Goal: Task Accomplishment & Management: Complete application form

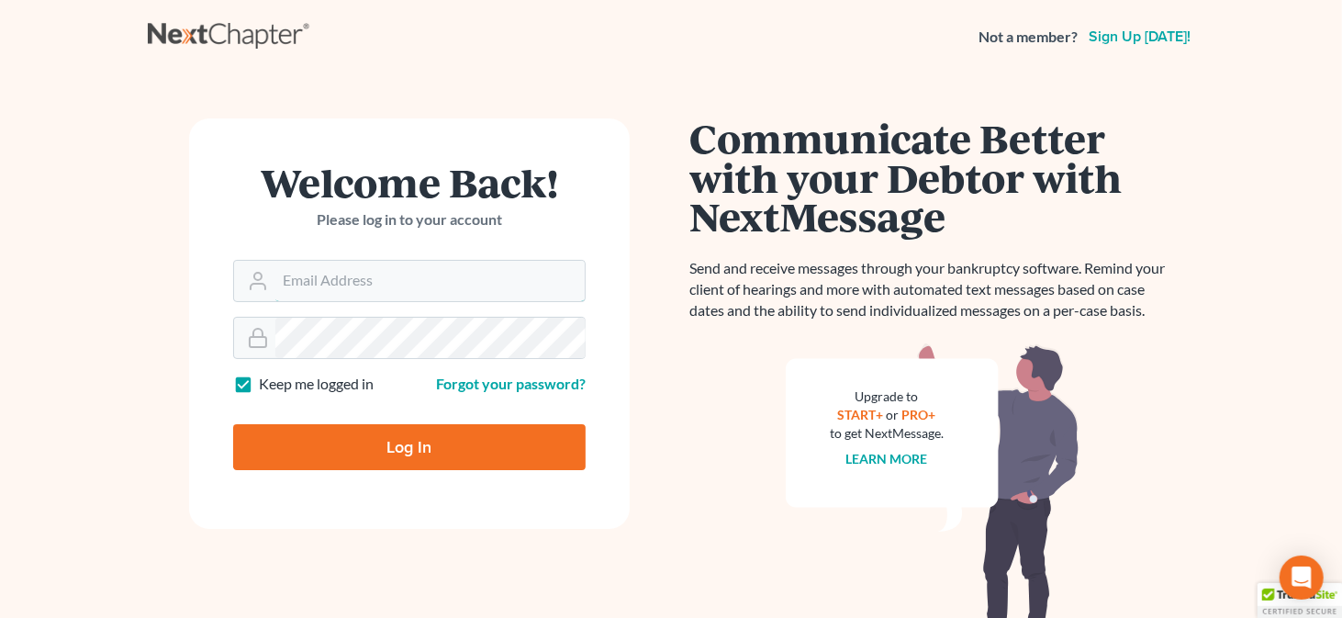
type input "[EMAIL_ADDRESS][DOMAIN_NAME]"
click at [391, 454] on input "Log In" at bounding box center [409, 447] width 353 height 46
type input "Thinking..."
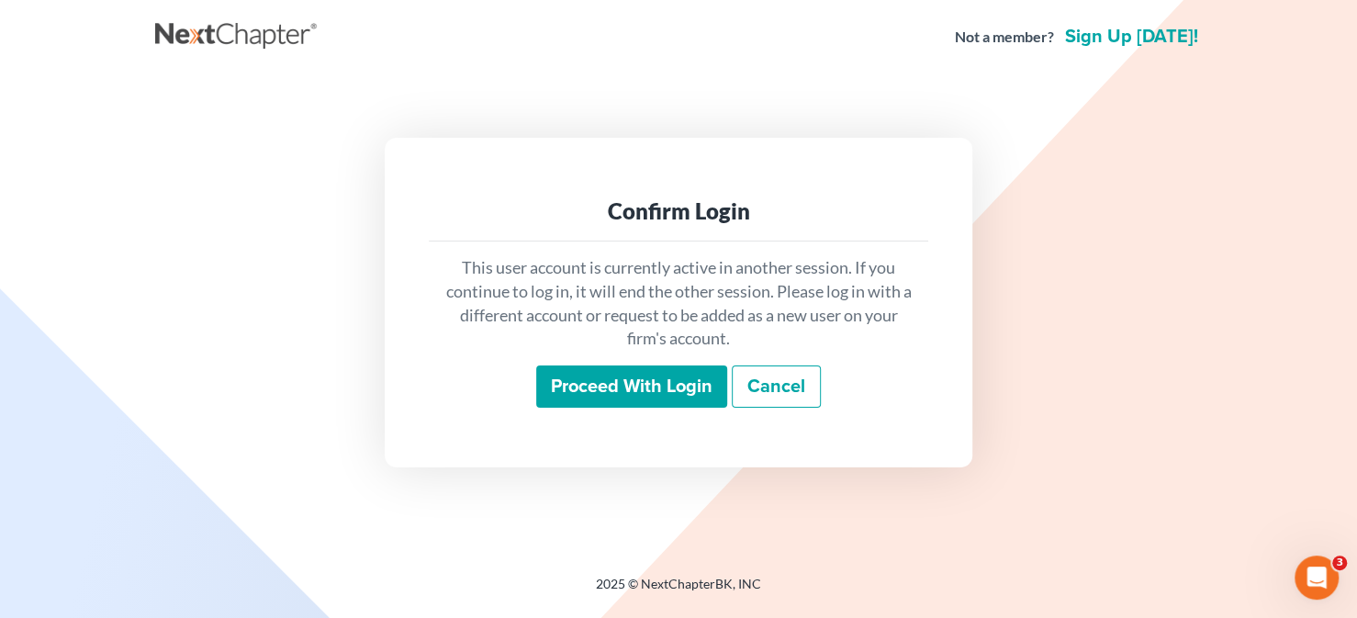
click at [602, 383] on input "Proceed with login" at bounding box center [631, 386] width 191 height 42
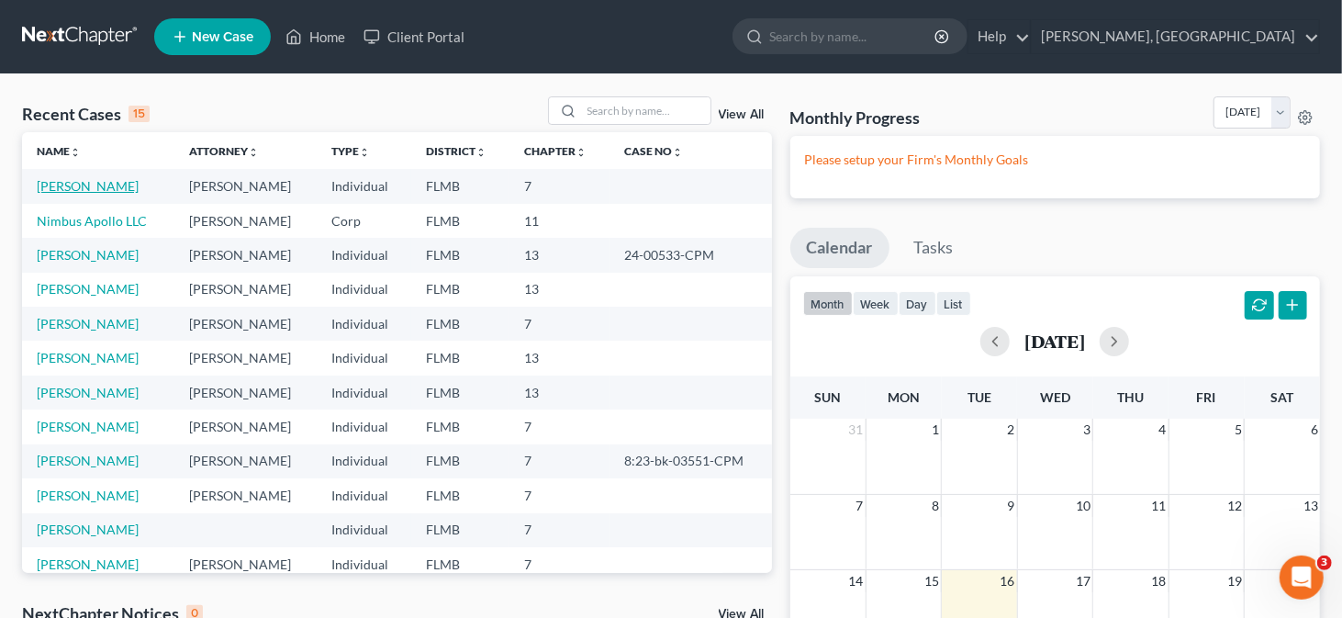
click at [78, 183] on link "[PERSON_NAME]" at bounding box center [88, 186] width 102 height 16
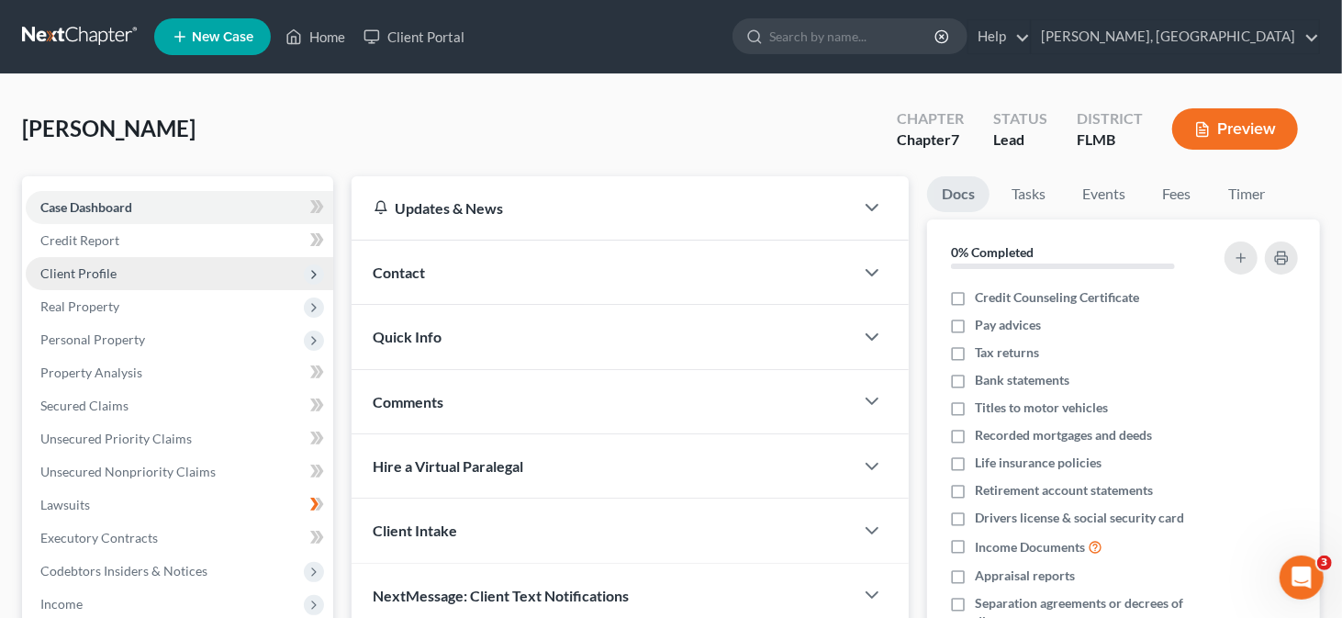
click at [154, 274] on span "Client Profile" at bounding box center [180, 273] width 308 height 33
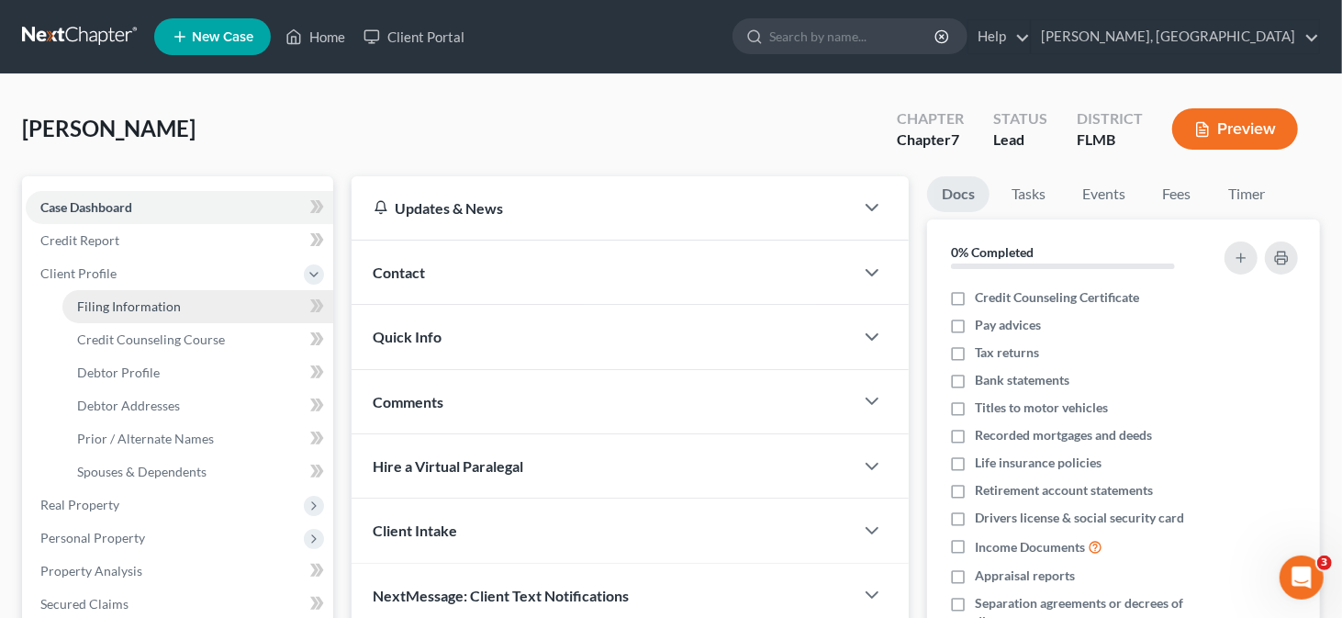
click at [135, 305] on span "Filing Information" at bounding box center [129, 306] width 104 height 16
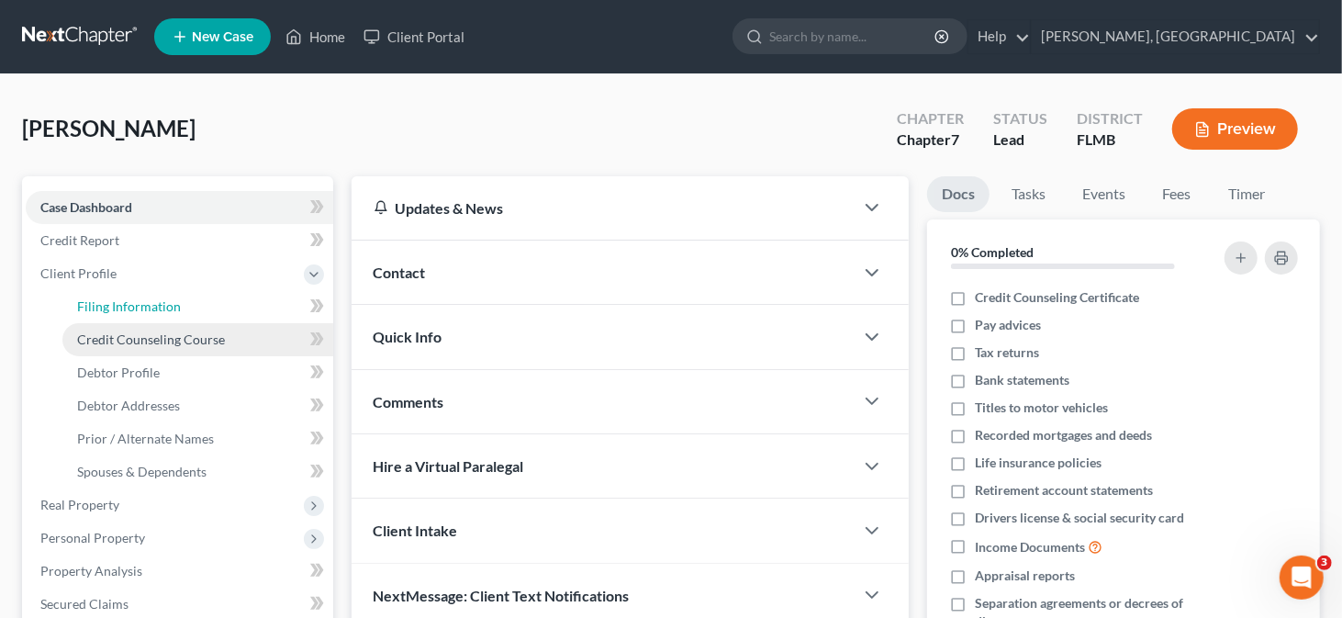
select select "1"
select select "0"
select select "9"
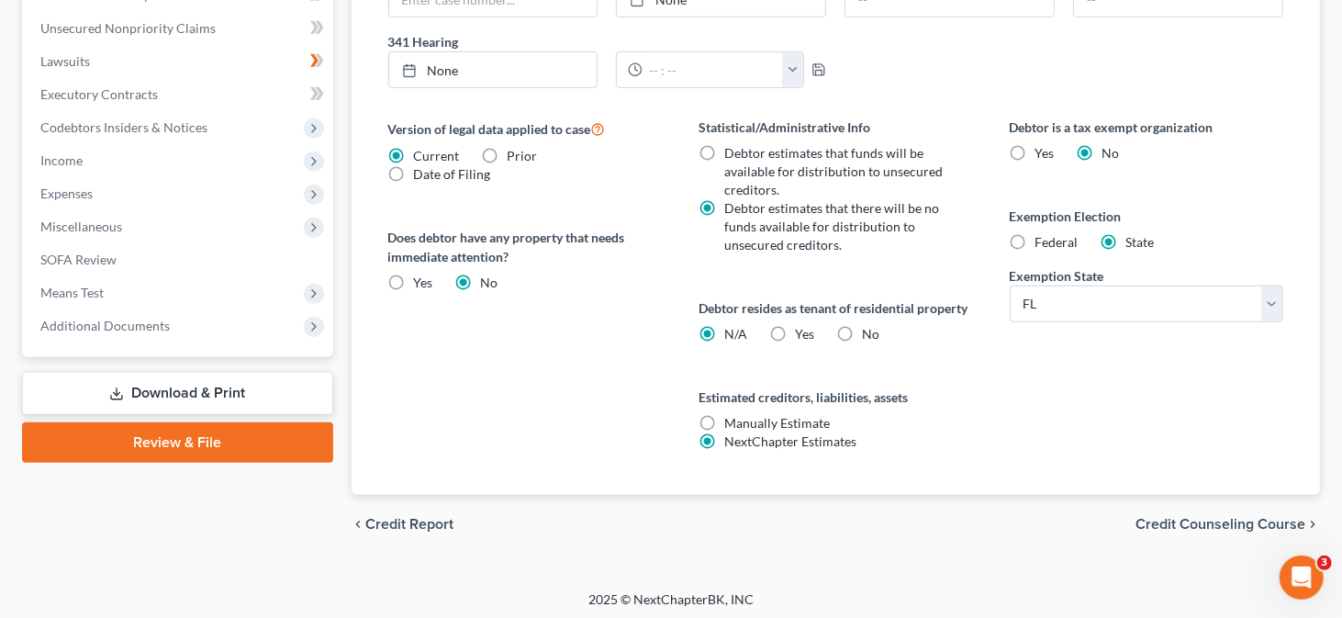
scroll to position [643, 0]
click at [1227, 522] on span "Credit Counseling Course" at bounding box center [1221, 523] width 170 height 15
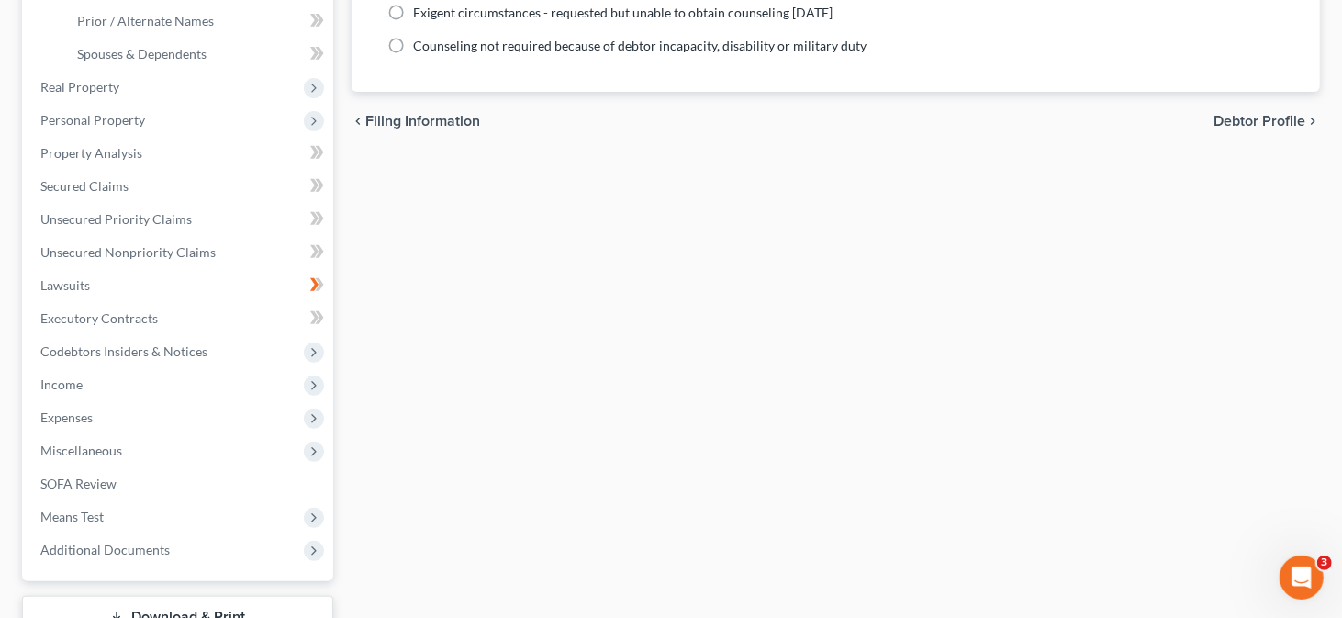
scroll to position [185, 0]
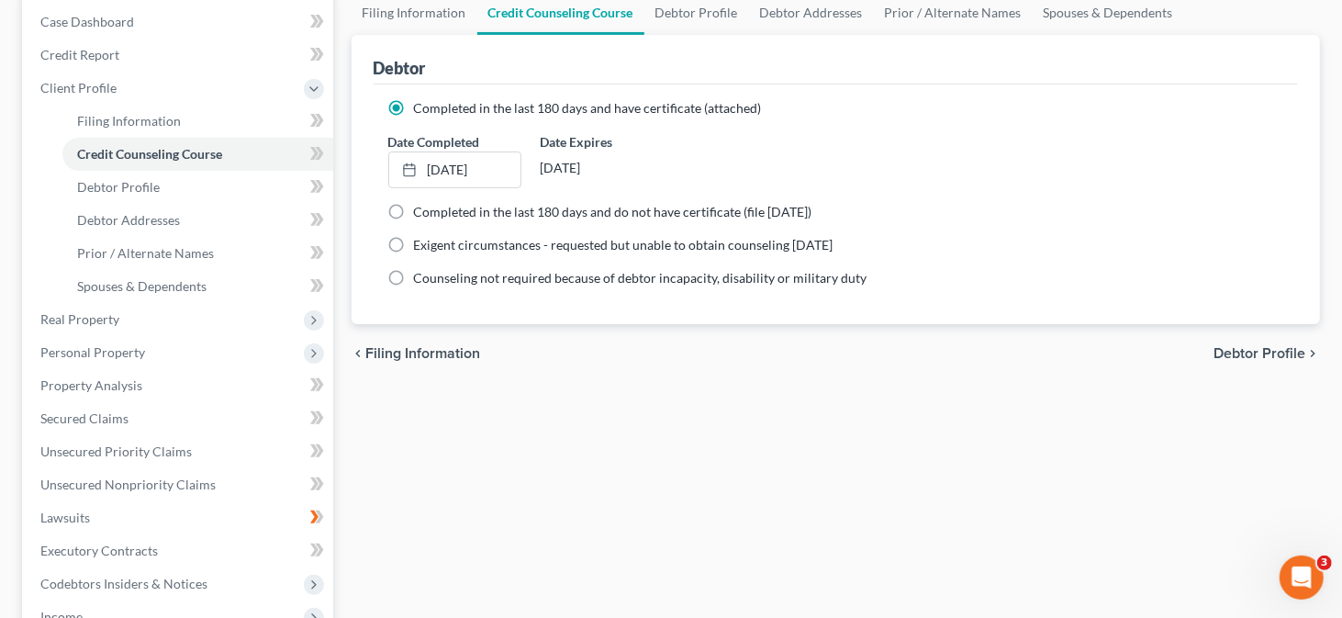
click at [1244, 350] on span "Debtor Profile" at bounding box center [1260, 353] width 92 height 15
select select "1"
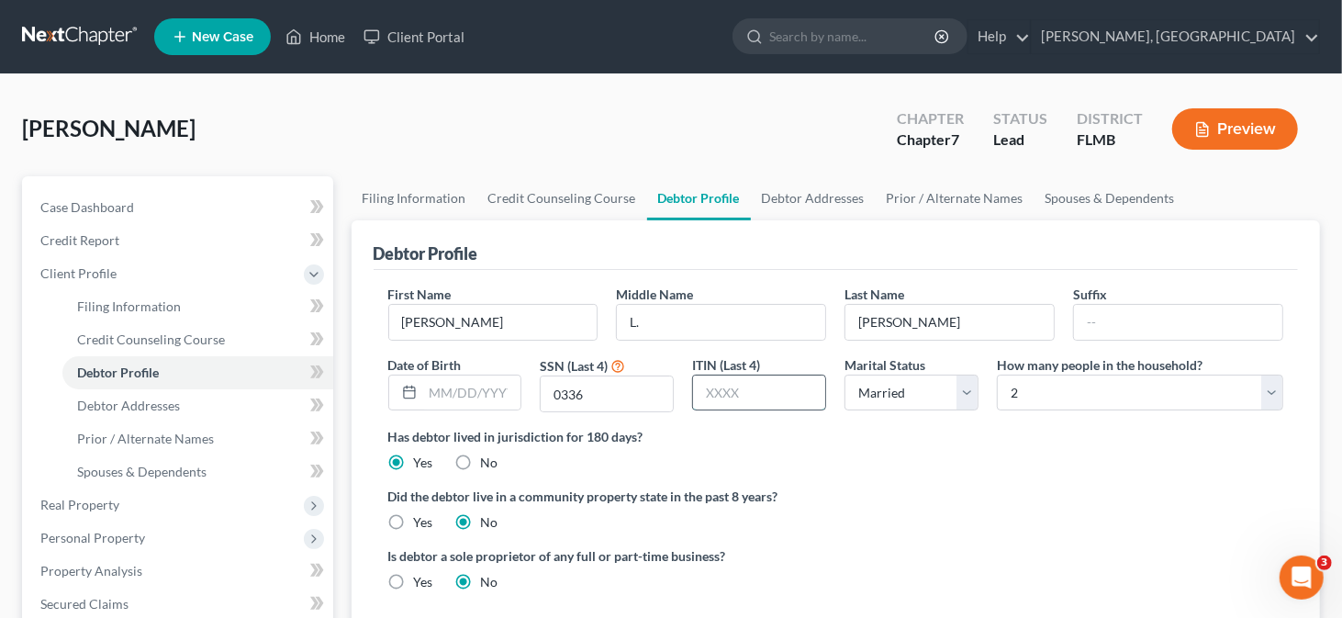
click at [735, 394] on input "text" at bounding box center [759, 392] width 132 height 35
type input "0336"
click at [889, 473] on ng-include "First Name [PERSON_NAME] Middle Name L. Last Name [PERSON_NAME] Suffix Date of …" at bounding box center [836, 445] width 896 height 321
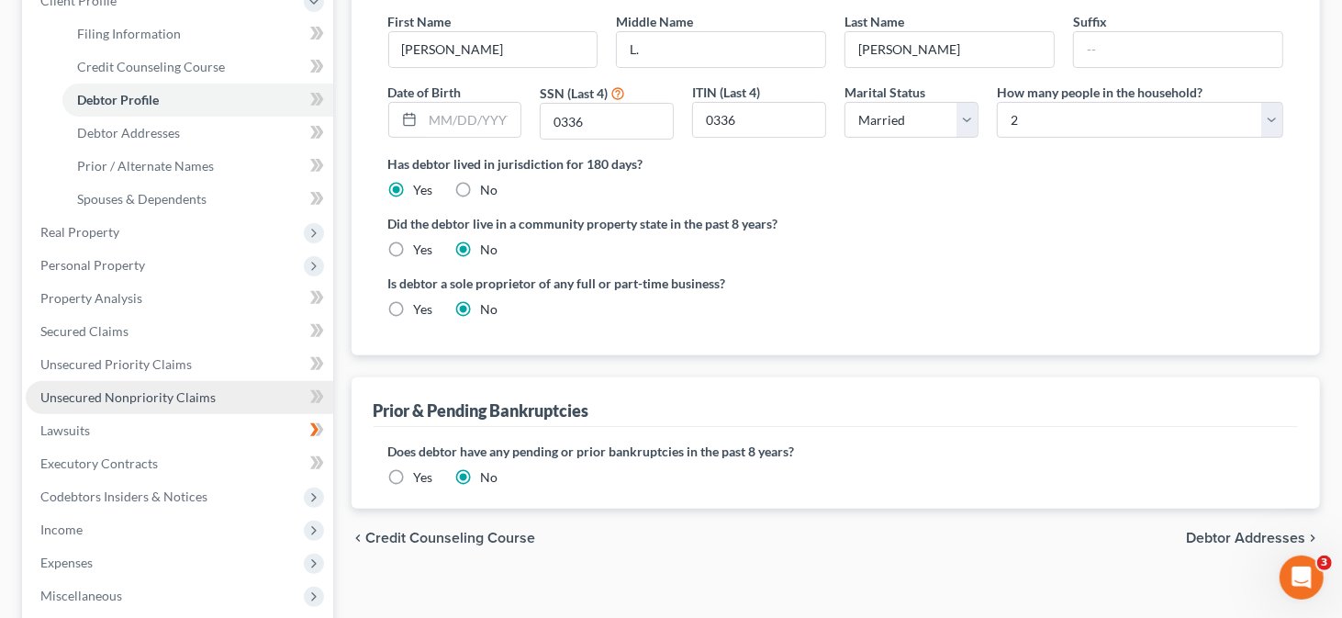
scroll to position [275, 0]
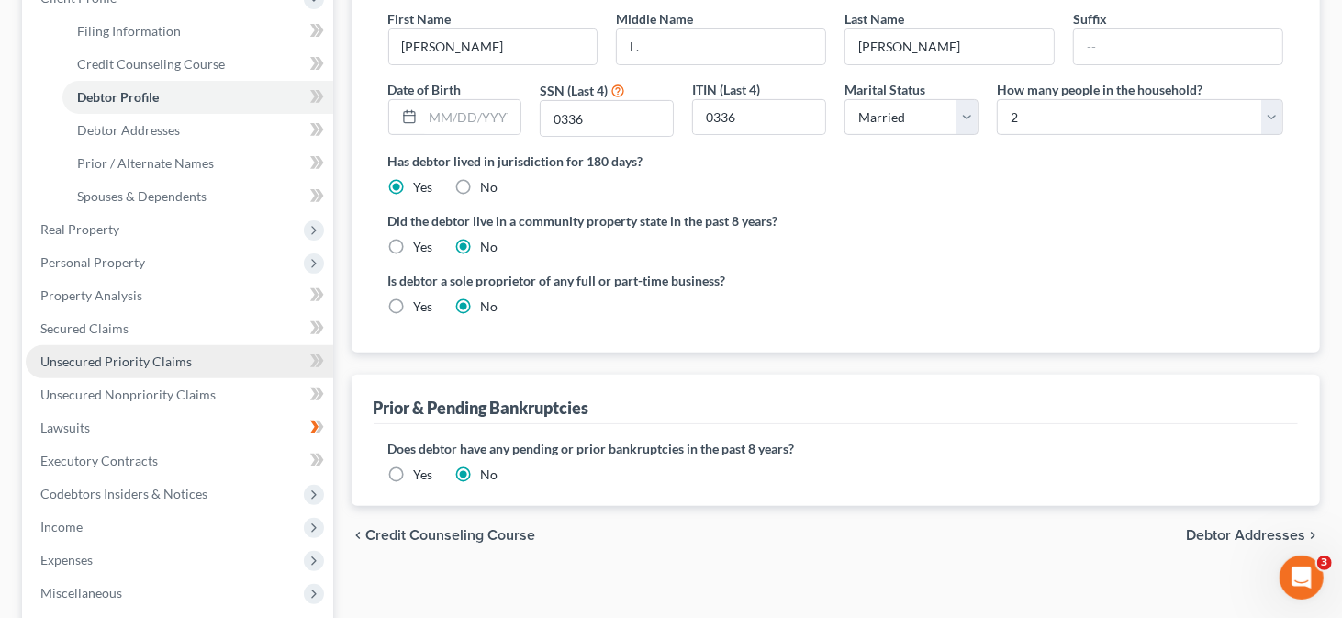
click at [152, 366] on span "Unsecured Priority Claims" at bounding box center [115, 361] width 151 height 16
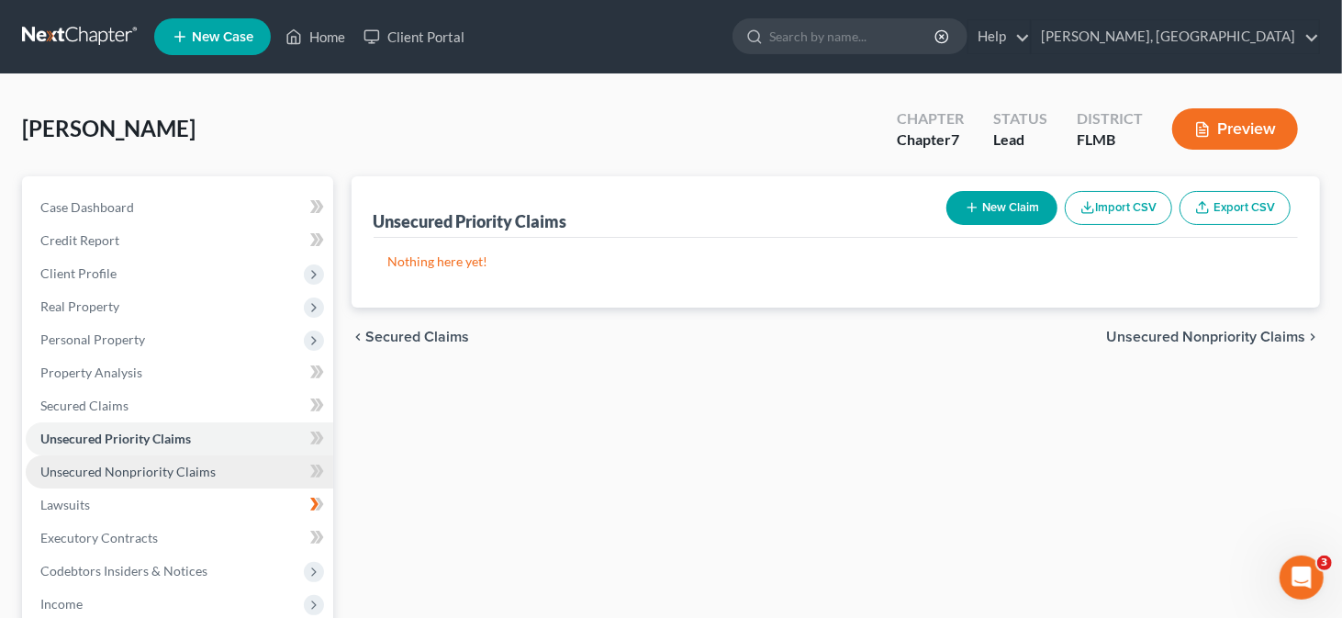
click at [123, 474] on span "Unsecured Nonpriority Claims" at bounding box center [127, 472] width 175 height 16
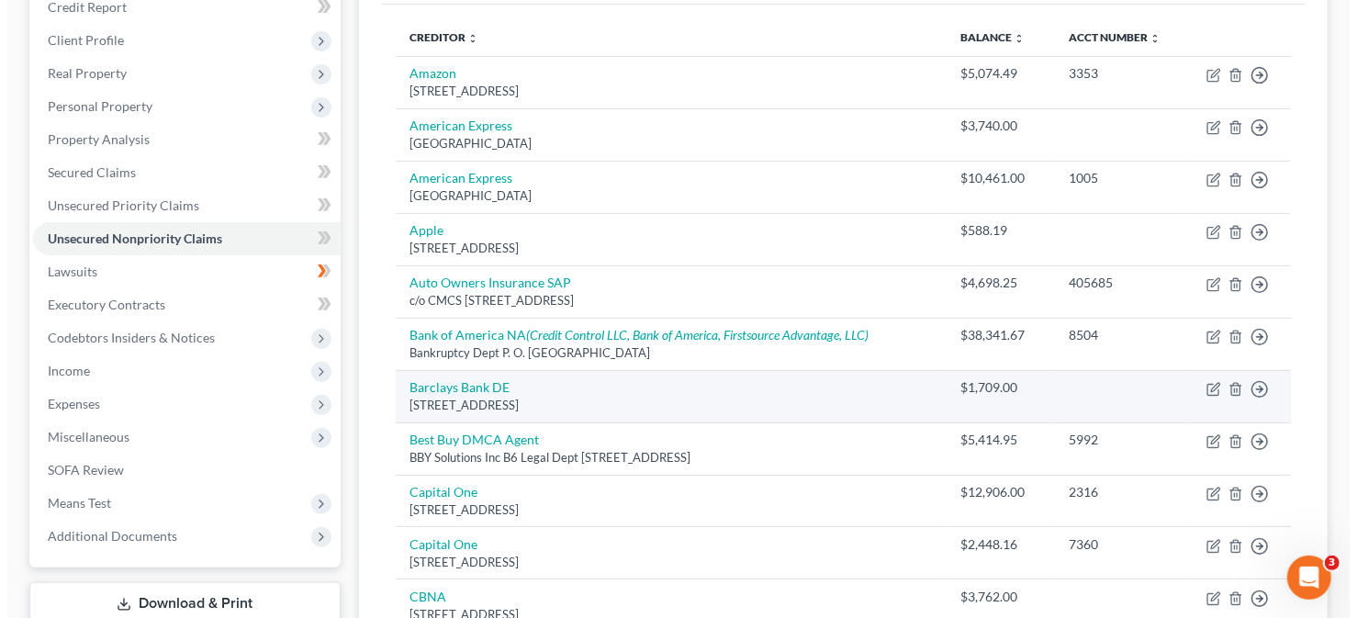
scroll to position [367, 0]
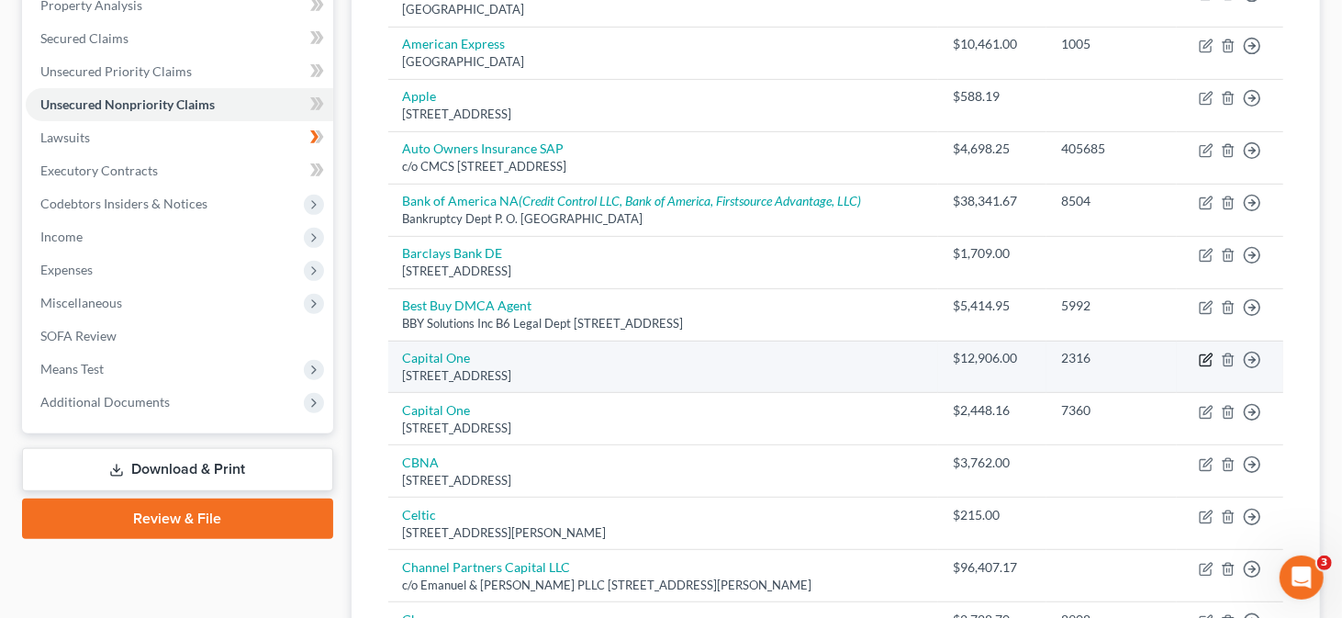
click at [1201, 363] on icon "button" at bounding box center [1205, 359] width 11 height 11
select select "46"
select select "0"
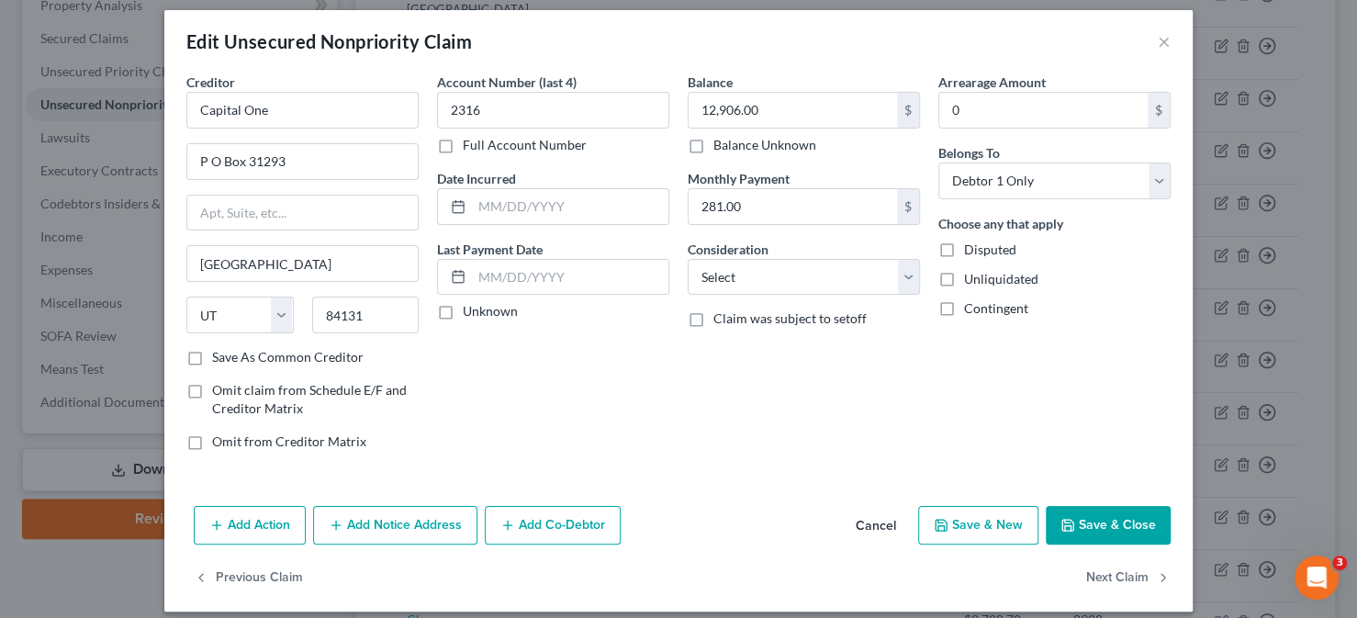
scroll to position [0, 0]
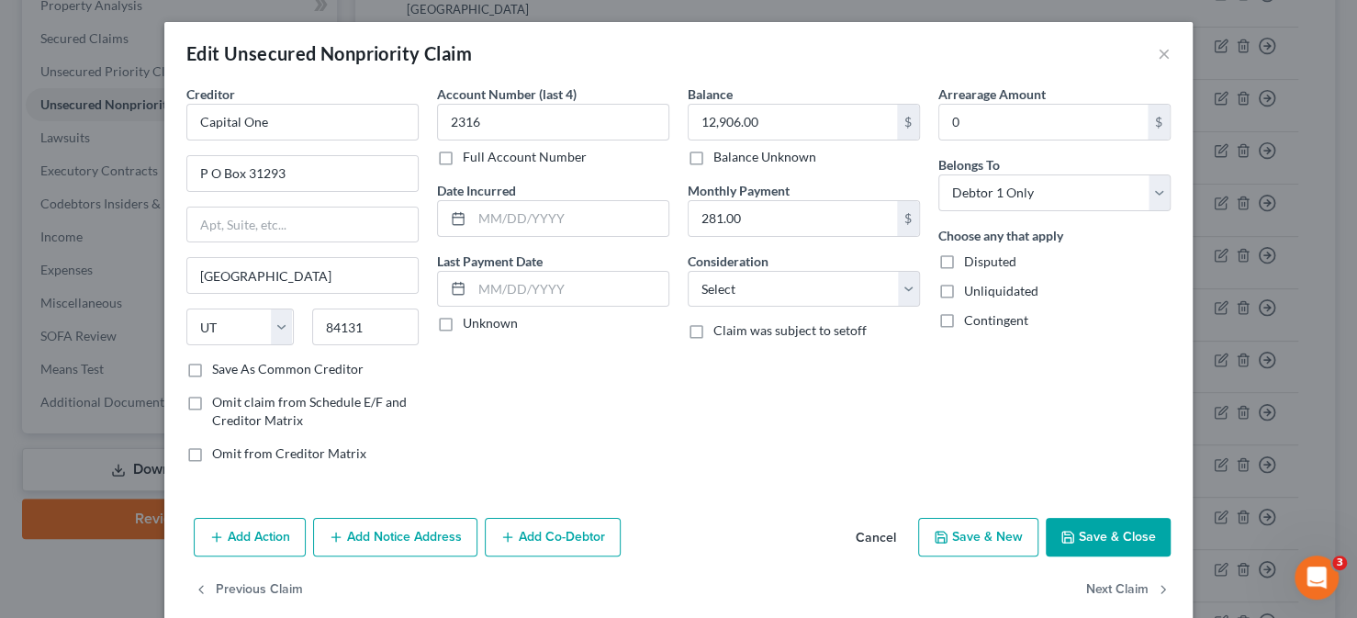
click at [411, 525] on button "Add Notice Address" at bounding box center [395, 537] width 164 height 39
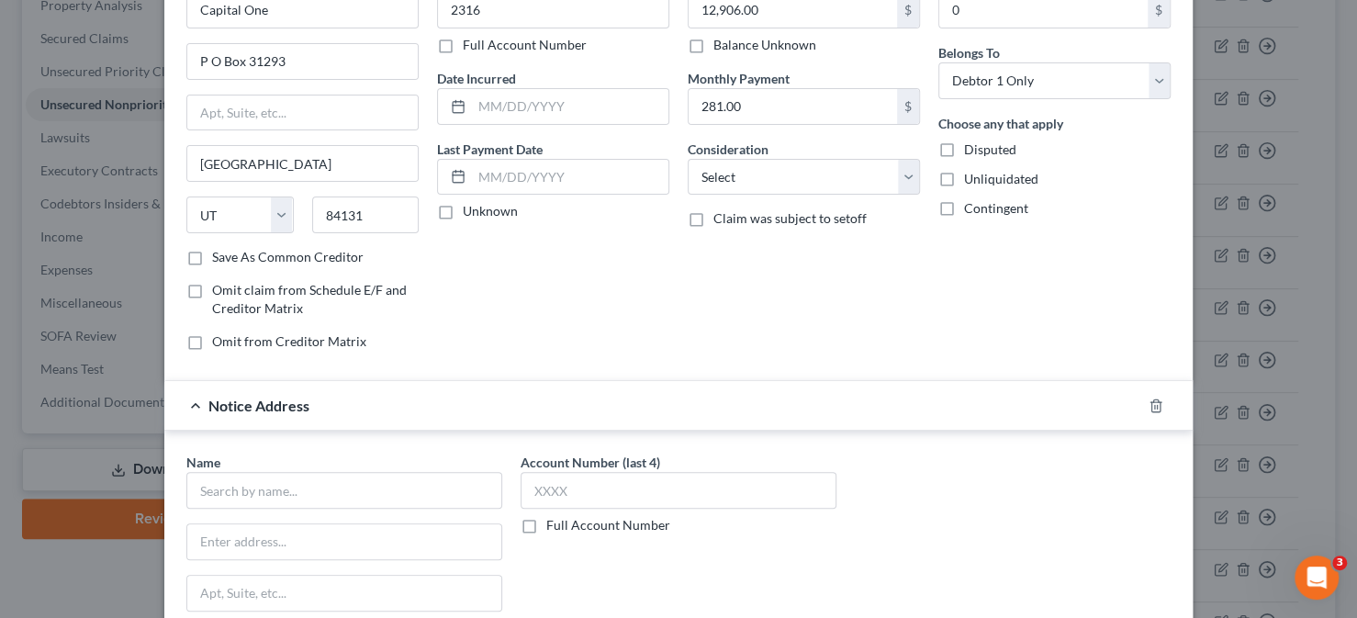
scroll to position [184, 0]
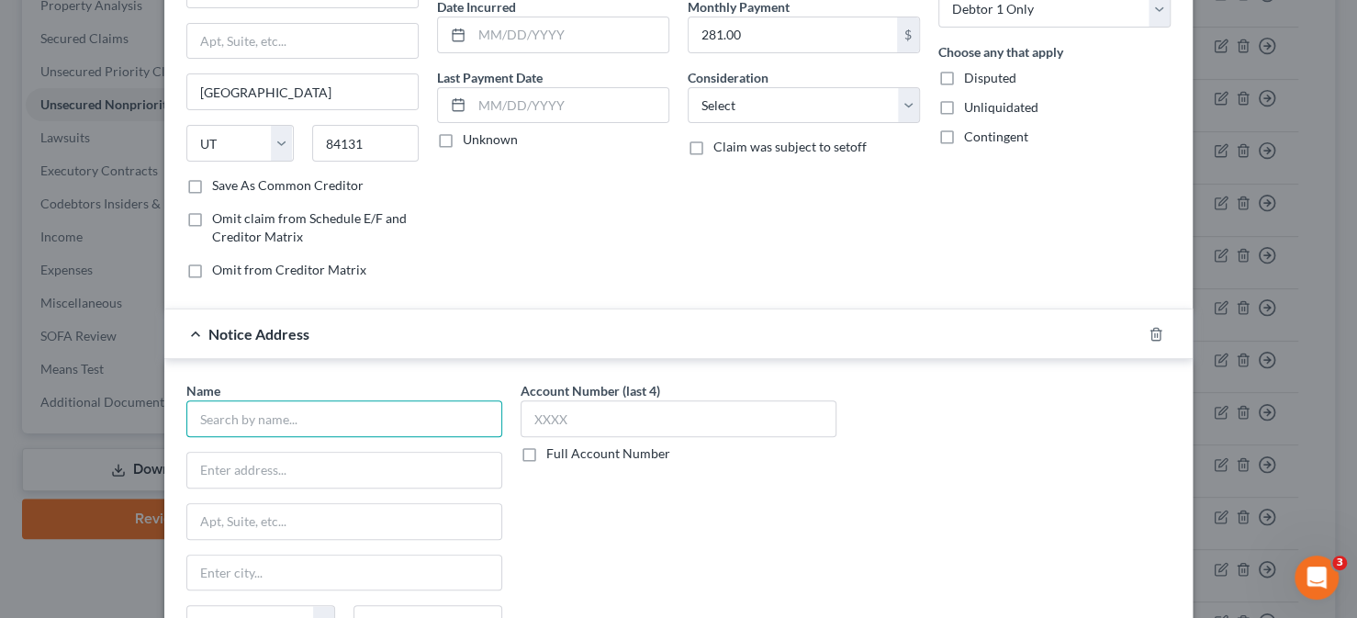
click at [293, 411] on input "text" at bounding box center [344, 418] width 316 height 37
type input "Capita"
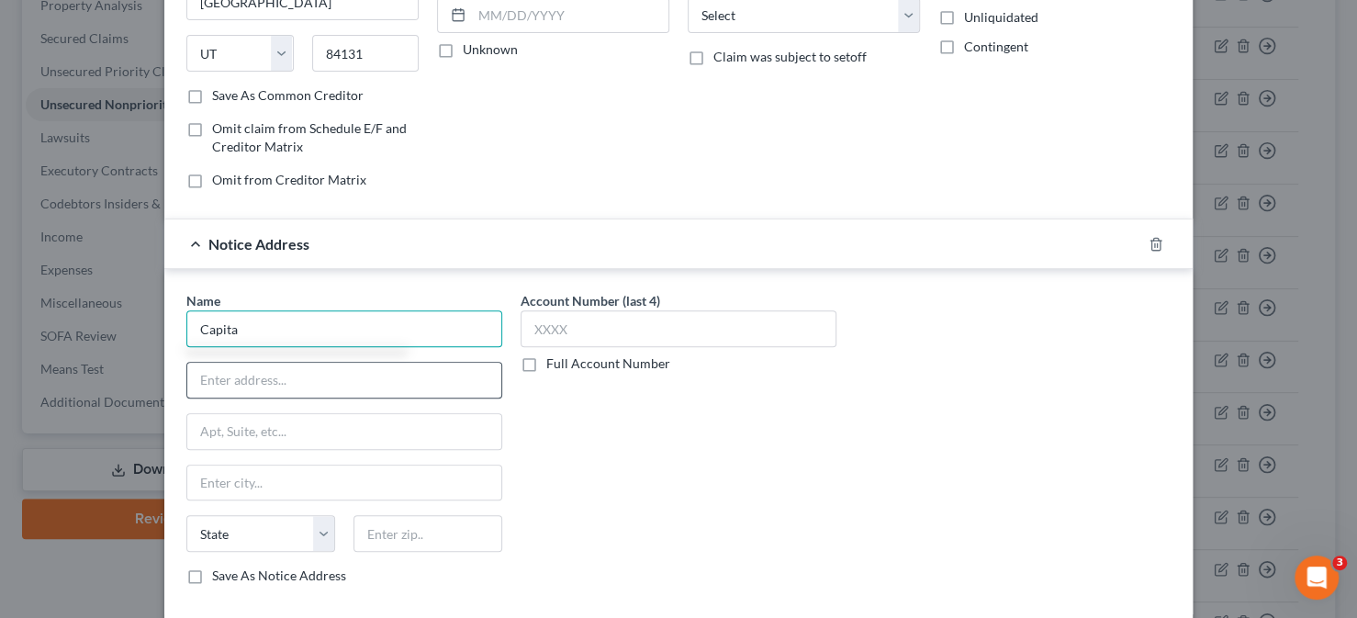
scroll to position [275, 0]
drag, startPoint x: 237, startPoint y: 320, endPoint x: 158, endPoint y: 305, distance: 80.5
click at [164, 305] on div "Name * Capita State [US_STATE] AK AR AZ CA CO CT DE DC [GEOGRAPHIC_DATA] [GEOGR…" at bounding box center [678, 439] width 1028 height 345
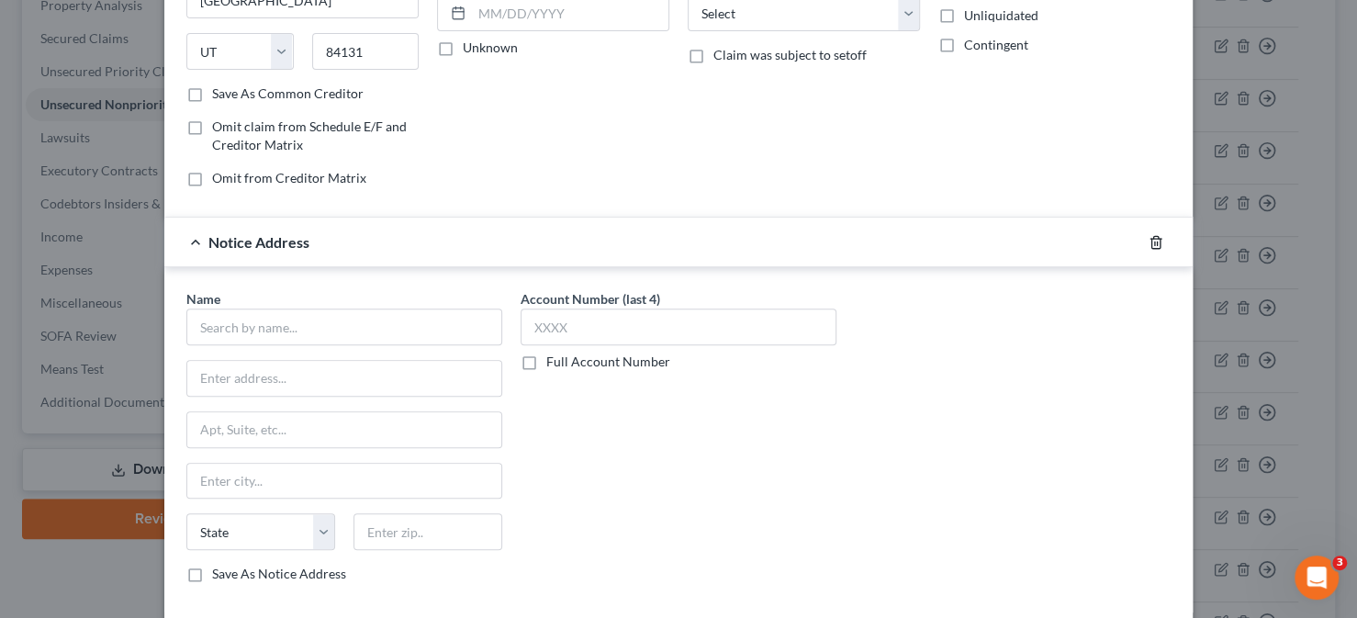
click at [1157, 241] on line "button" at bounding box center [1157, 243] width 0 height 4
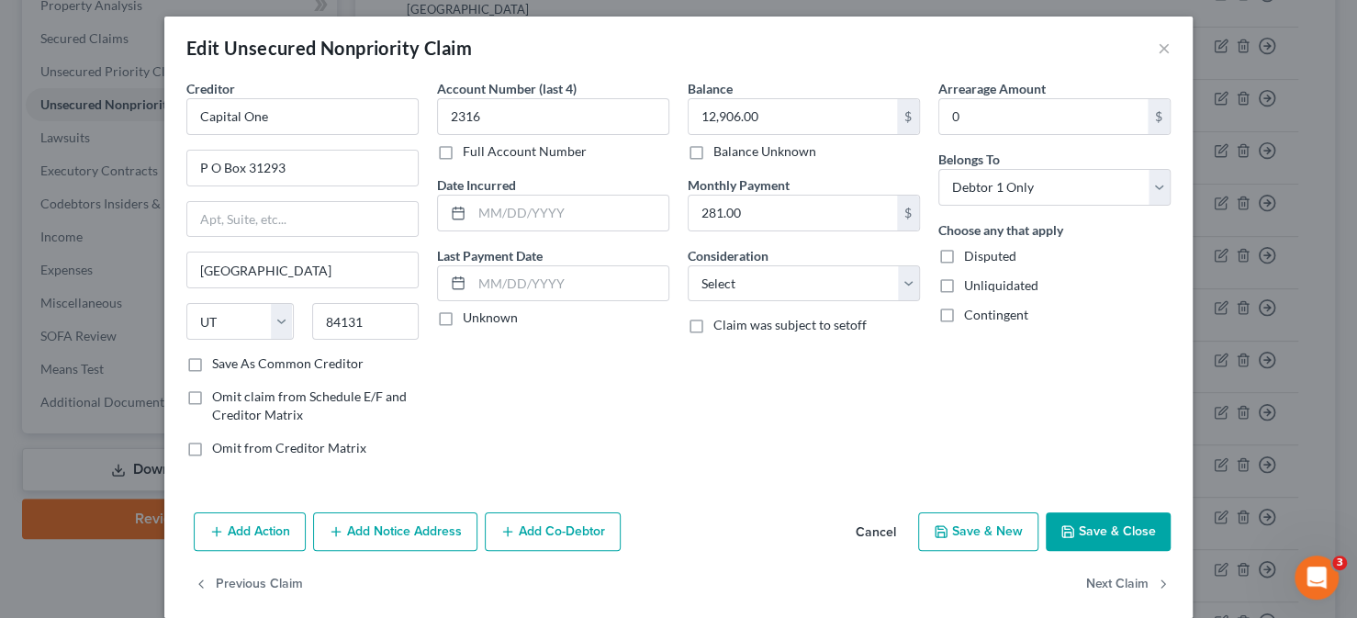
scroll to position [0, 0]
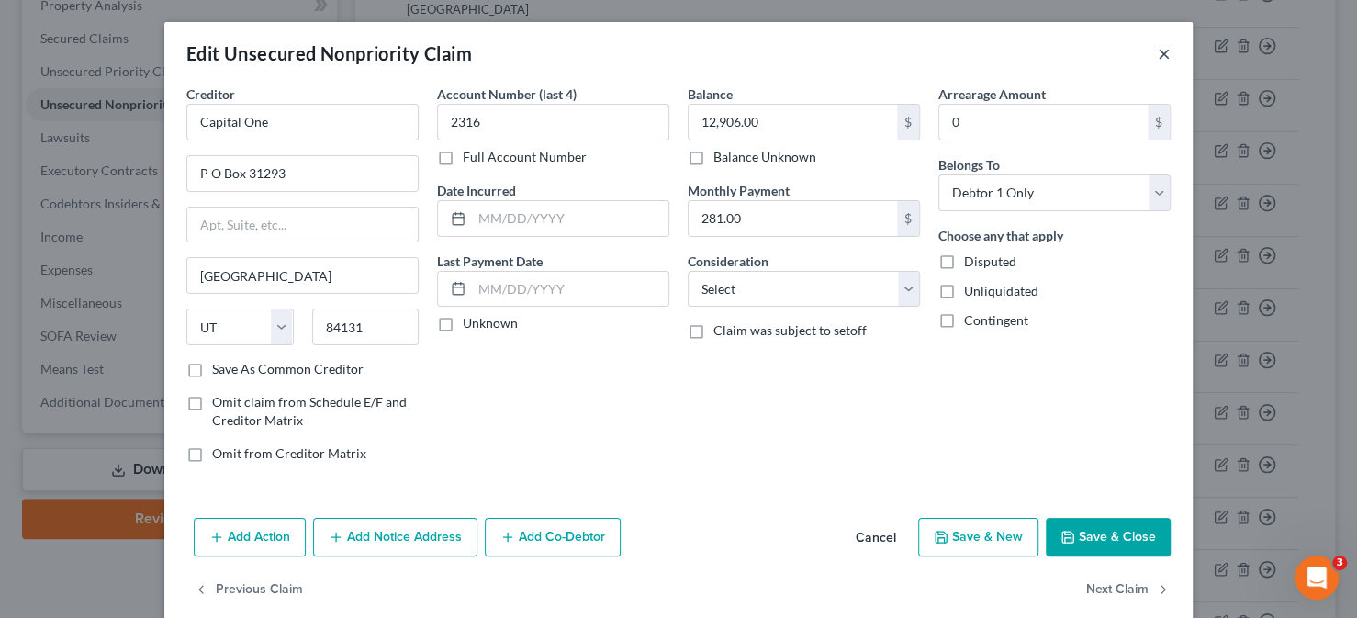
click at [1158, 51] on button "×" at bounding box center [1164, 53] width 13 height 22
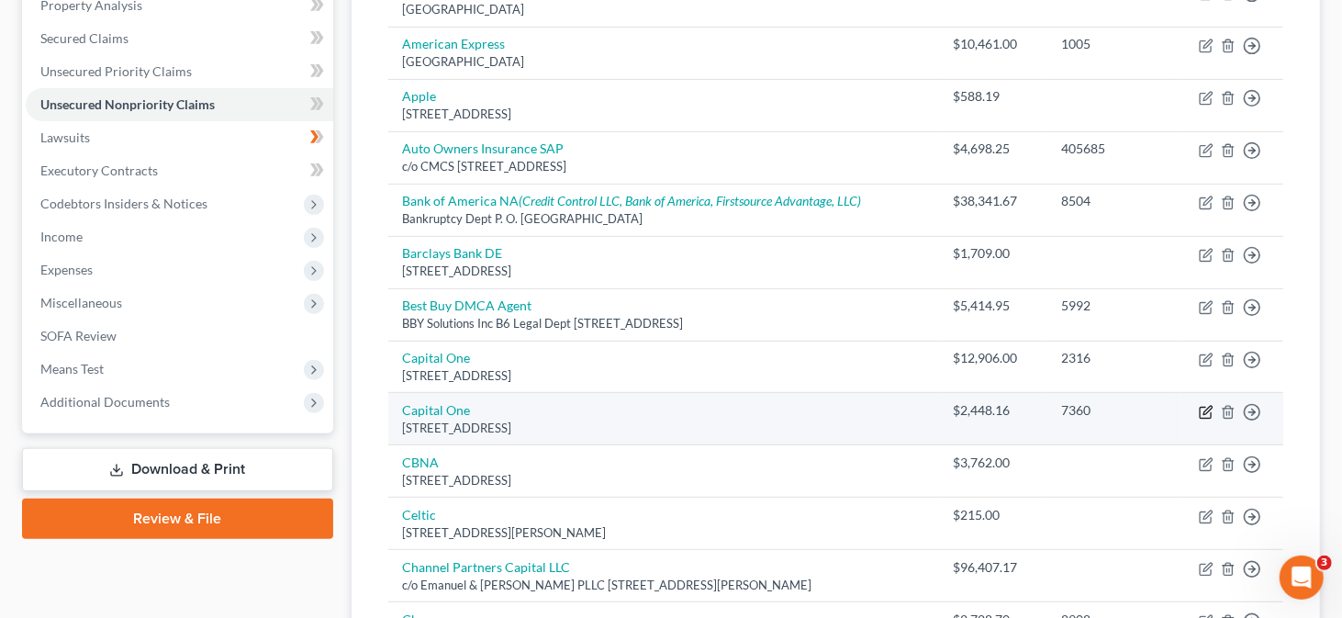
click at [1205, 409] on icon "button" at bounding box center [1206, 412] width 15 height 15
select select "46"
select select "0"
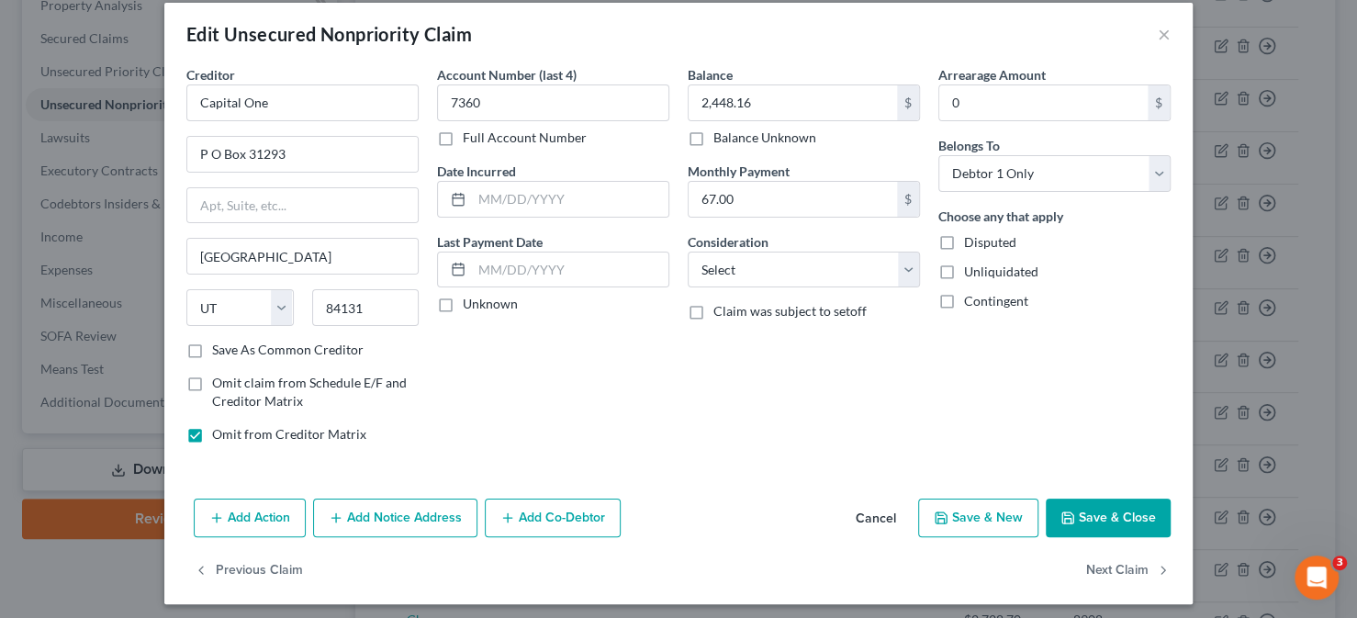
scroll to position [25, 0]
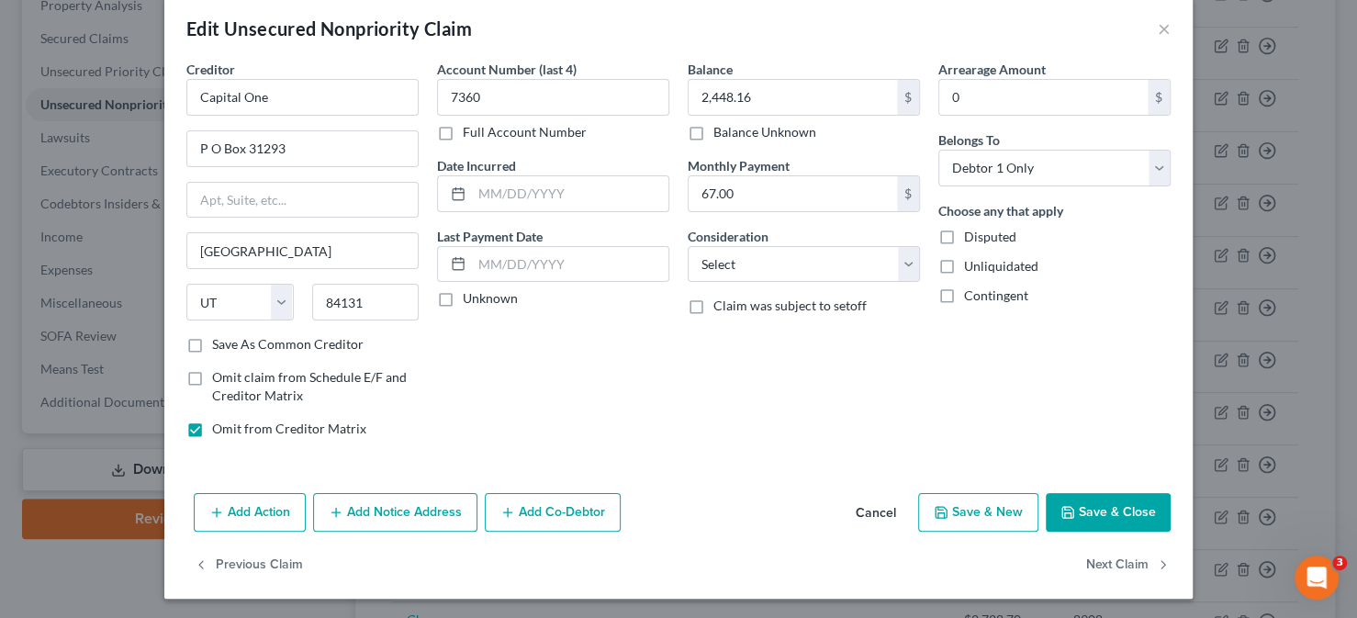
click at [377, 513] on button "Add Notice Address" at bounding box center [395, 512] width 164 height 39
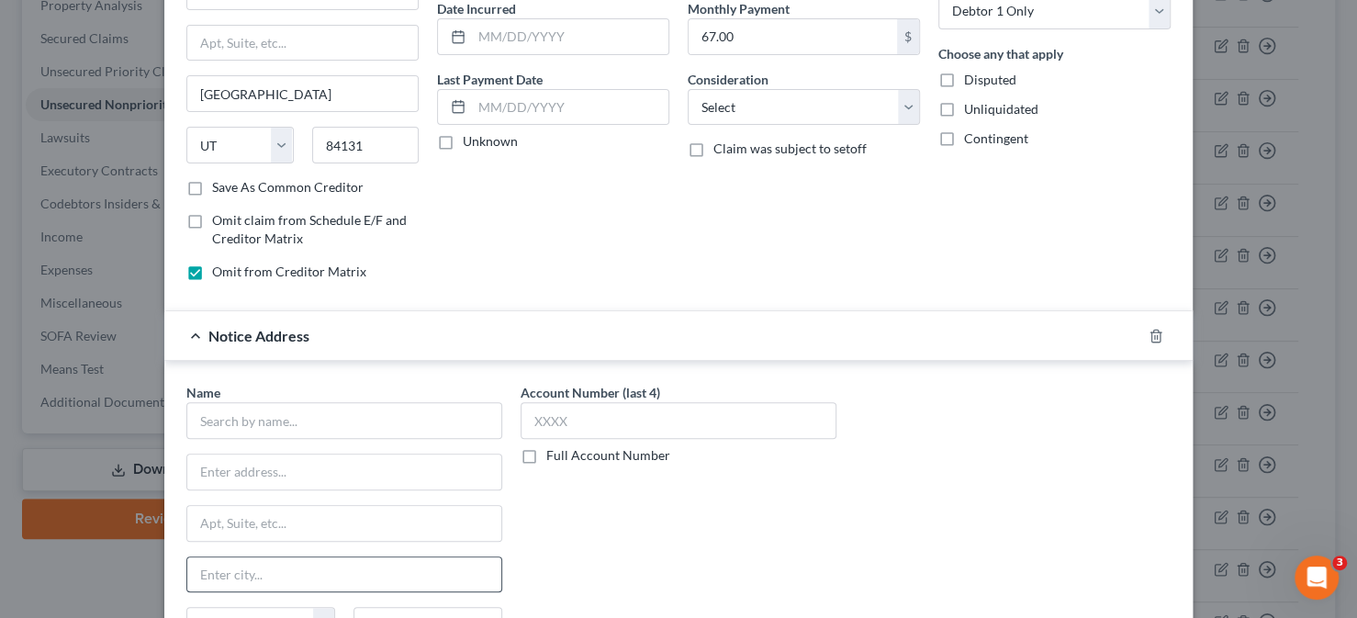
scroll to position [300, 0]
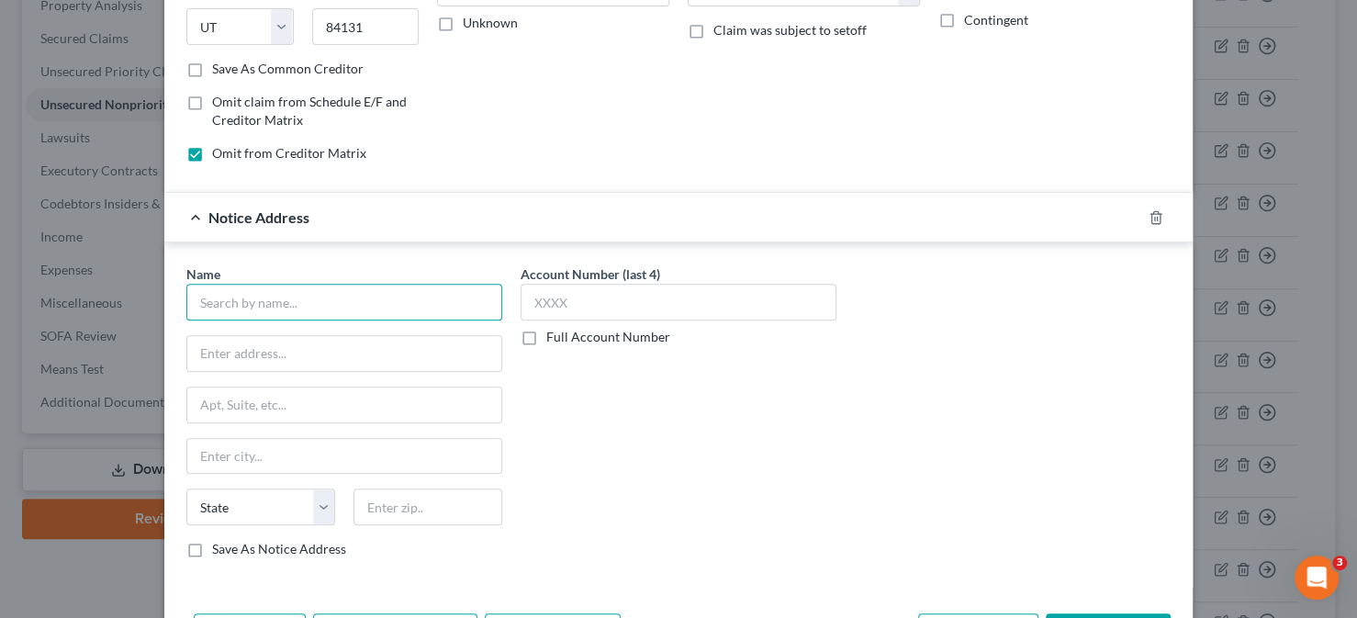
click at [231, 302] on input "text" at bounding box center [344, 302] width 316 height 37
type input "Capital One"
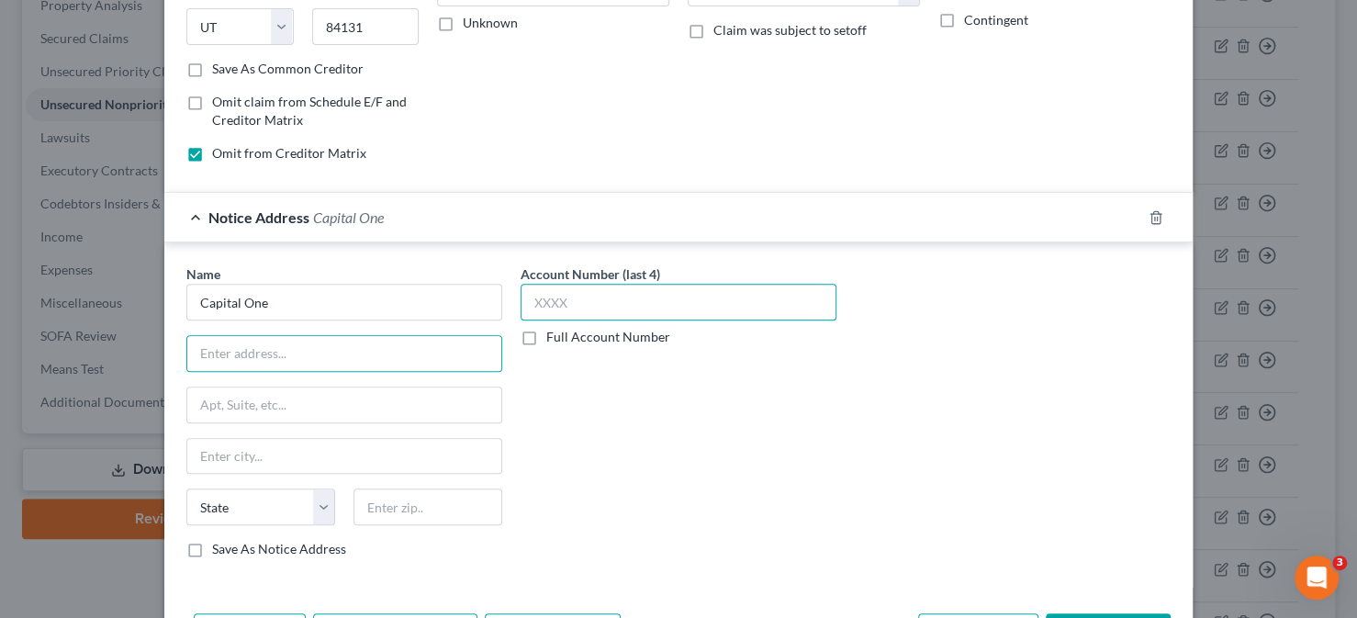
click at [634, 299] on input "text" at bounding box center [678, 302] width 316 height 37
type input "7360"
click at [345, 357] on input "text" at bounding box center [344, 353] width 314 height 35
type input "P. O. Box 30285"
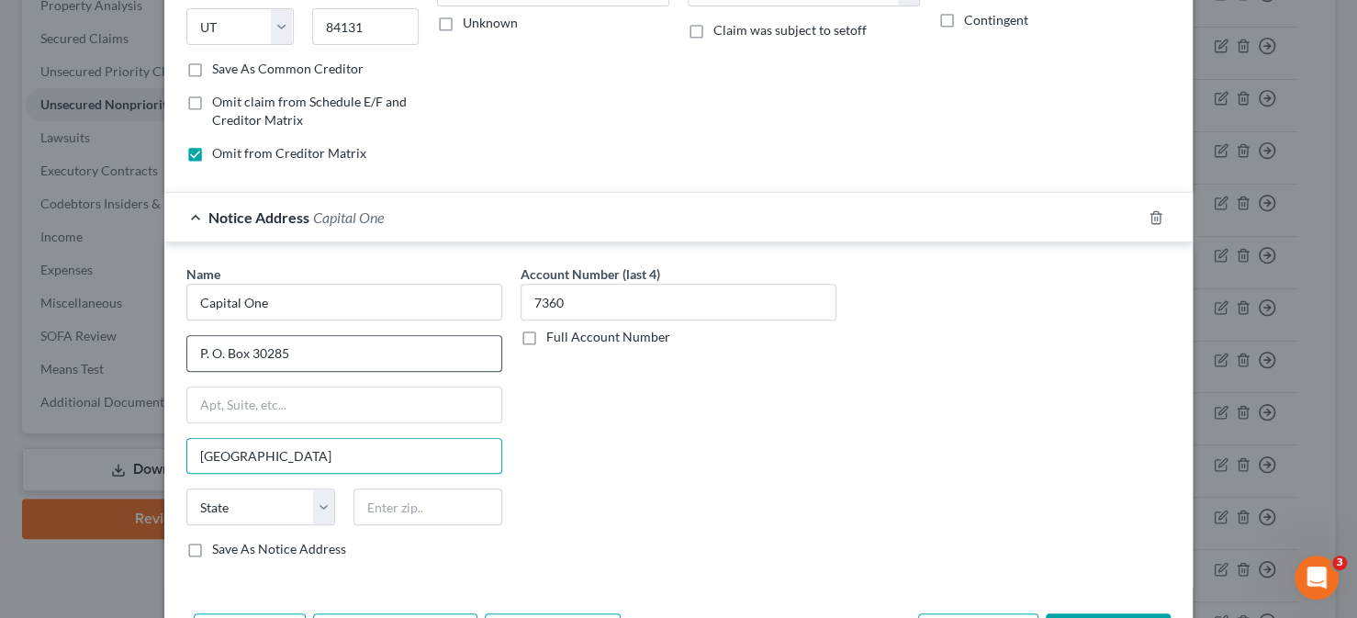
type input "[GEOGRAPHIC_DATA]"
select select "46"
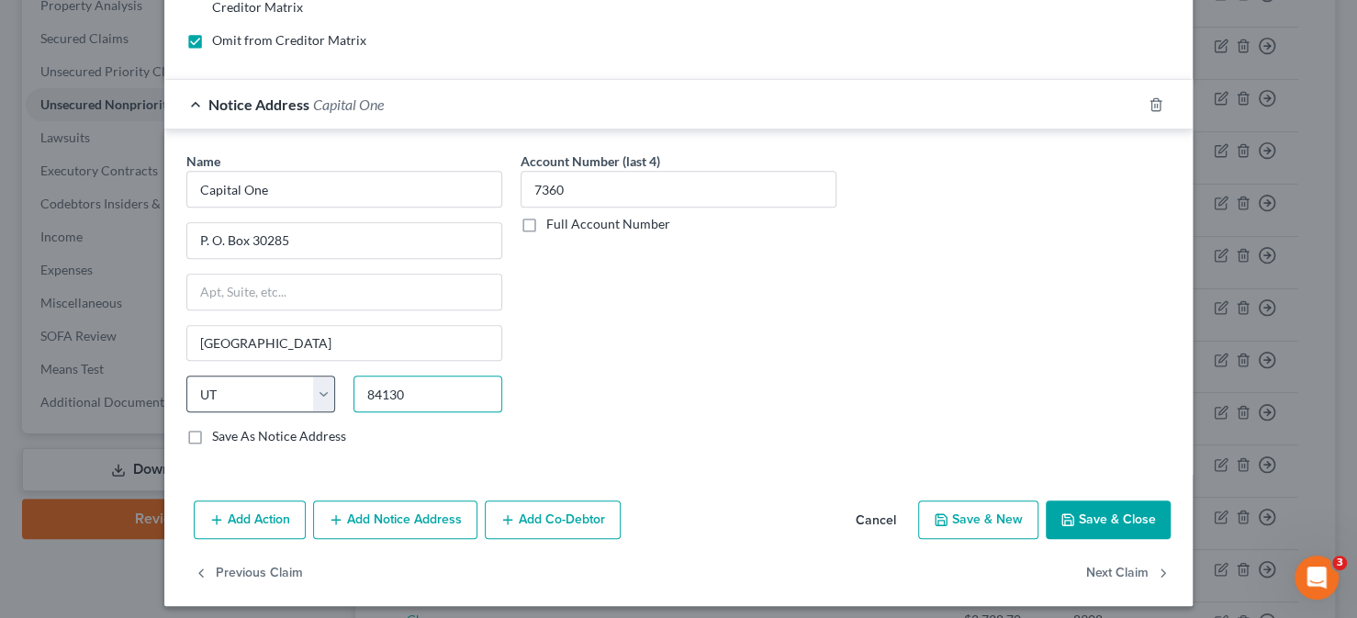
scroll to position [419, 0]
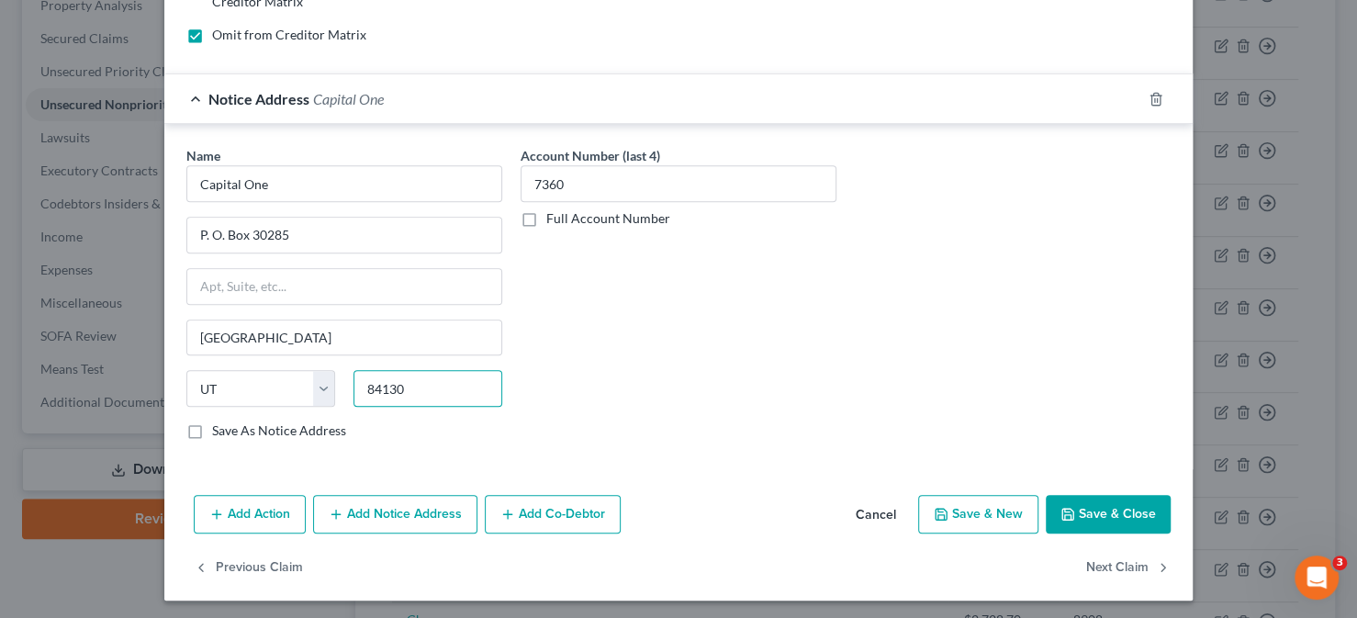
type input "84130"
click at [1116, 508] on button "Save & Close" at bounding box center [1108, 514] width 125 height 39
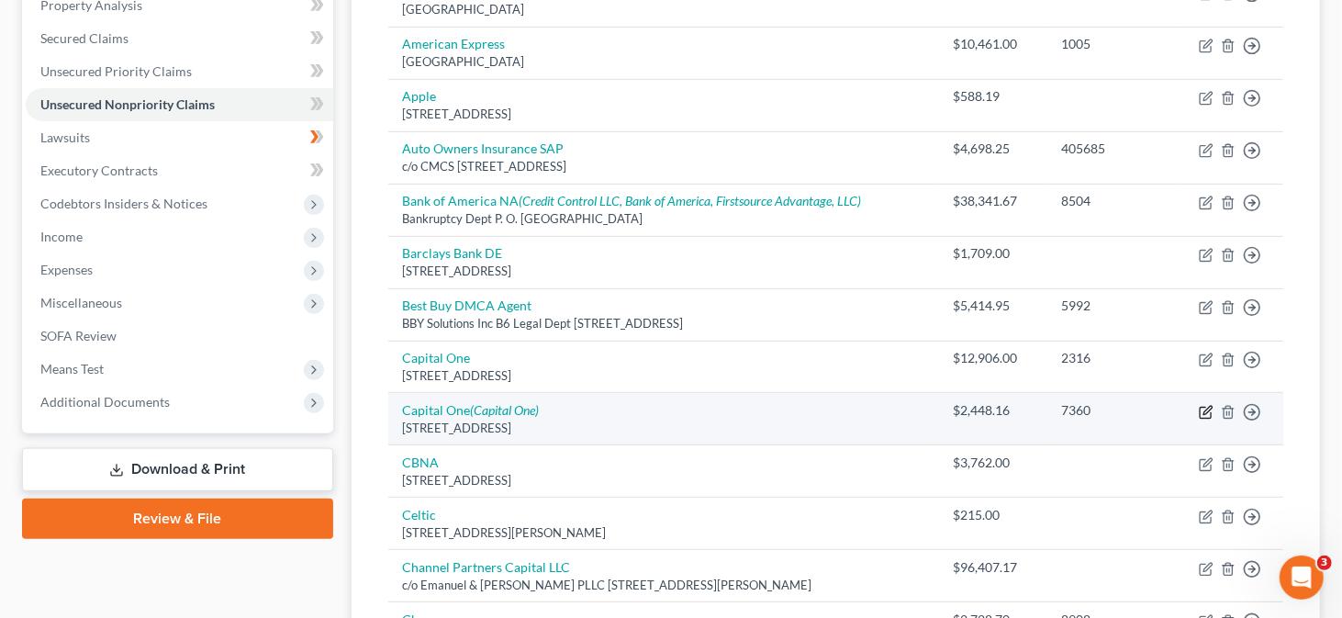
click at [1205, 408] on icon "button" at bounding box center [1206, 412] width 15 height 15
select select "46"
select select "0"
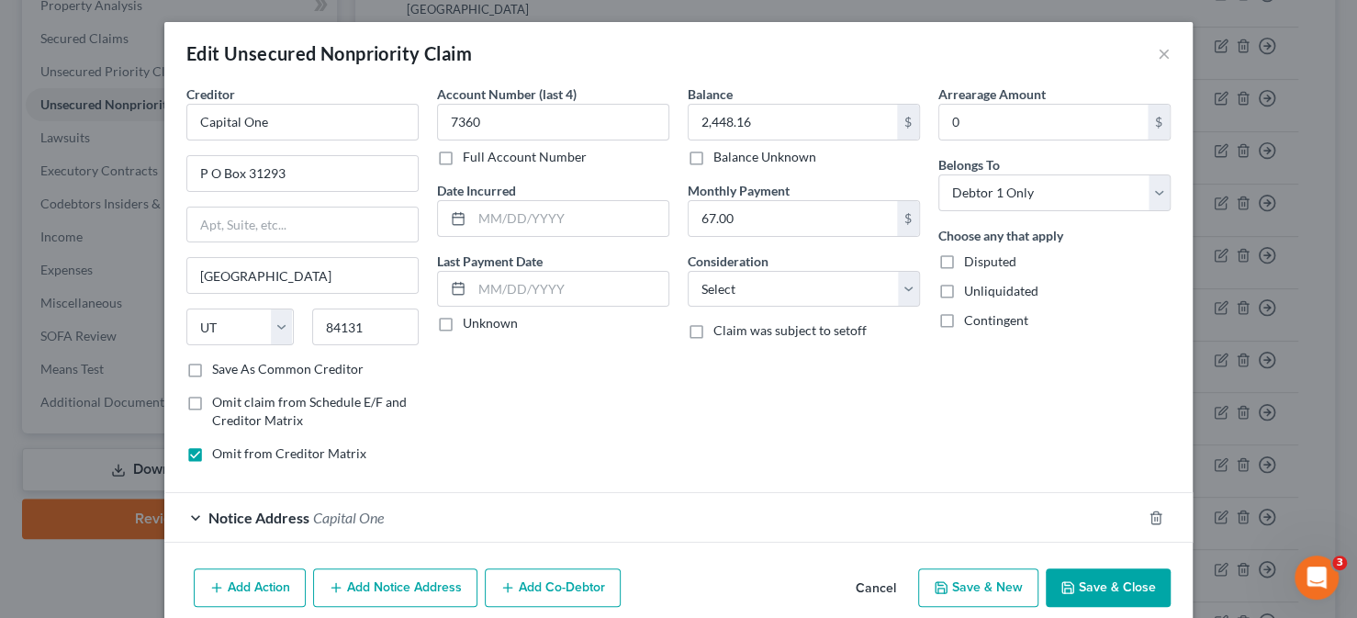
scroll to position [75, 0]
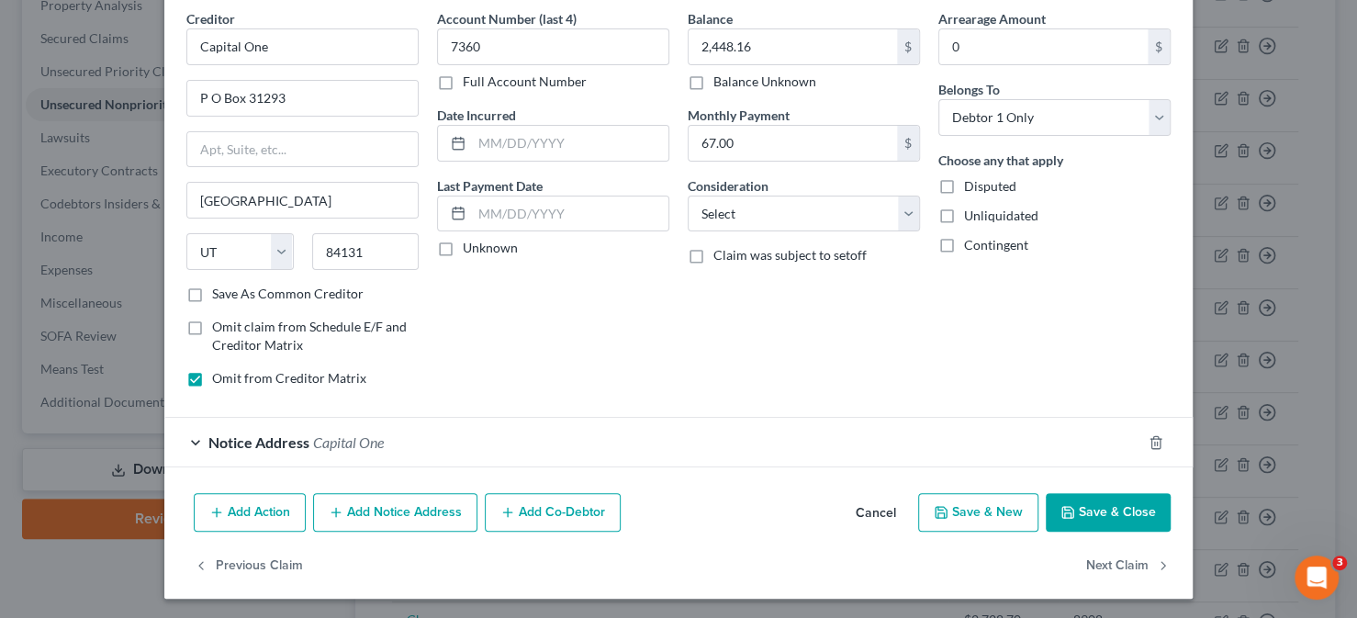
click at [357, 509] on button "Add Notice Address" at bounding box center [395, 512] width 164 height 39
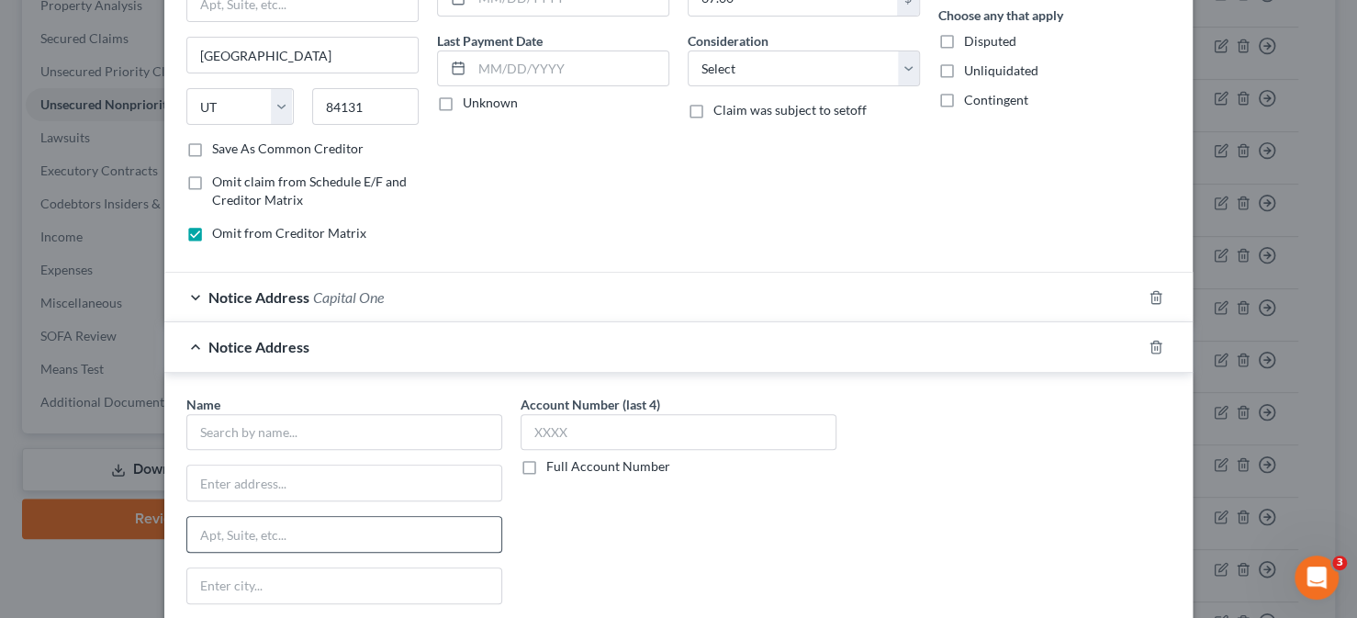
scroll to position [259, 0]
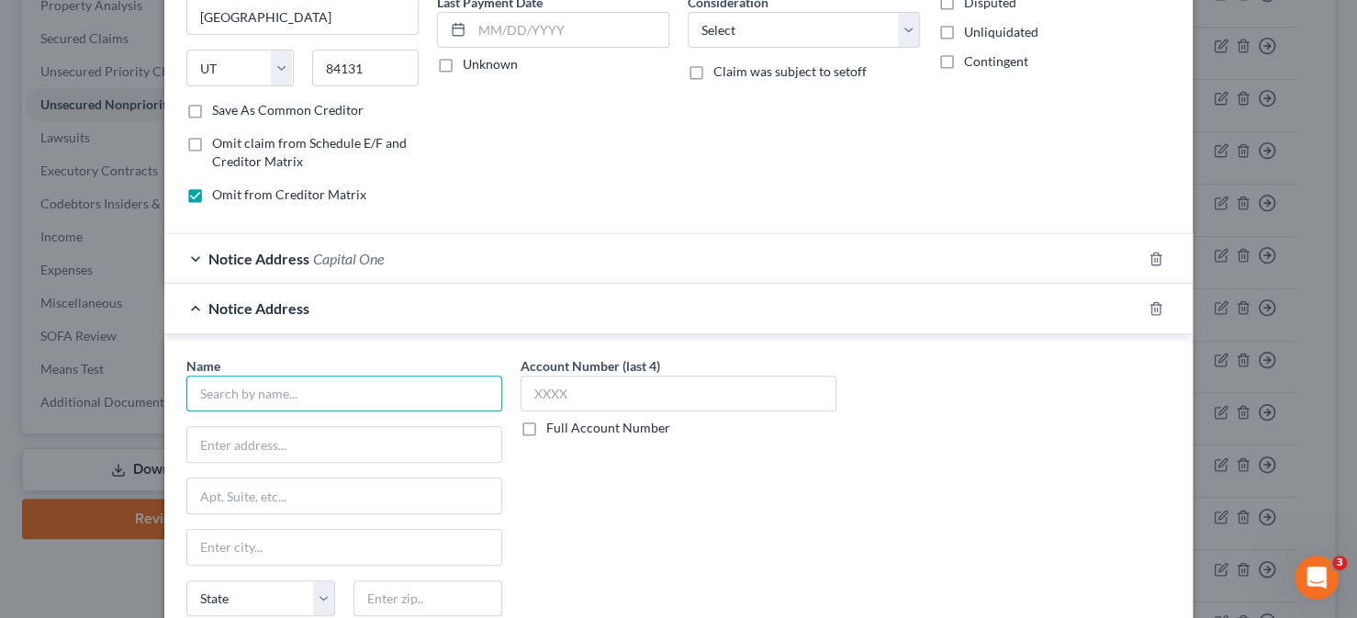
click at [292, 393] on input "text" at bounding box center [344, 393] width 316 height 37
type input "Capital One"
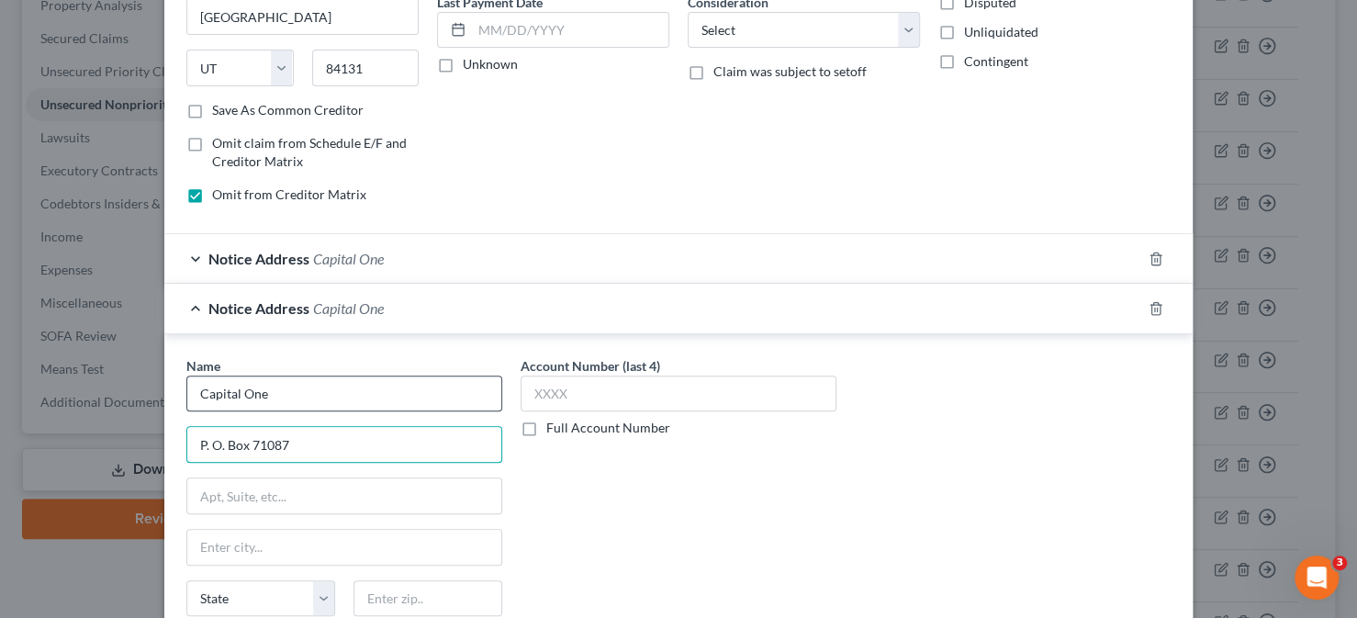
type input "P. O. Box 71087"
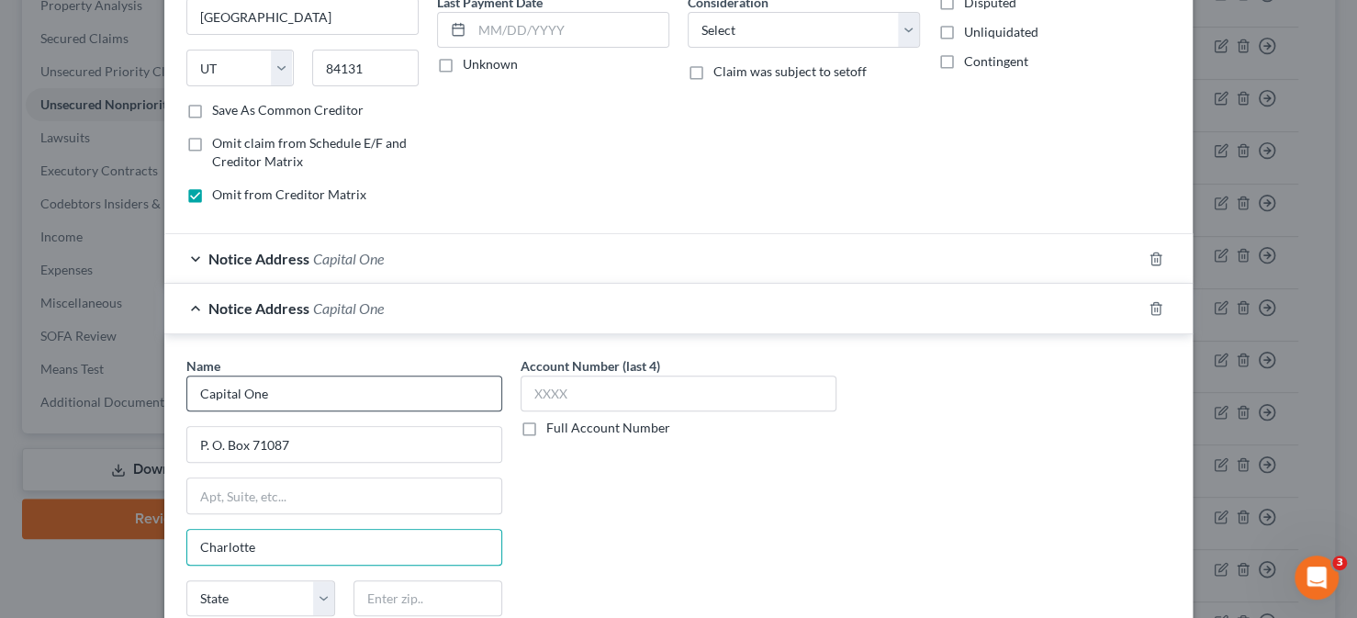
type input "Charlotte"
select select "28"
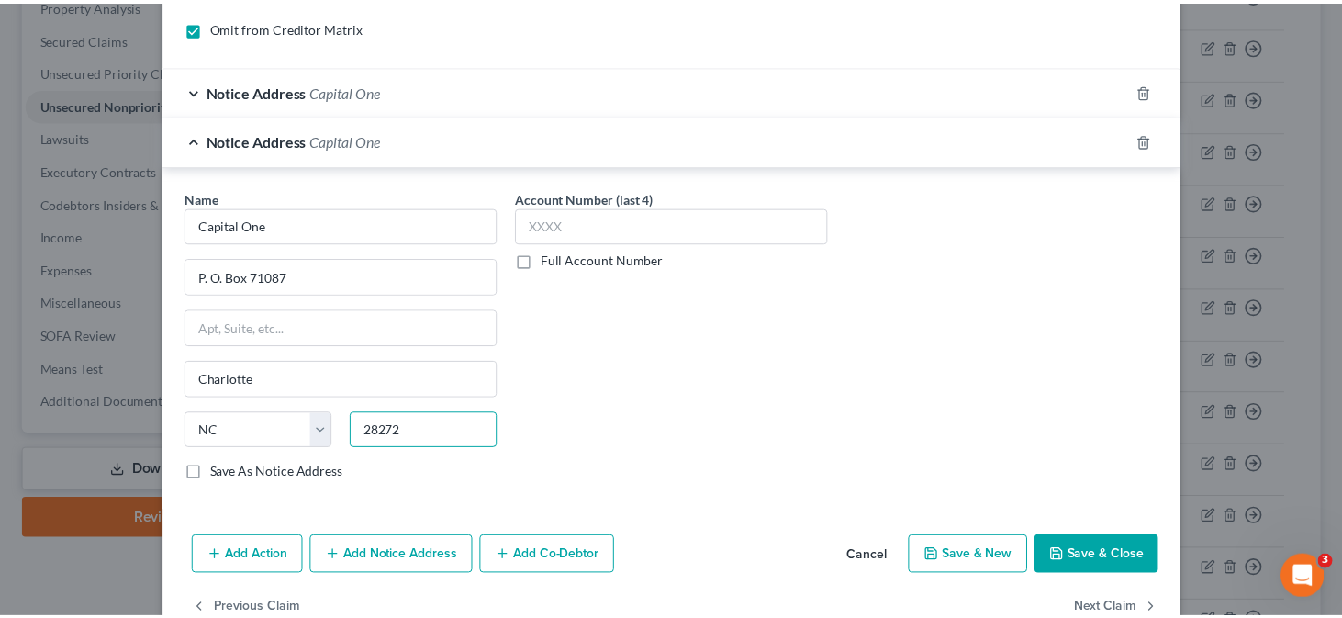
scroll to position [442, 0]
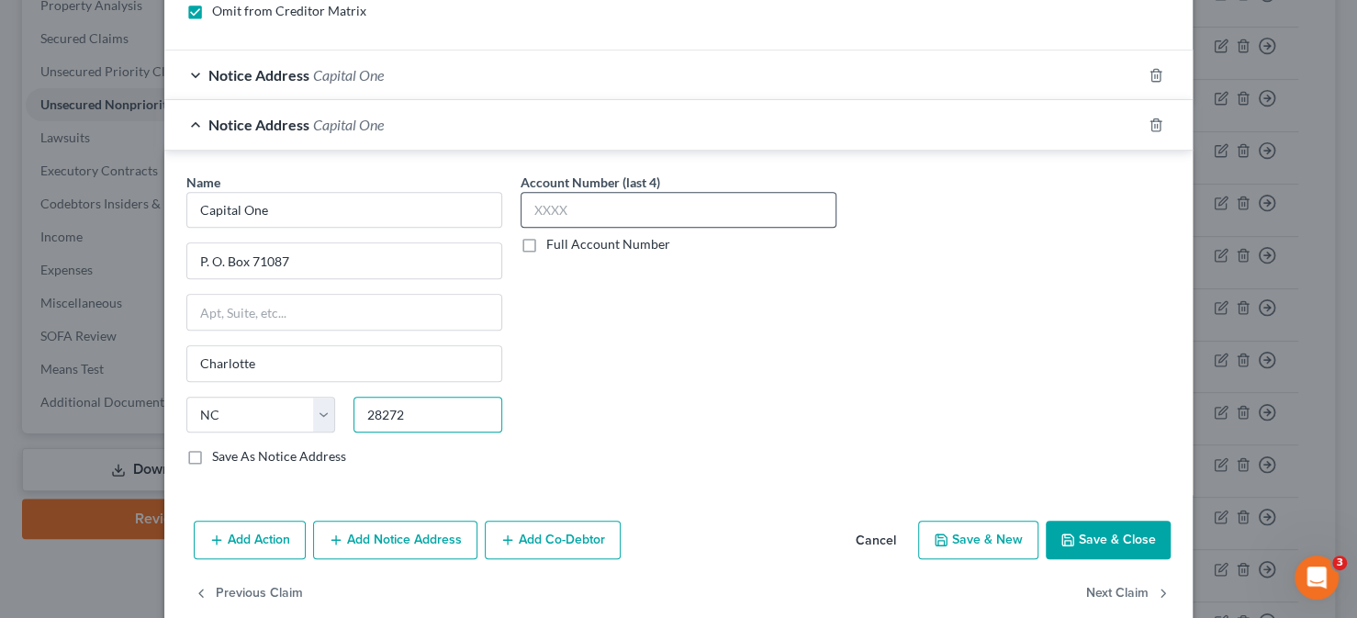
type input "28272"
click at [577, 203] on input "text" at bounding box center [678, 210] width 316 height 37
type input "7360"
click at [1117, 543] on button "Save & Close" at bounding box center [1108, 539] width 125 height 39
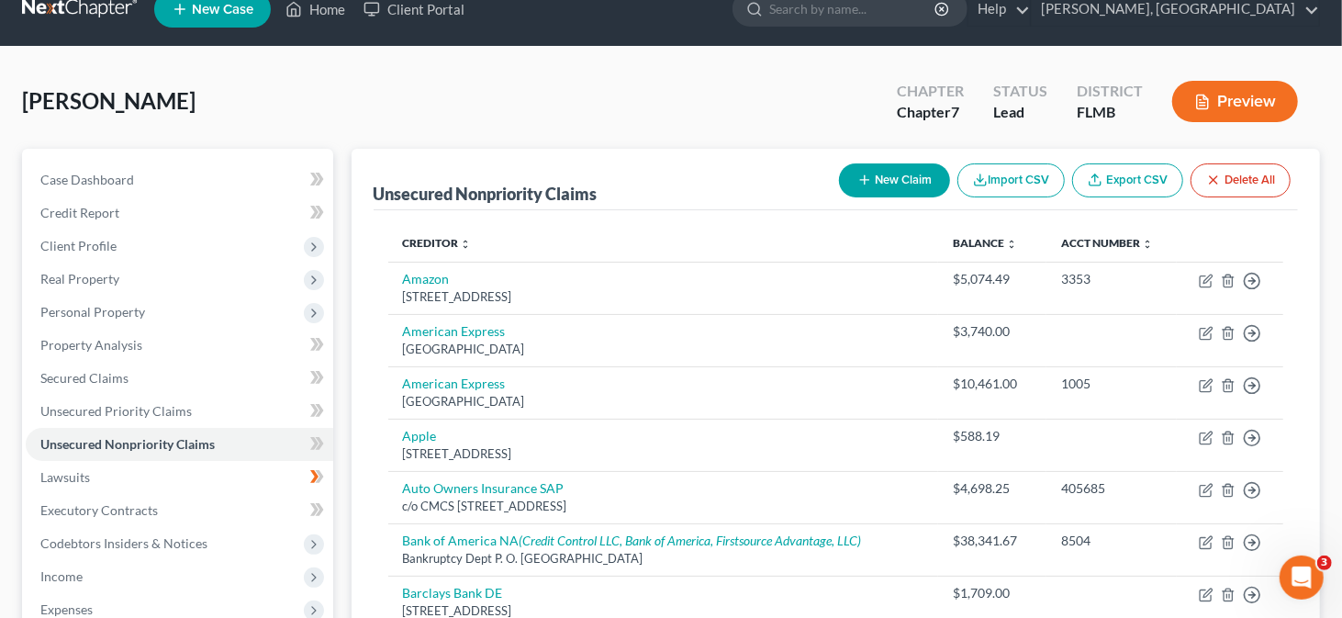
scroll to position [0, 0]
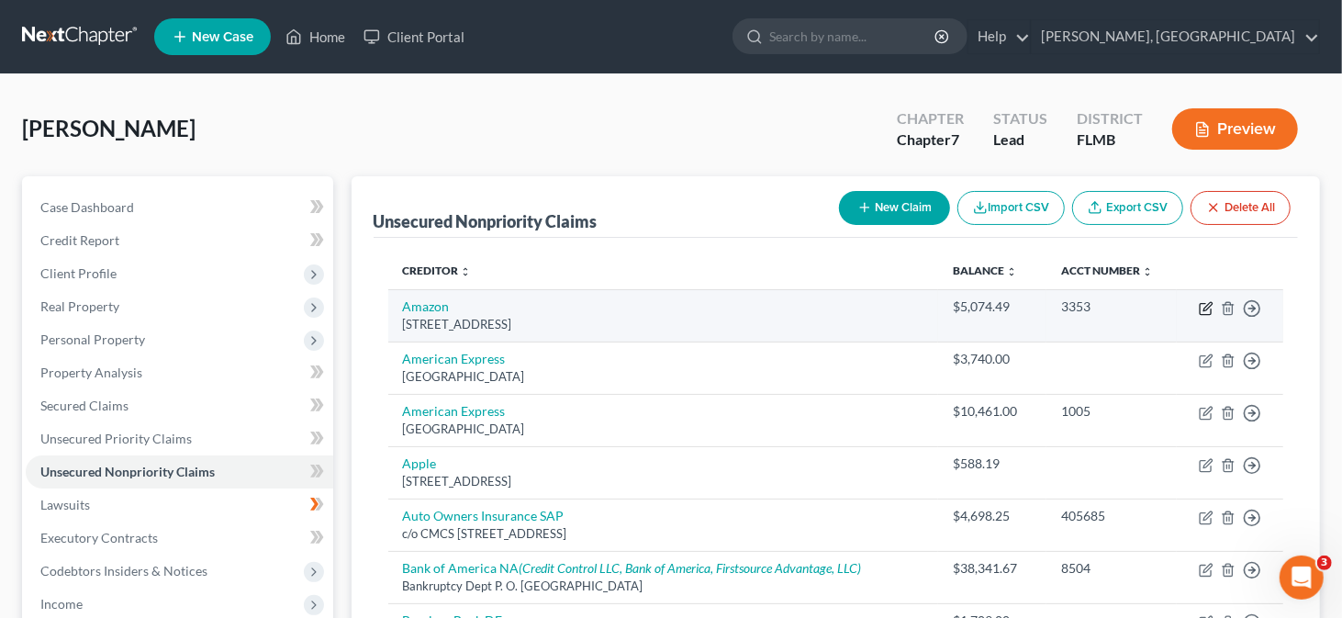
click at [1207, 308] on icon "button" at bounding box center [1207, 306] width 8 height 8
select select "50"
select select "0"
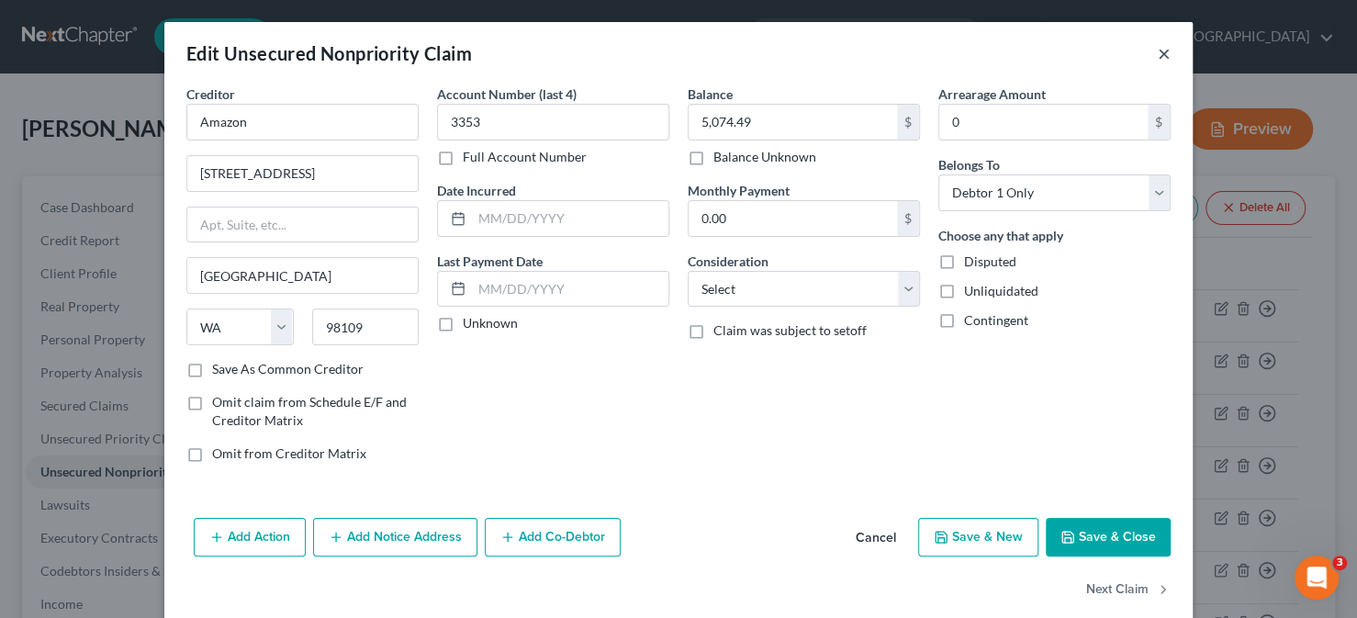
click at [1162, 56] on button "×" at bounding box center [1164, 53] width 13 height 22
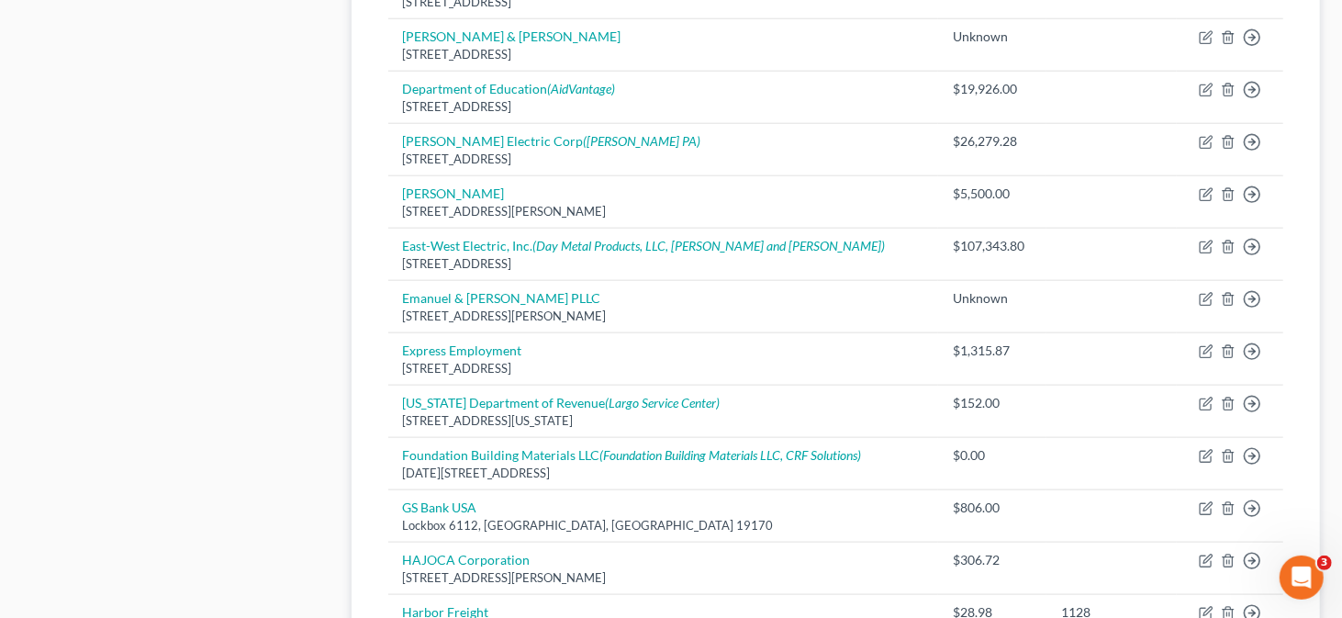
scroll to position [1377, 0]
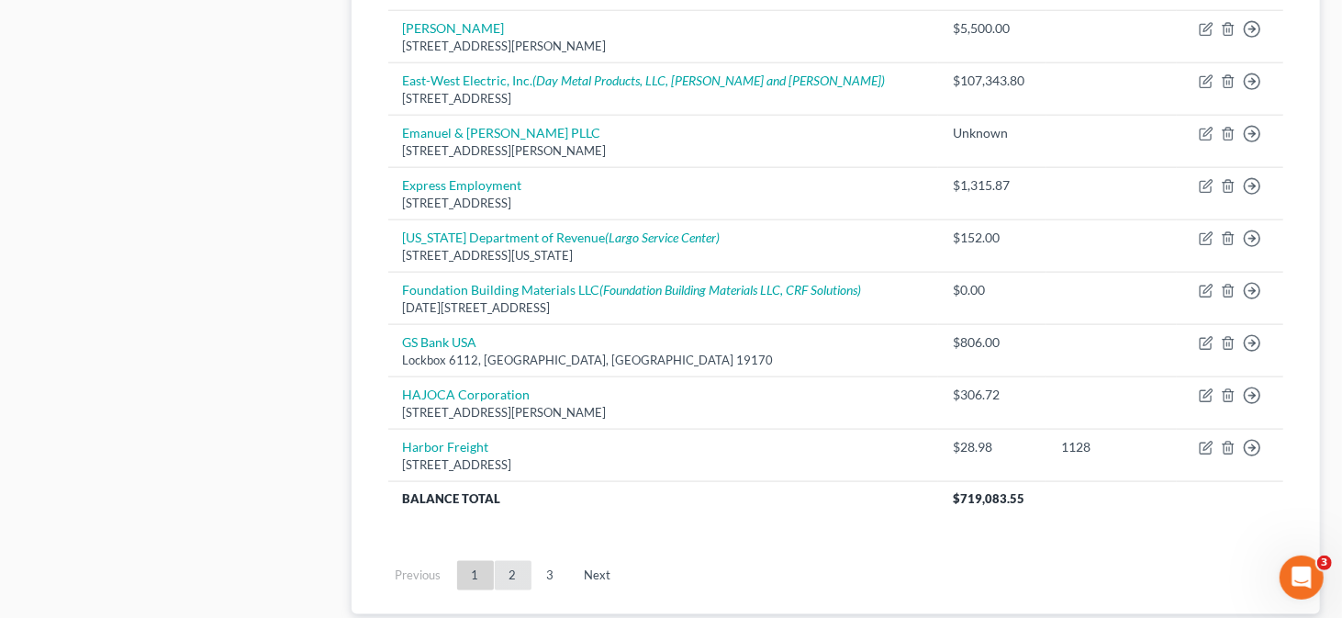
click at [514, 575] on link "2" at bounding box center [513, 575] width 37 height 29
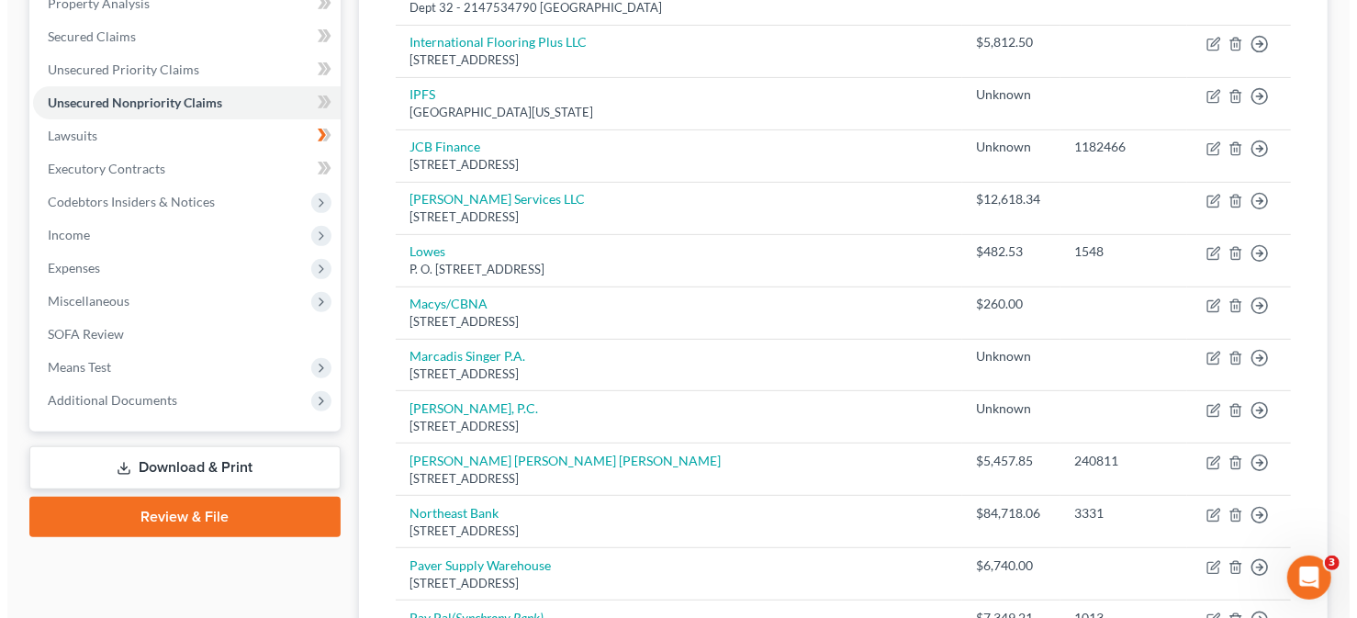
scroll to position [367, 0]
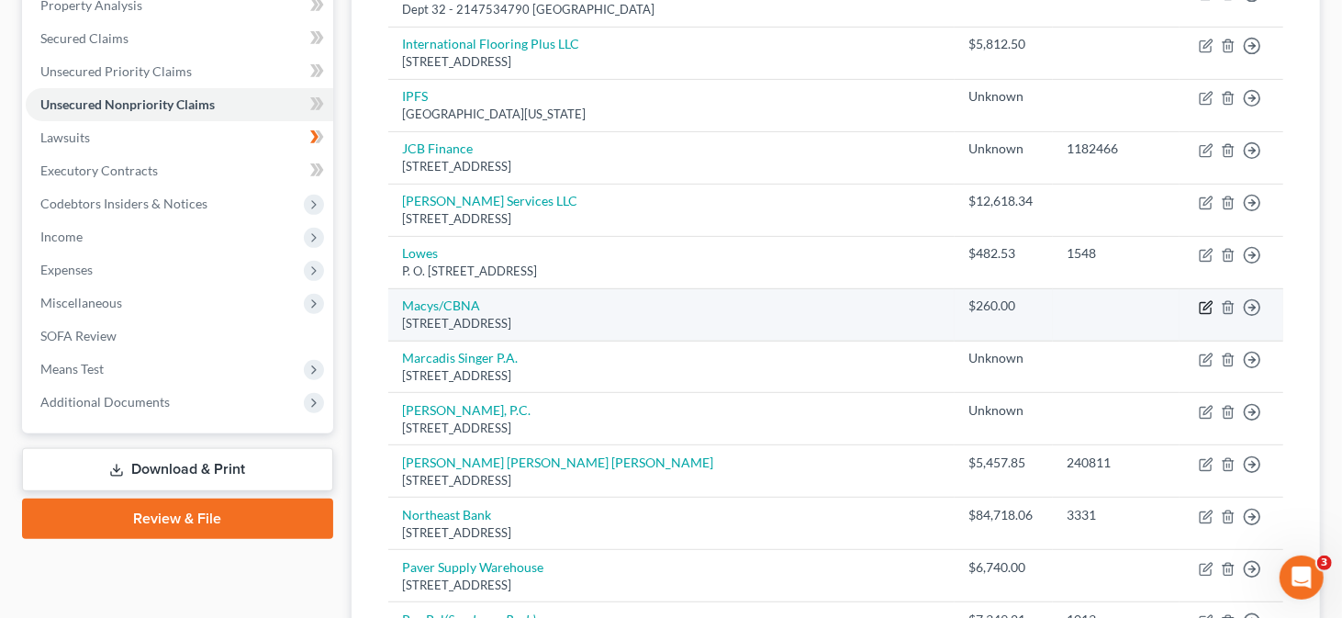
click at [1203, 302] on icon "button" at bounding box center [1206, 307] width 15 height 15
select select "43"
select select "0"
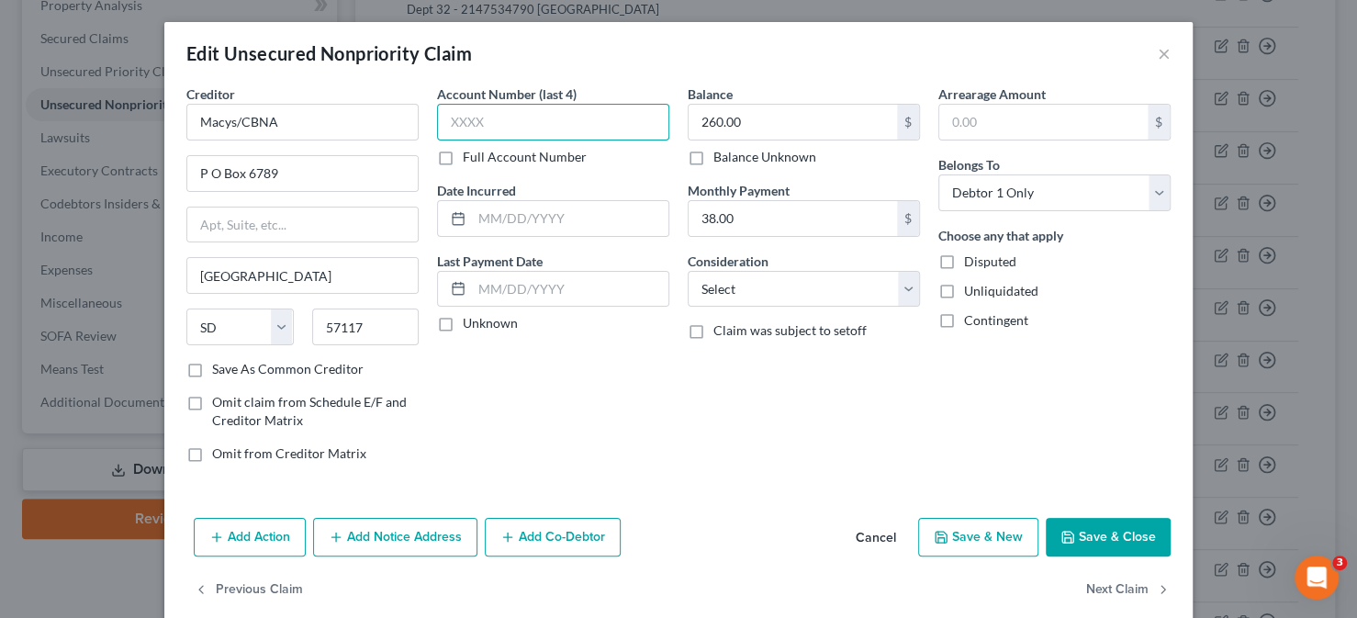
click at [473, 118] on input "text" at bounding box center [553, 122] width 232 height 37
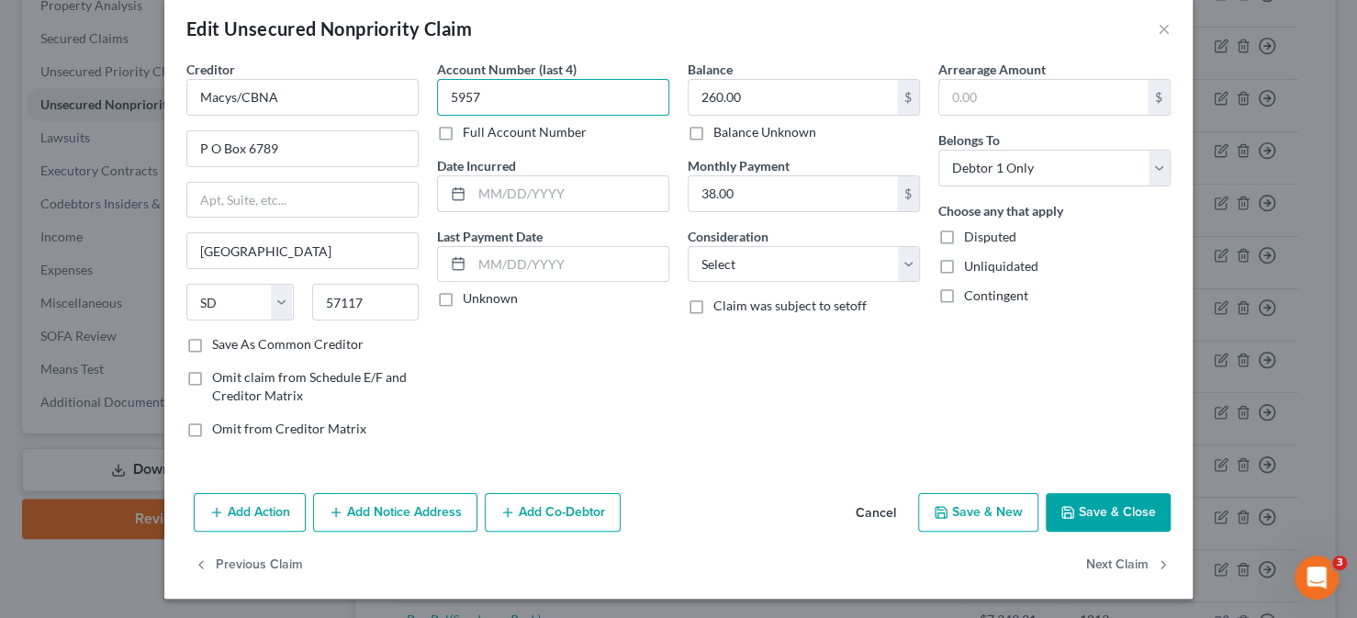
type input "5957"
click at [409, 506] on button "Add Notice Address" at bounding box center [395, 512] width 164 height 39
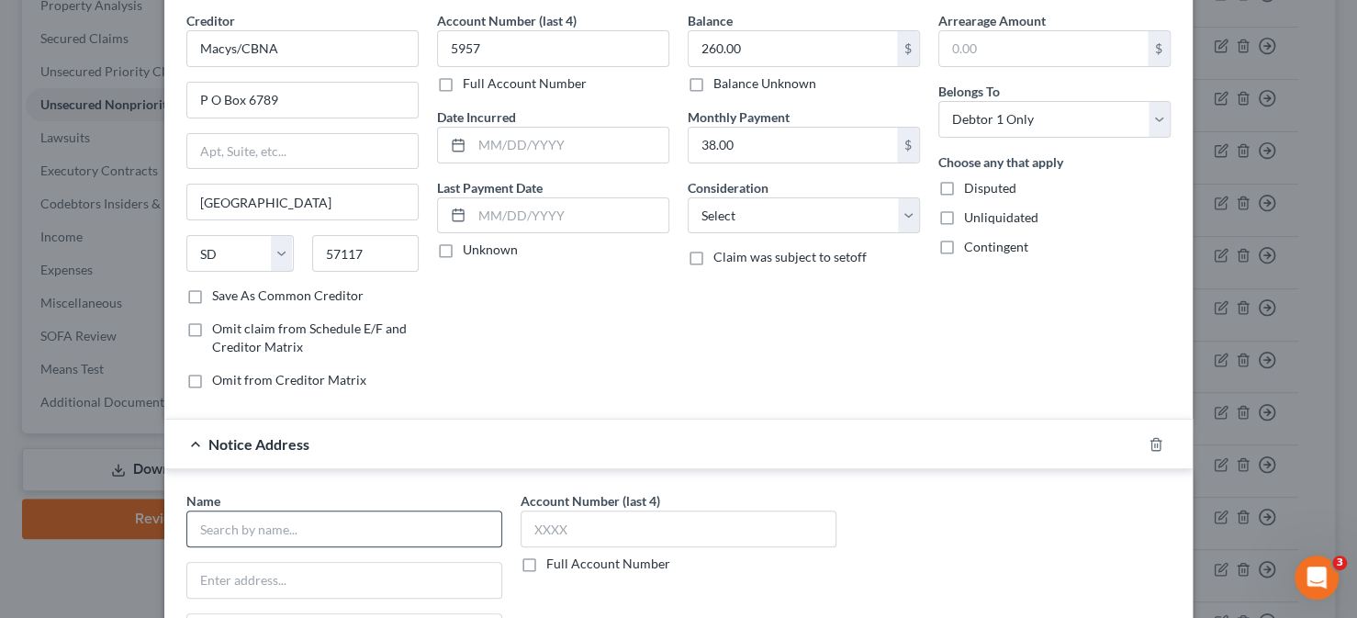
scroll to position [117, 0]
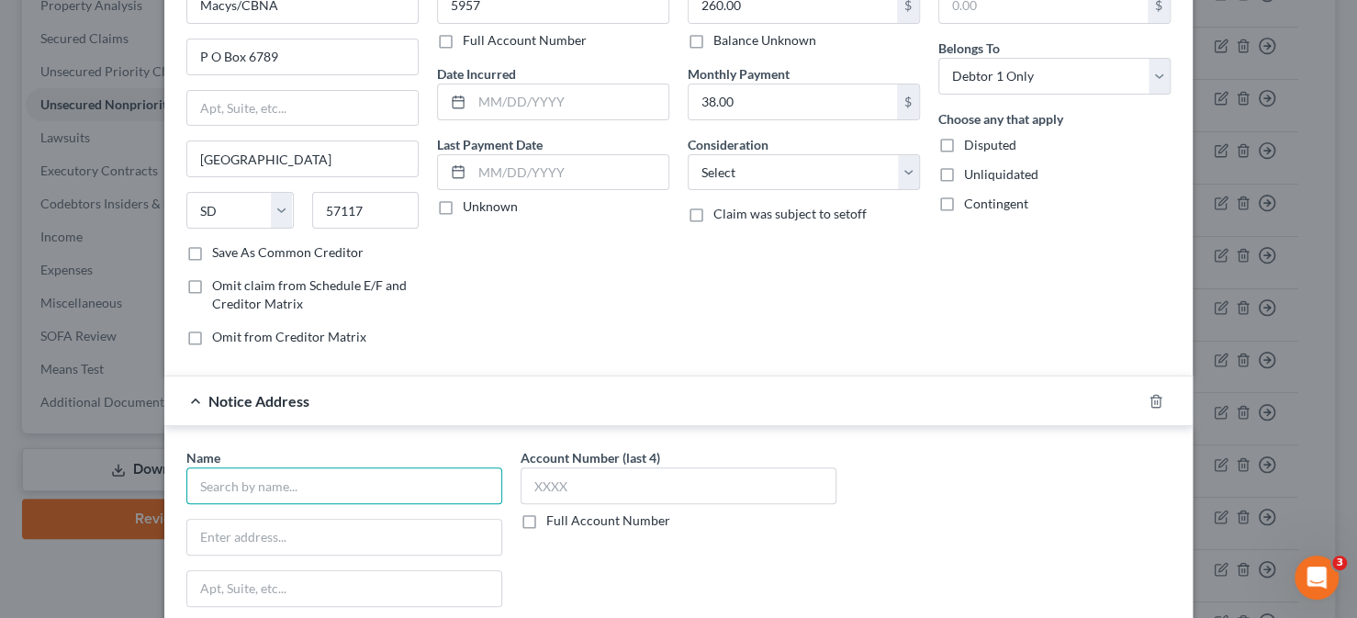
click at [292, 483] on input "text" at bounding box center [344, 485] width 316 height 37
type input "Citi Card Macys"
type input "P. O. Box 6167"
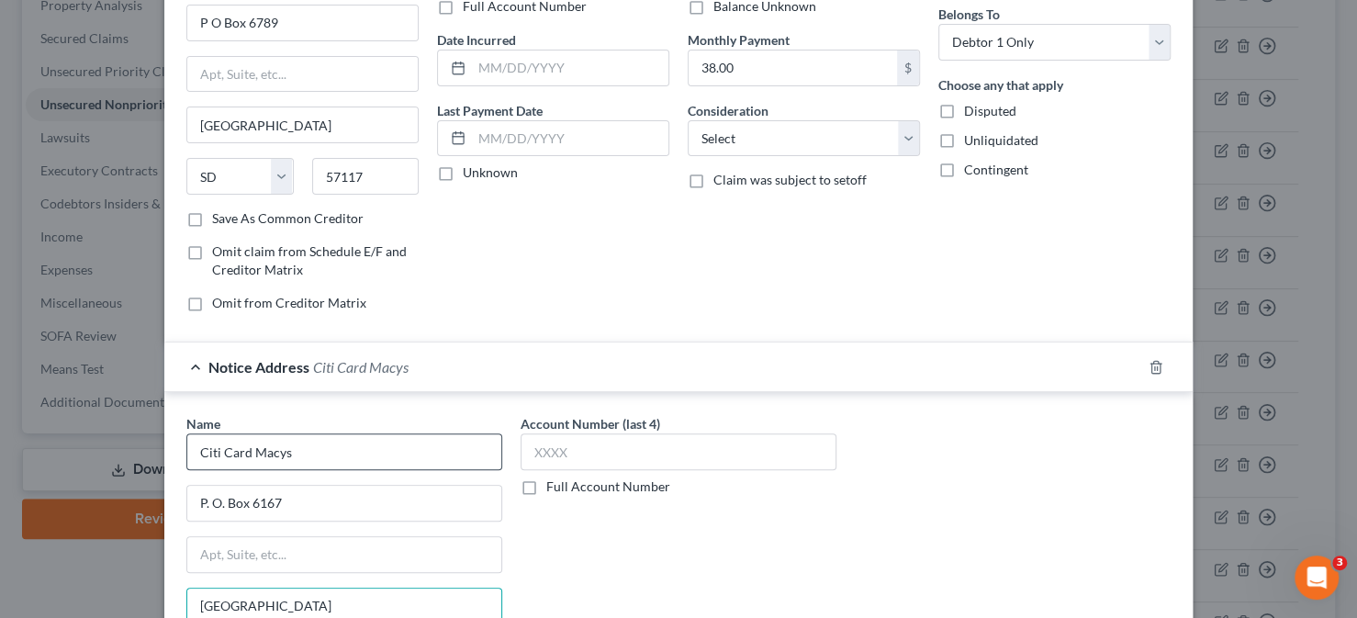
type input "[GEOGRAPHIC_DATA]"
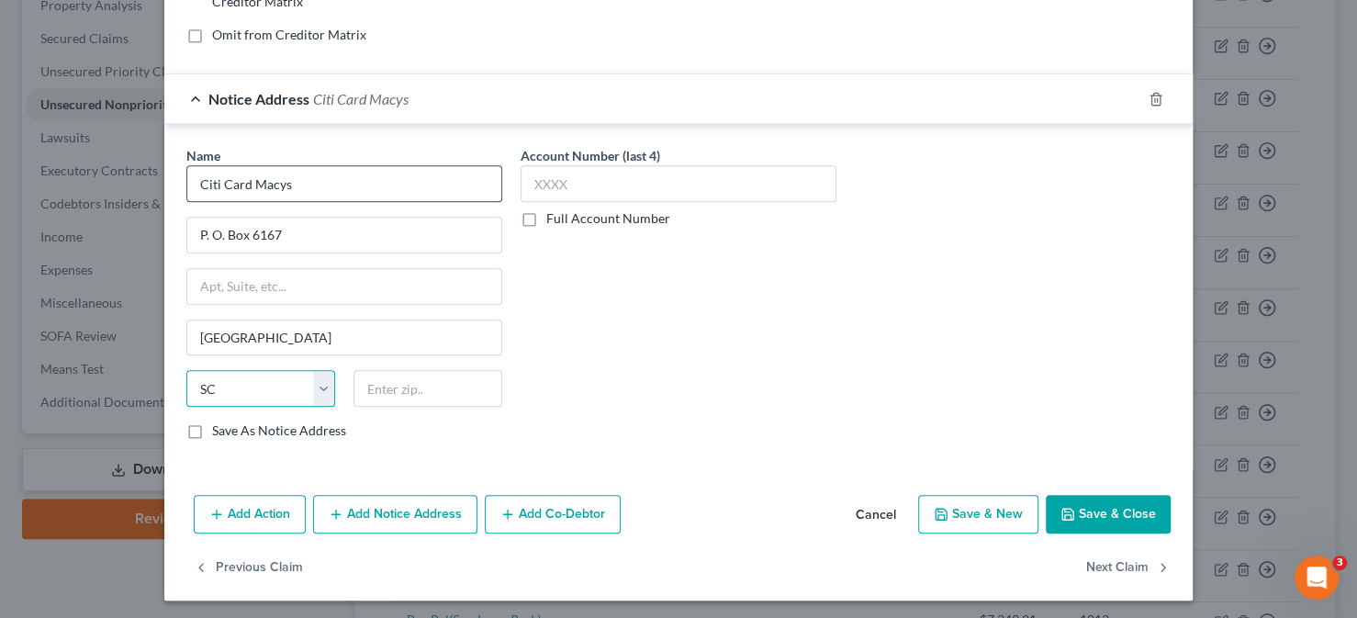
select select "43"
type input "57117"
click at [980, 509] on button "Save & New" at bounding box center [978, 514] width 120 height 39
select select "0"
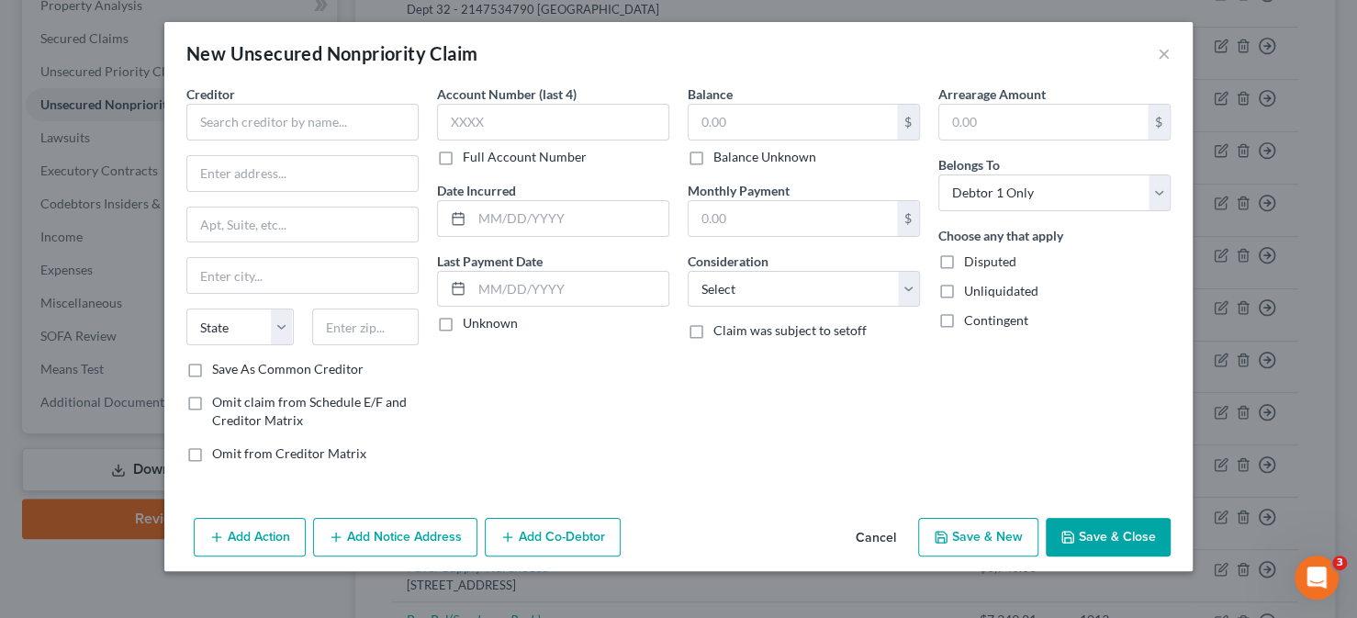
type input "0"
click at [1165, 53] on button "×" at bounding box center [1164, 53] width 13 height 22
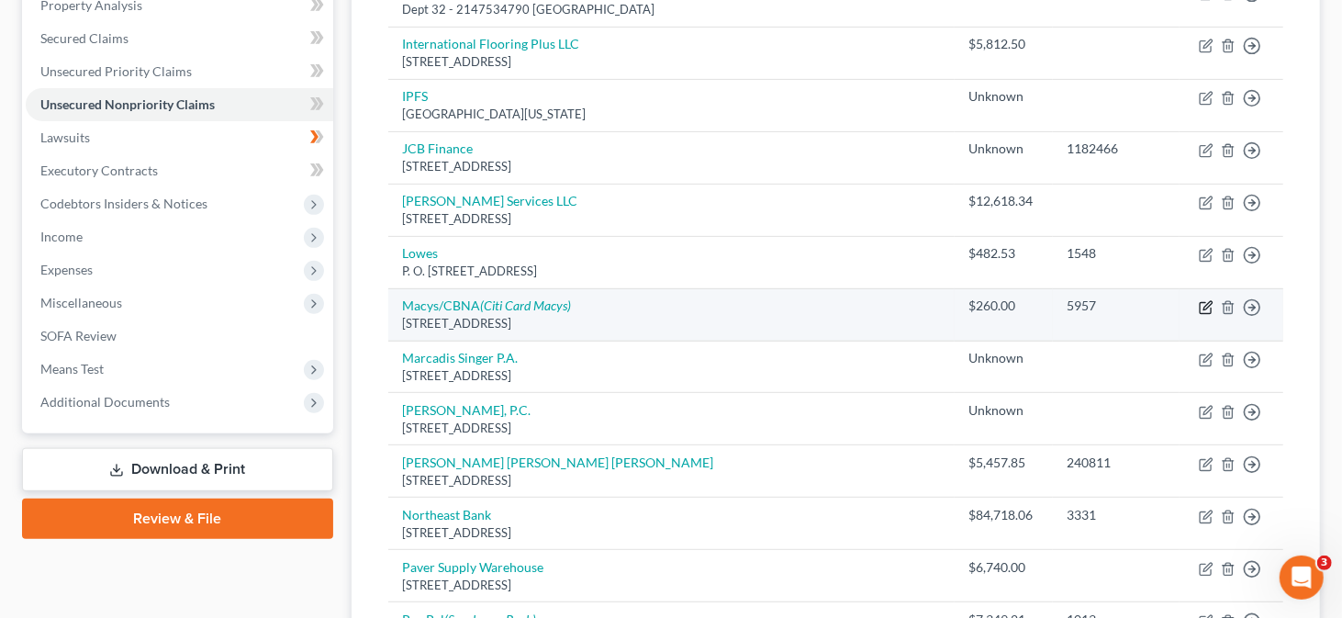
click at [1202, 302] on icon "button" at bounding box center [1206, 307] width 15 height 15
select select "43"
select select "0"
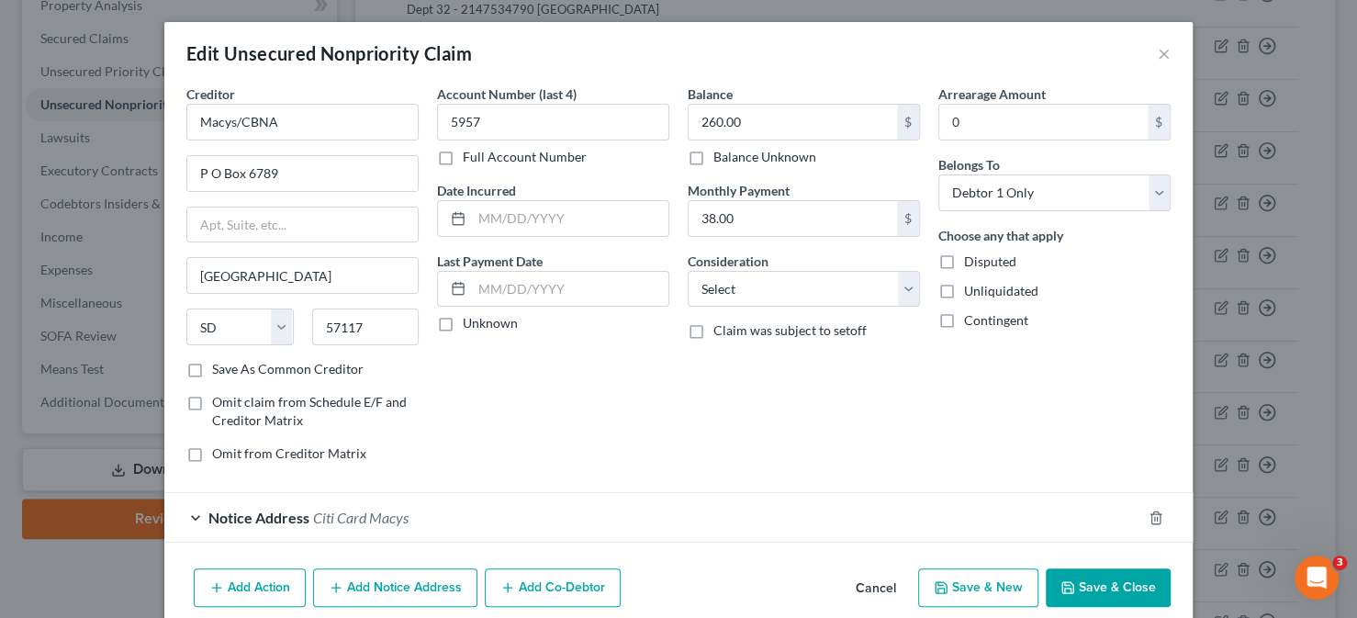
scroll to position [75, 0]
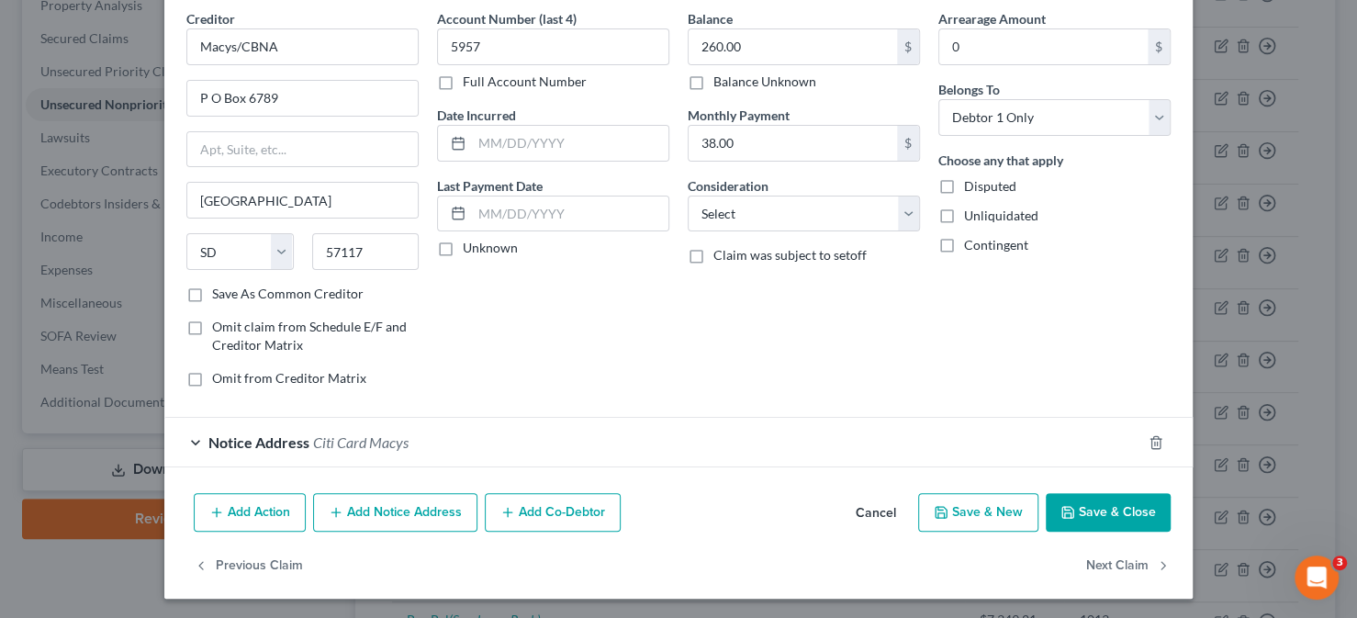
click at [375, 508] on button "Add Notice Address" at bounding box center [395, 512] width 164 height 39
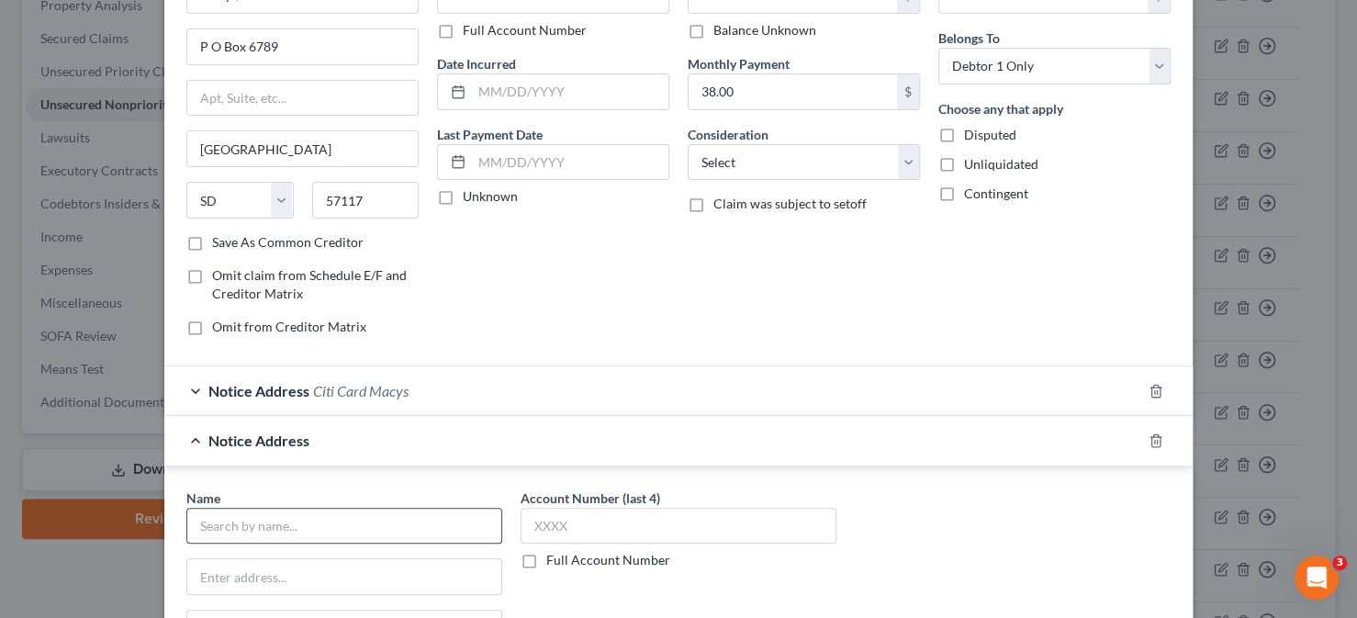
scroll to position [167, 0]
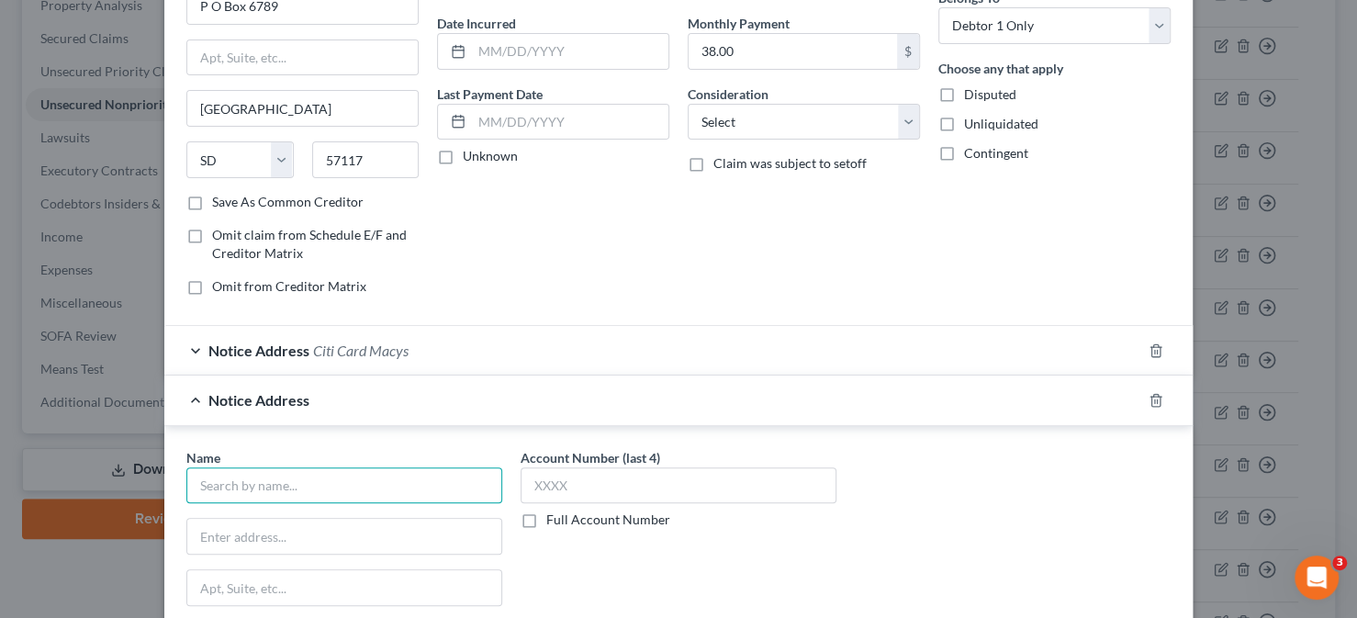
click at [229, 488] on input "text" at bounding box center [344, 485] width 316 height 37
type input "Citi Card"
type input "5800 S Corporate PL"
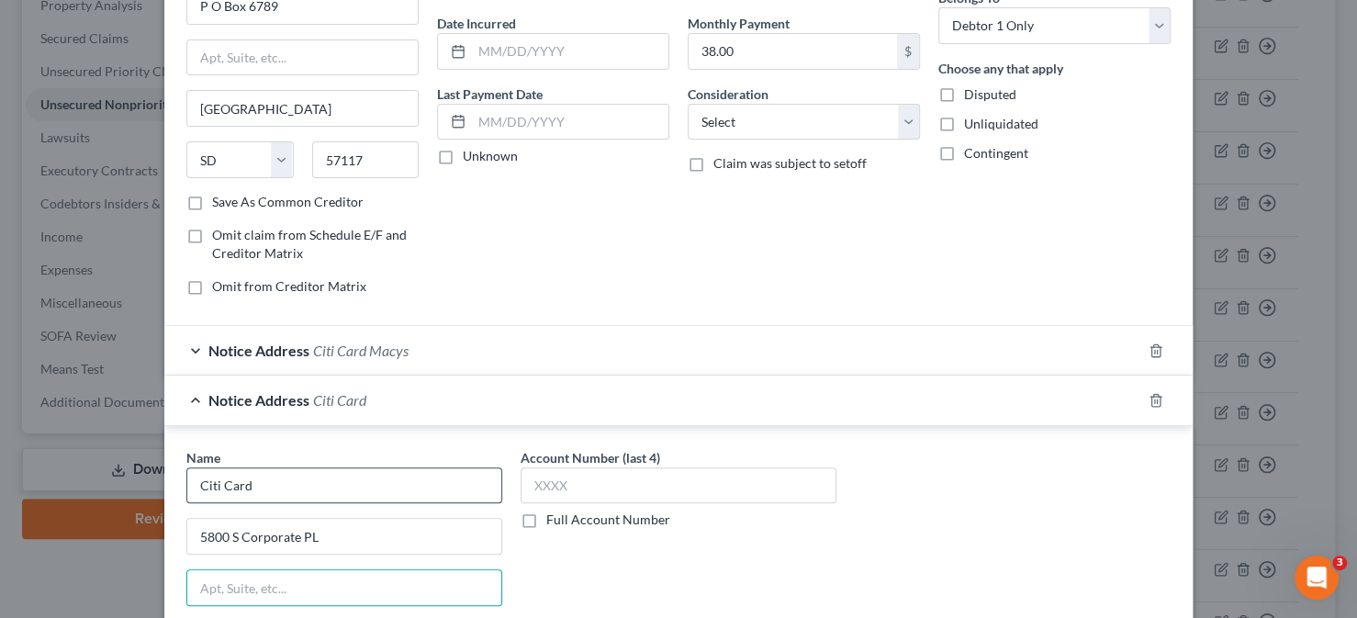
scroll to position [200, 0]
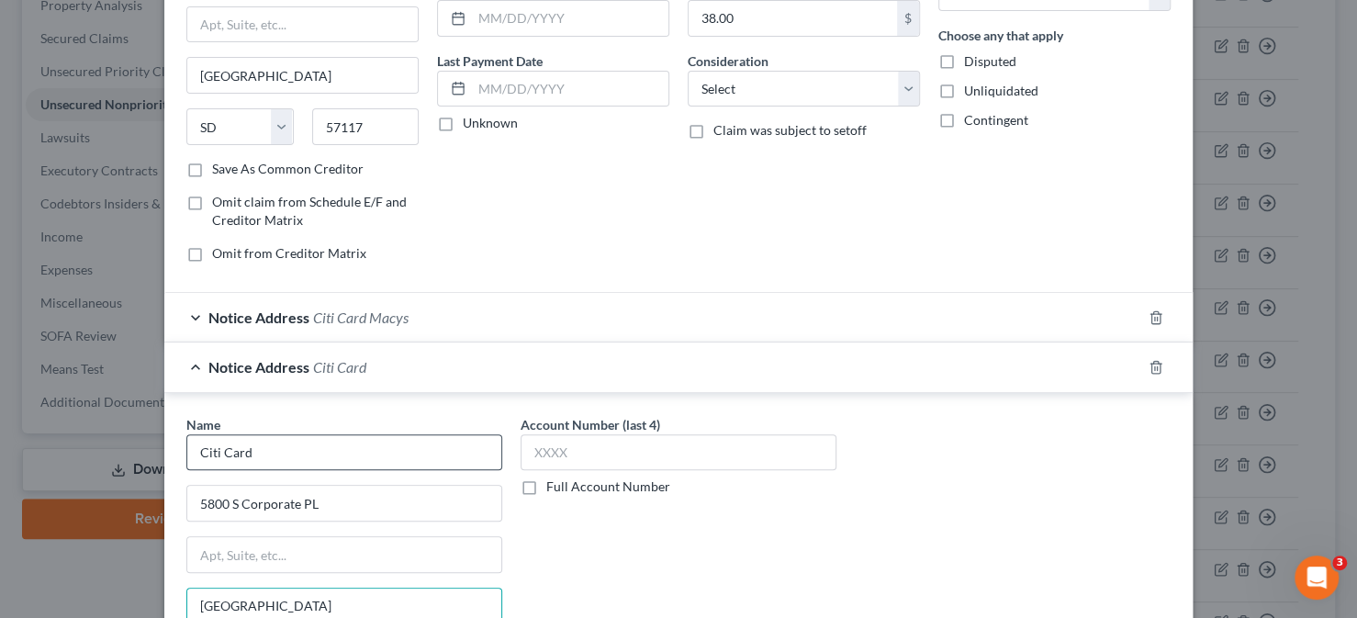
type input "[GEOGRAPHIC_DATA]"
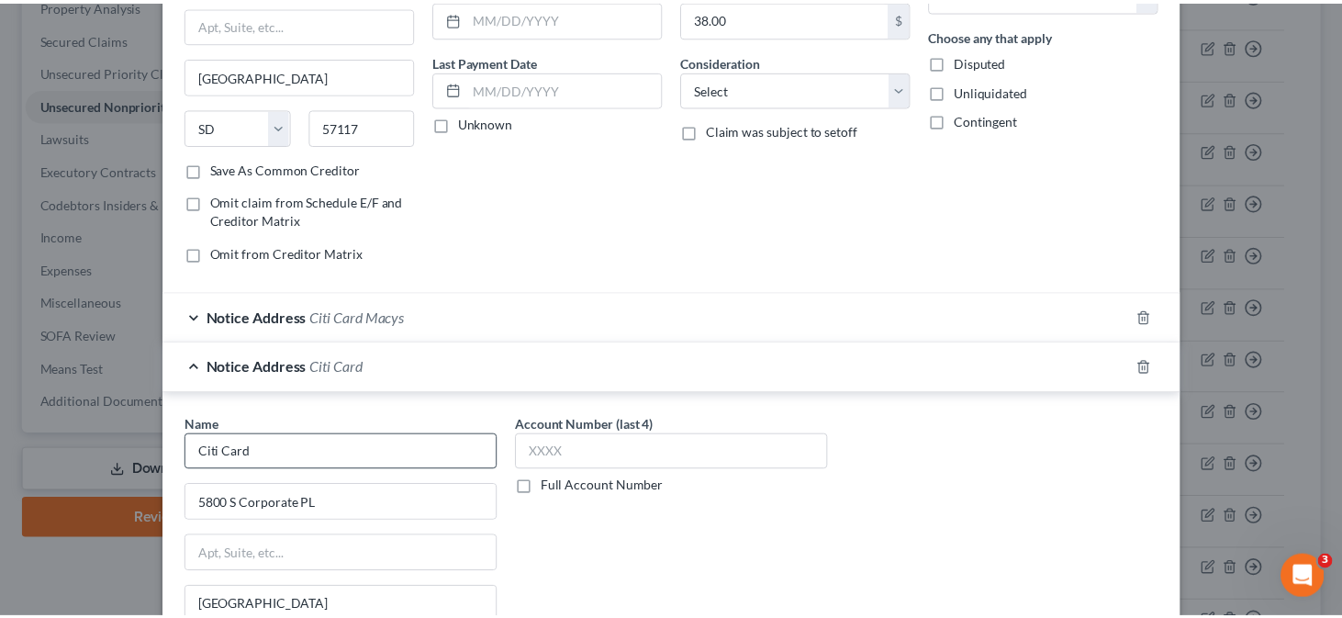
scroll to position [468, 0]
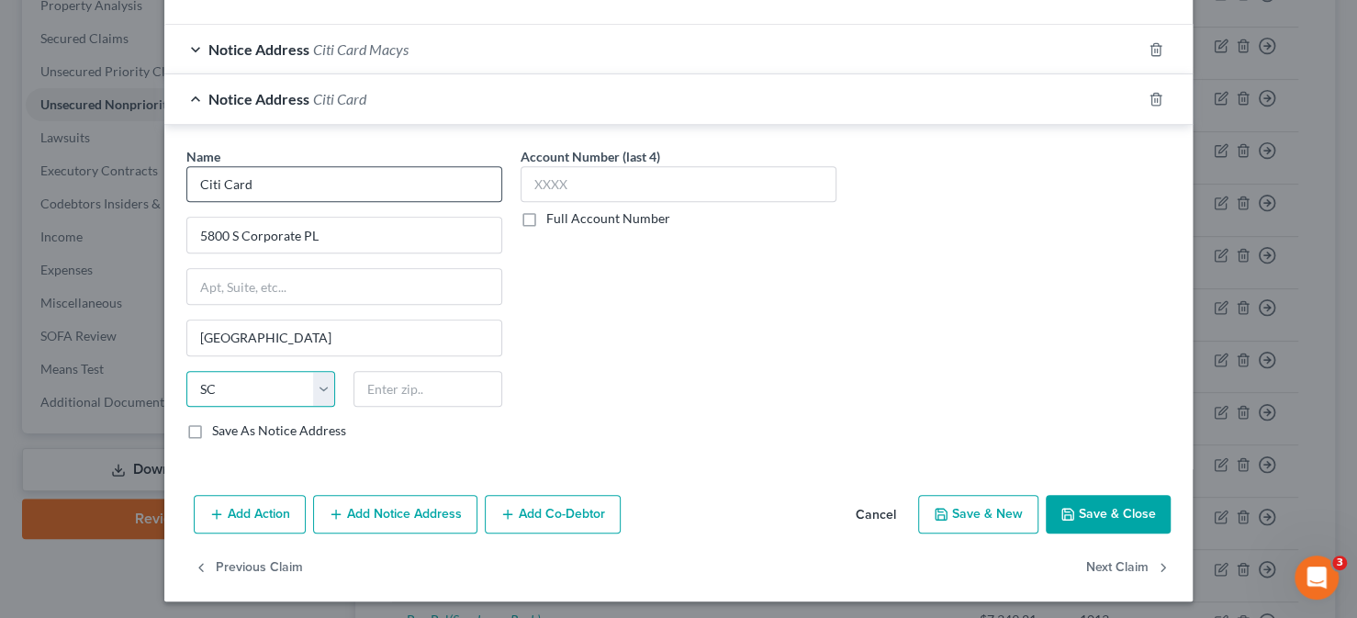
select select "43"
type input "57108"
click at [1100, 505] on button "Save & Close" at bounding box center [1108, 514] width 125 height 39
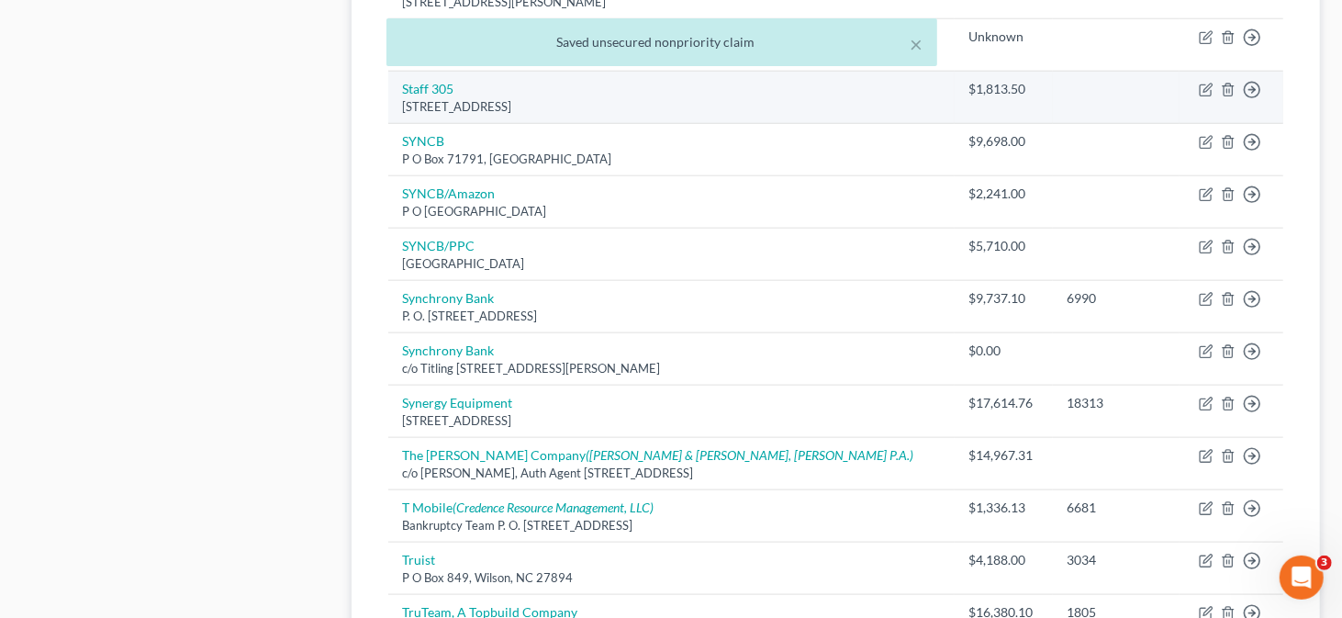
scroll to position [1285, 0]
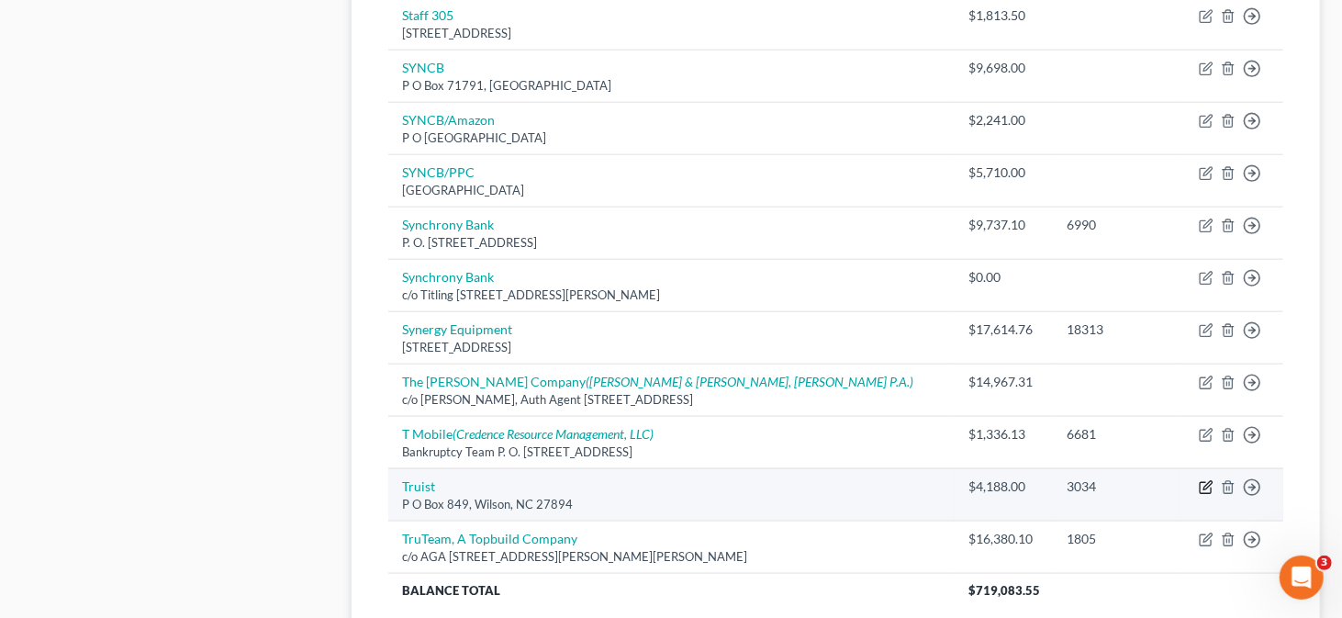
click at [1208, 481] on icon "button" at bounding box center [1207, 485] width 8 height 8
select select "28"
select select "0"
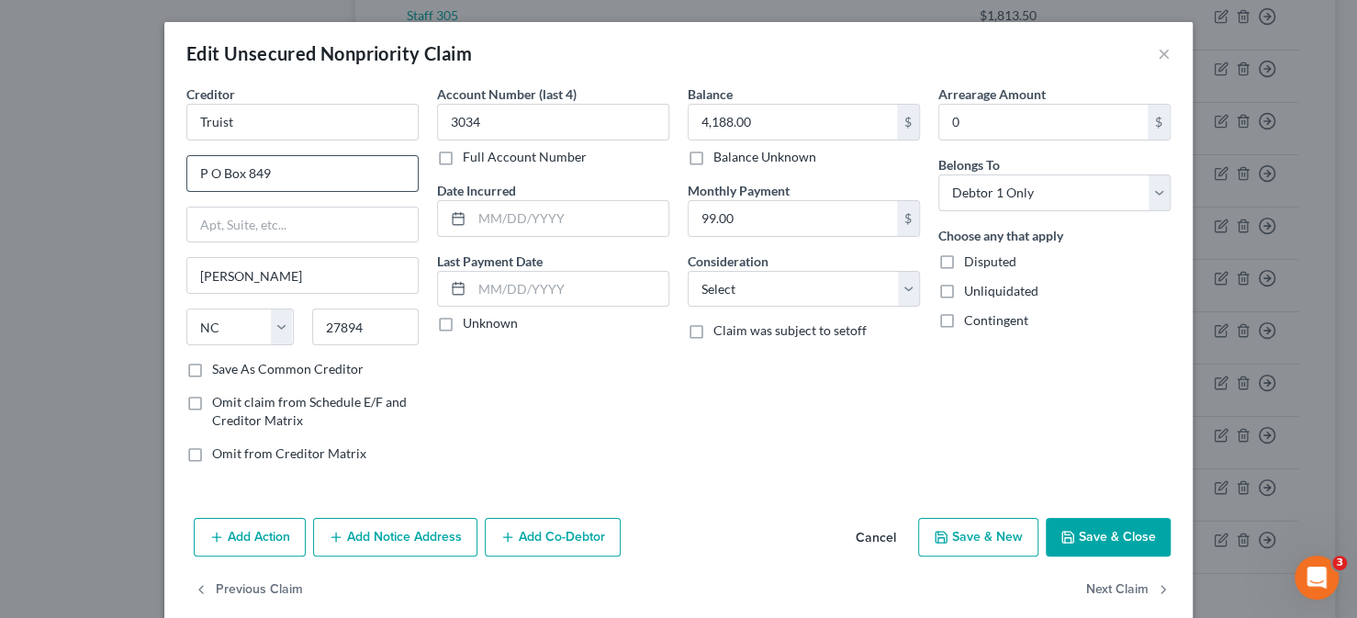
click at [245, 170] on input "P O Box 849" at bounding box center [302, 173] width 230 height 35
type input "P O Box 819"
click at [1116, 532] on button "Save & Close" at bounding box center [1108, 537] width 125 height 39
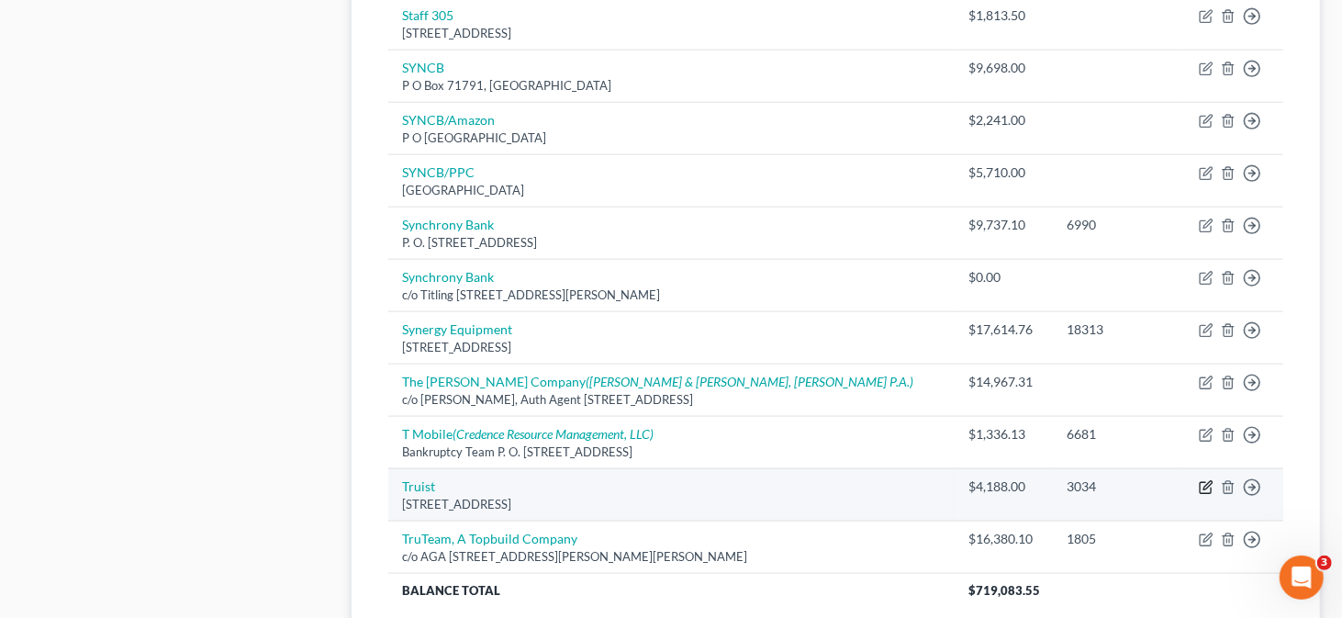
click at [1199, 480] on icon "button" at bounding box center [1206, 487] width 15 height 15
select select "28"
select select "0"
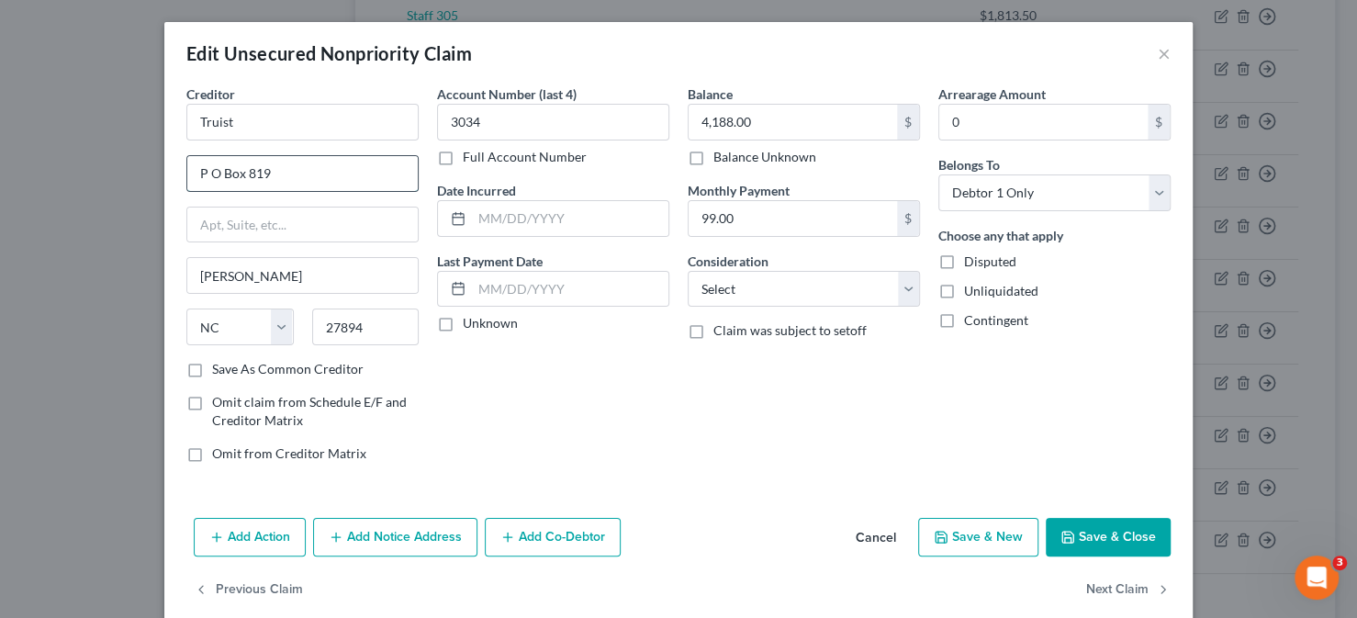
click at [281, 174] on input "P O Box 819" at bounding box center [302, 173] width 230 height 35
type input "P O Box 849"
click at [1115, 522] on button "Save & Close" at bounding box center [1108, 537] width 125 height 39
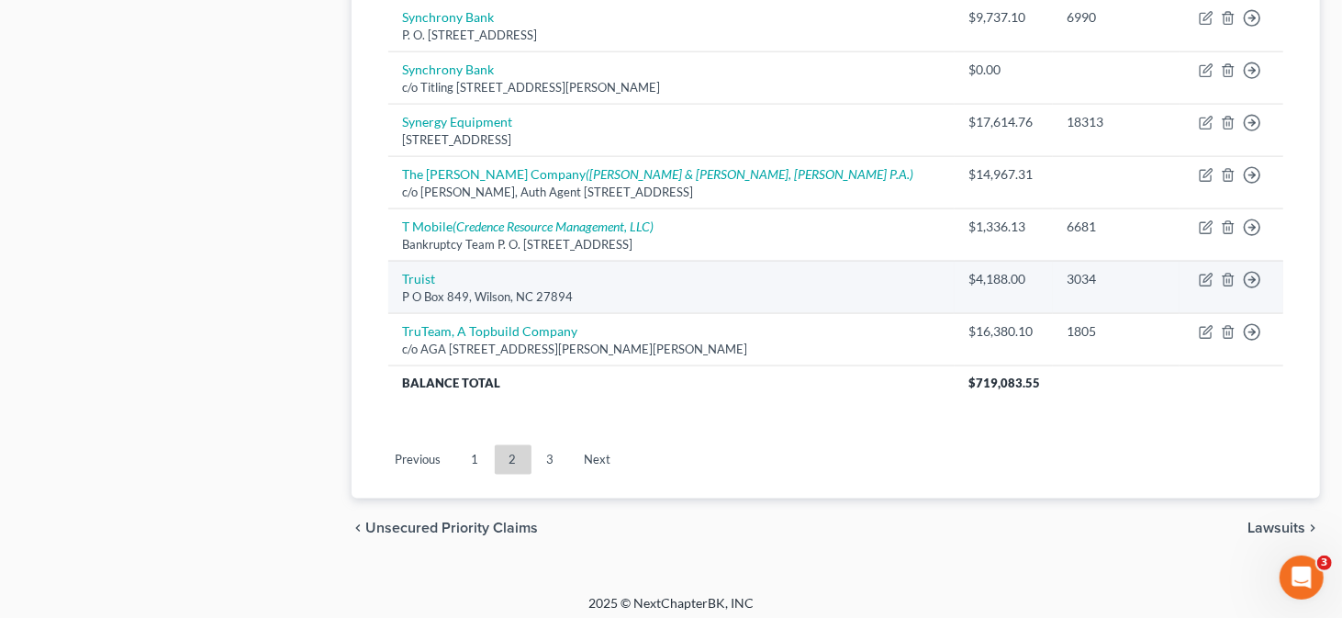
scroll to position [1494, 0]
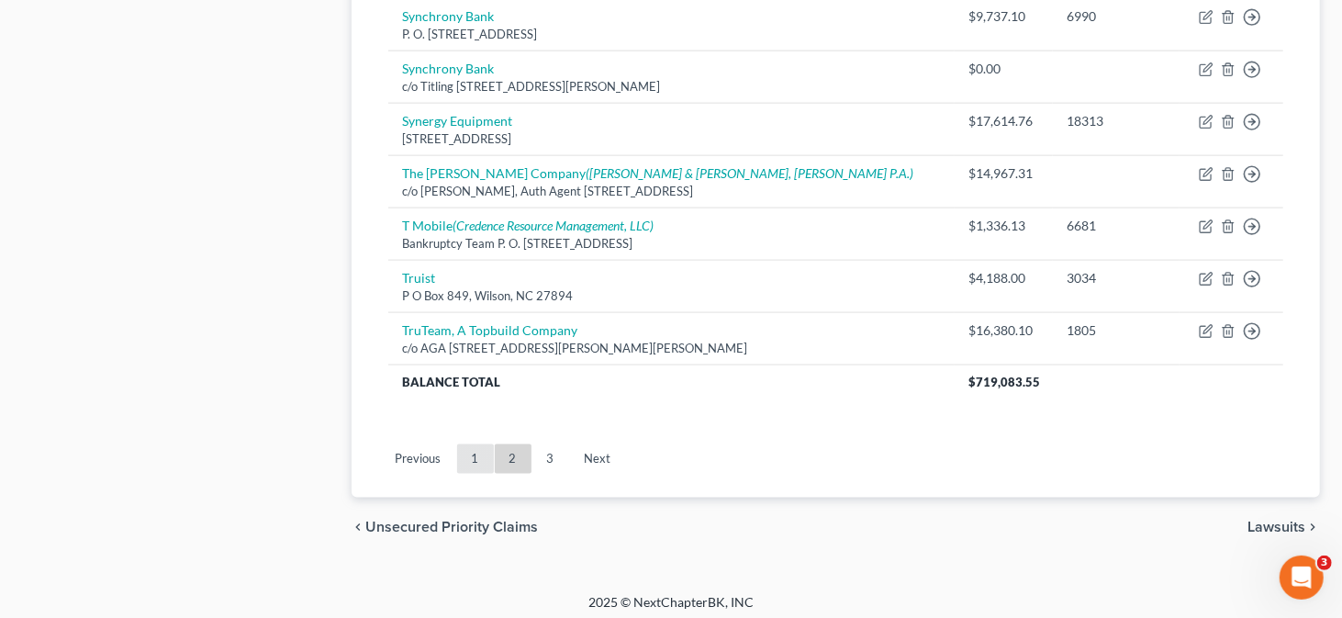
click at [481, 453] on link "1" at bounding box center [475, 458] width 37 height 29
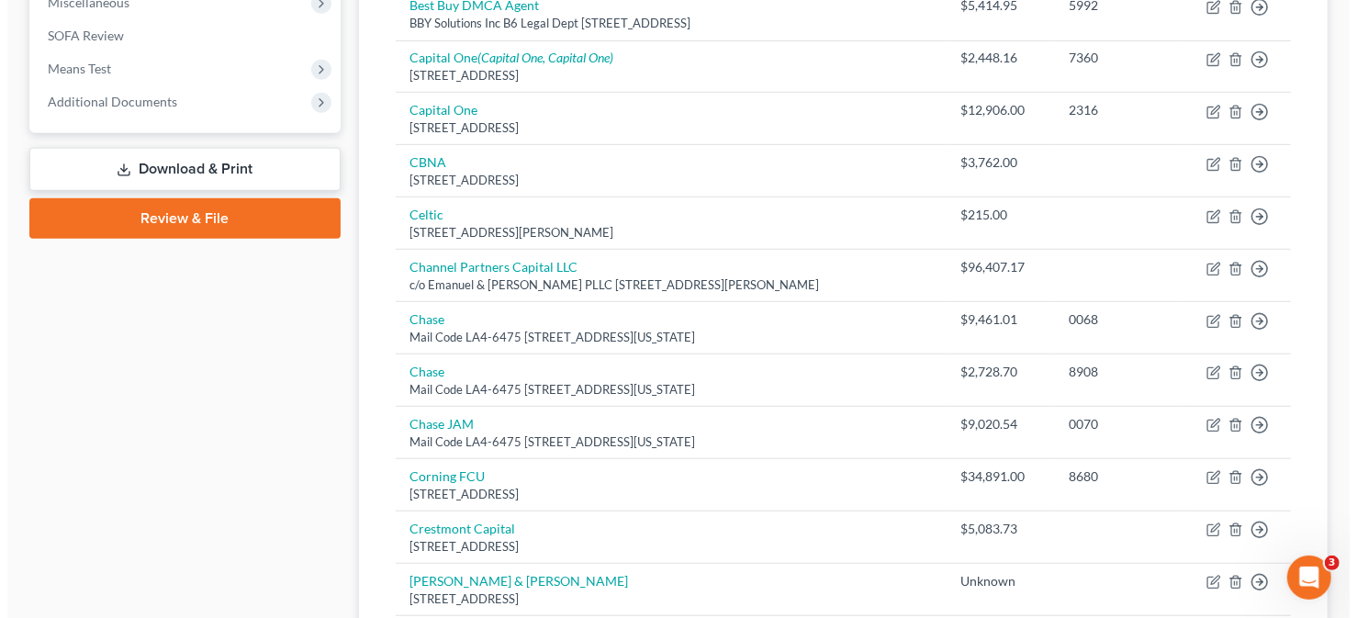
scroll to position [484, 0]
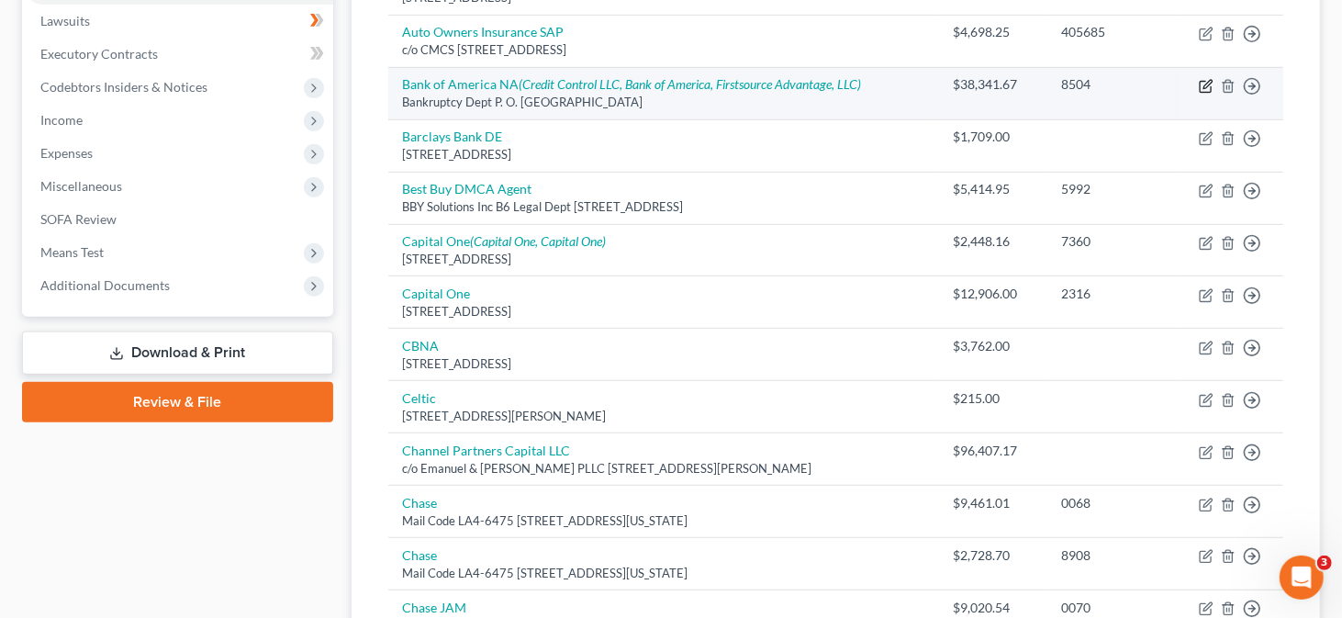
click at [1205, 89] on icon "button" at bounding box center [1205, 86] width 11 height 11
select select "9"
select select "0"
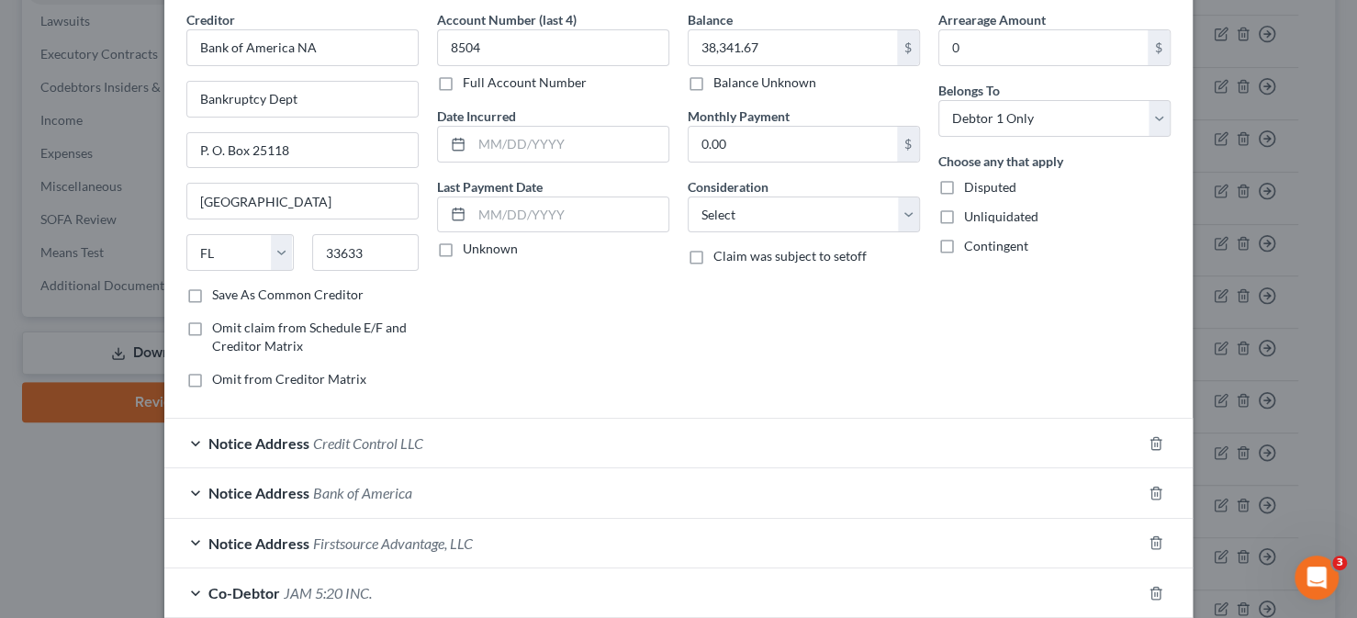
scroll to position [184, 0]
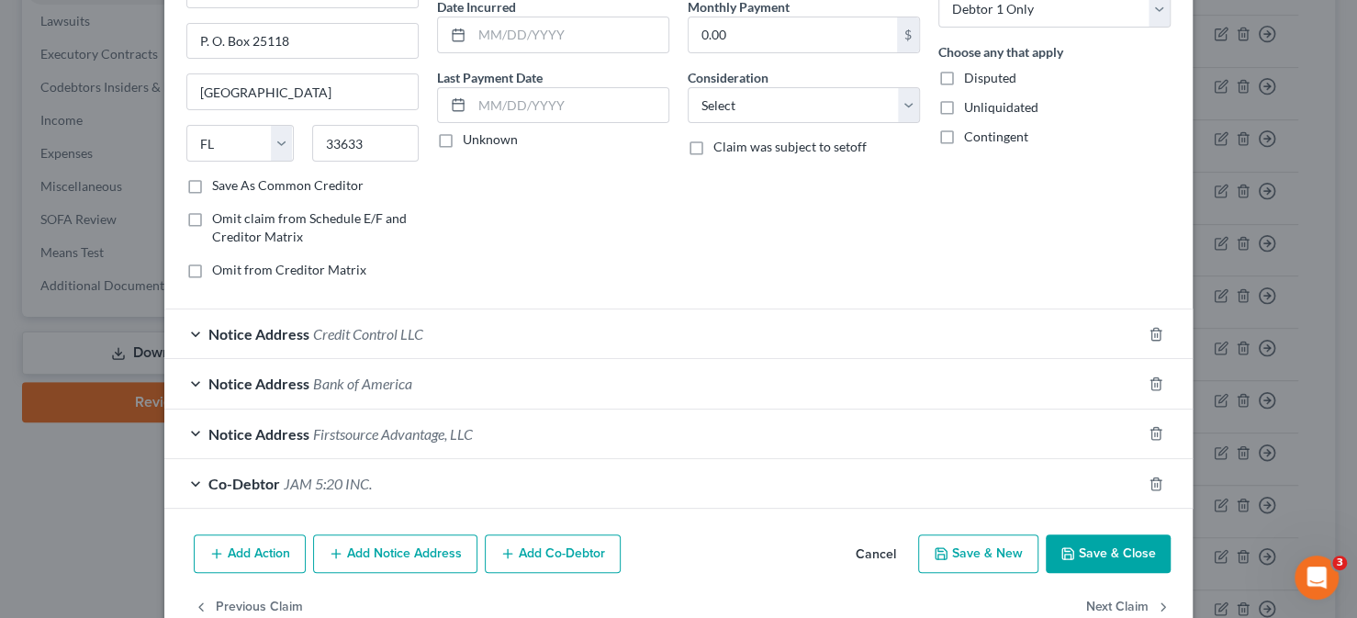
click at [250, 434] on span "Notice Address" at bounding box center [258, 433] width 101 height 17
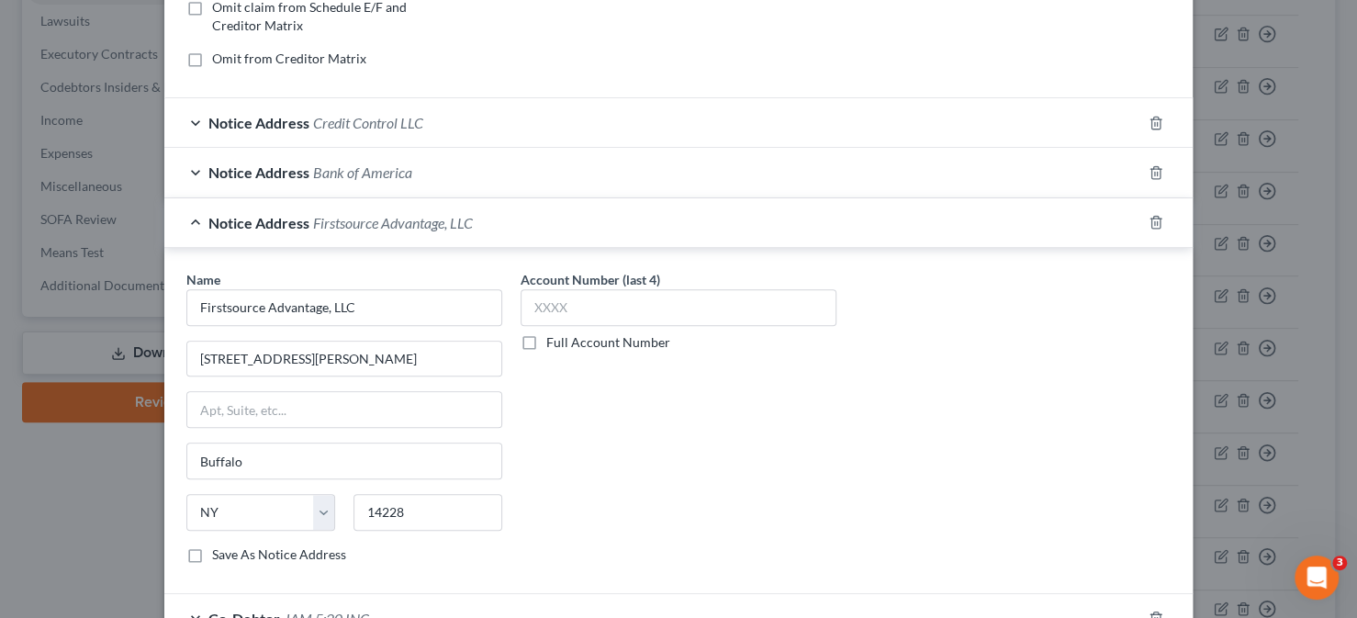
scroll to position [385, 0]
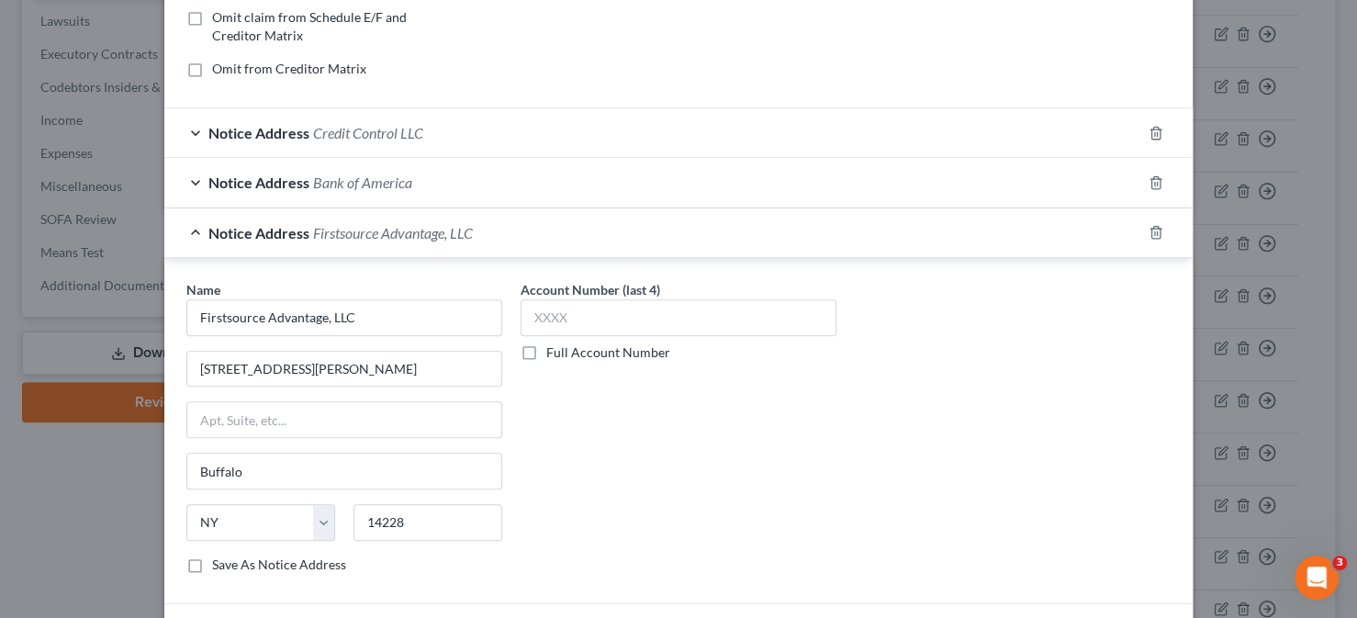
click at [186, 130] on div "Notice Address Credit Control LLC" at bounding box center [652, 132] width 977 height 49
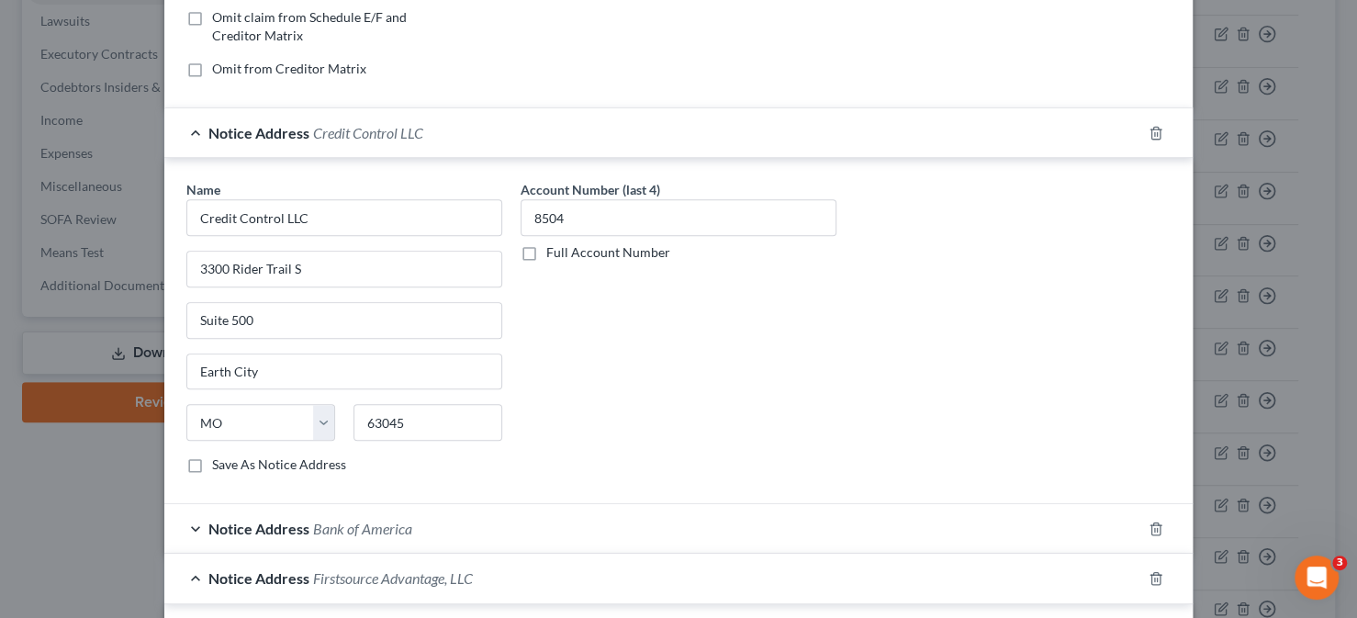
click at [186, 521] on div "Notice Address Bank of America" at bounding box center [652, 528] width 977 height 49
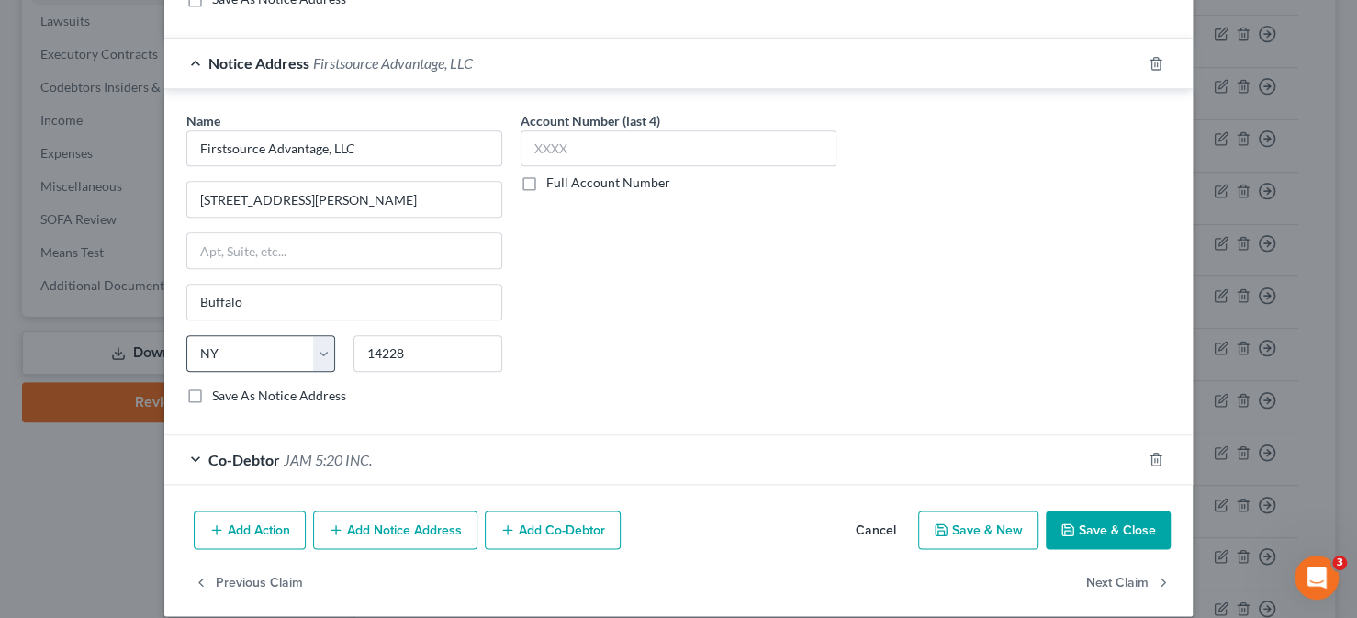
scroll to position [1255, 0]
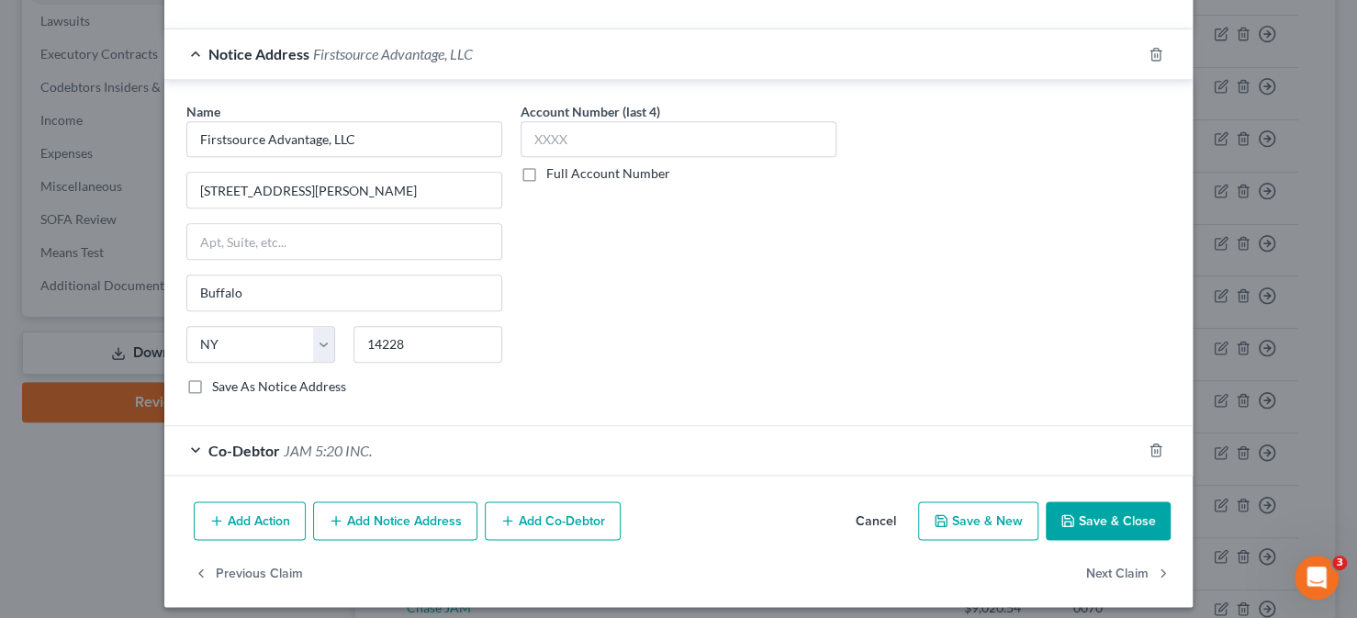
click at [357, 507] on button "Add Notice Address" at bounding box center [395, 520] width 164 height 39
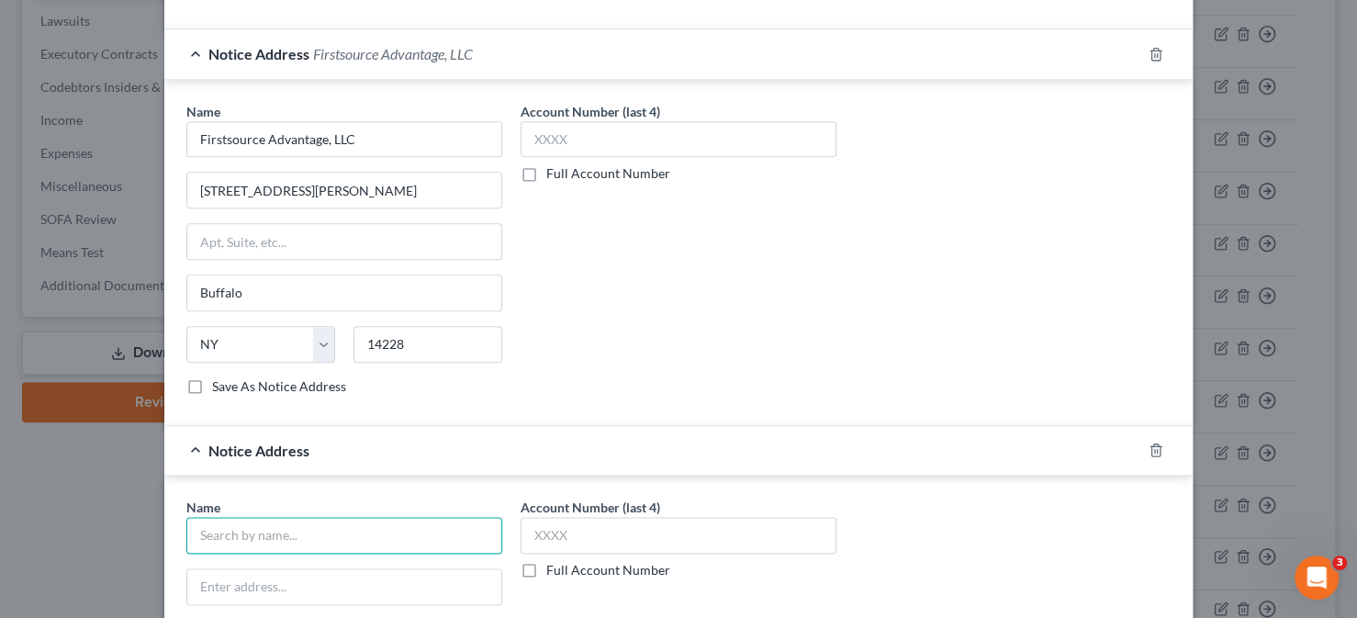
click at [251, 526] on input "text" at bounding box center [344, 535] width 316 height 37
type input "First Source"
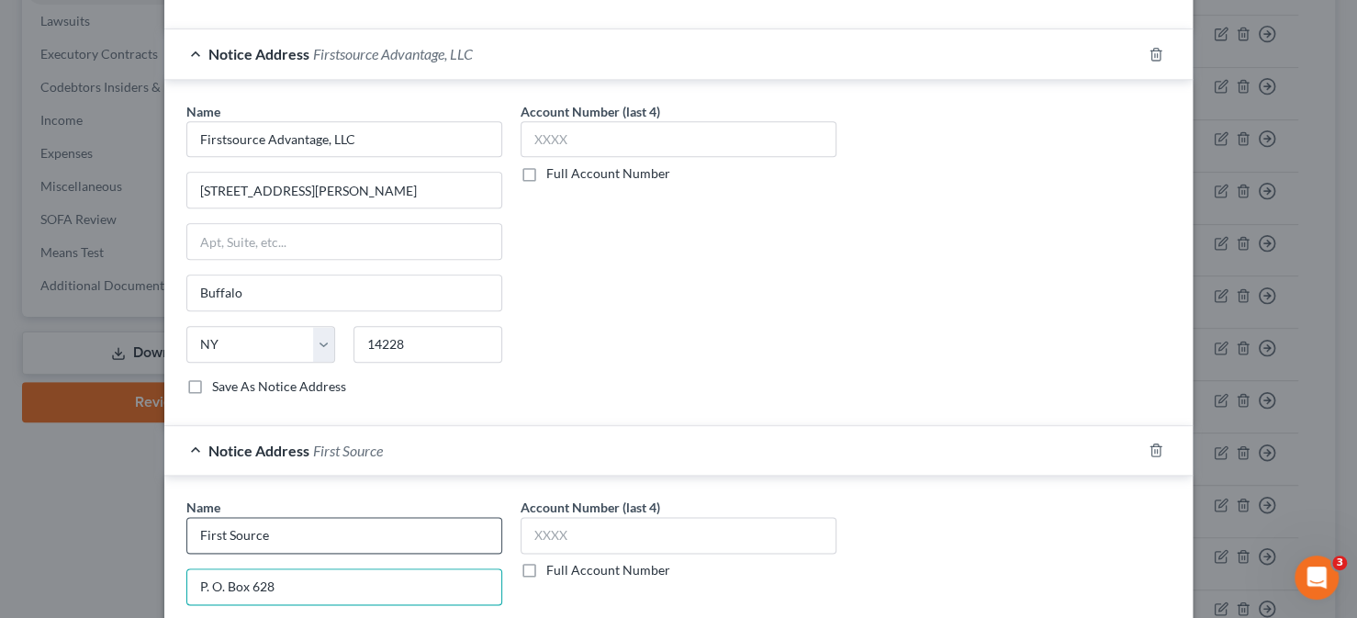
type input "P. O. Box 628"
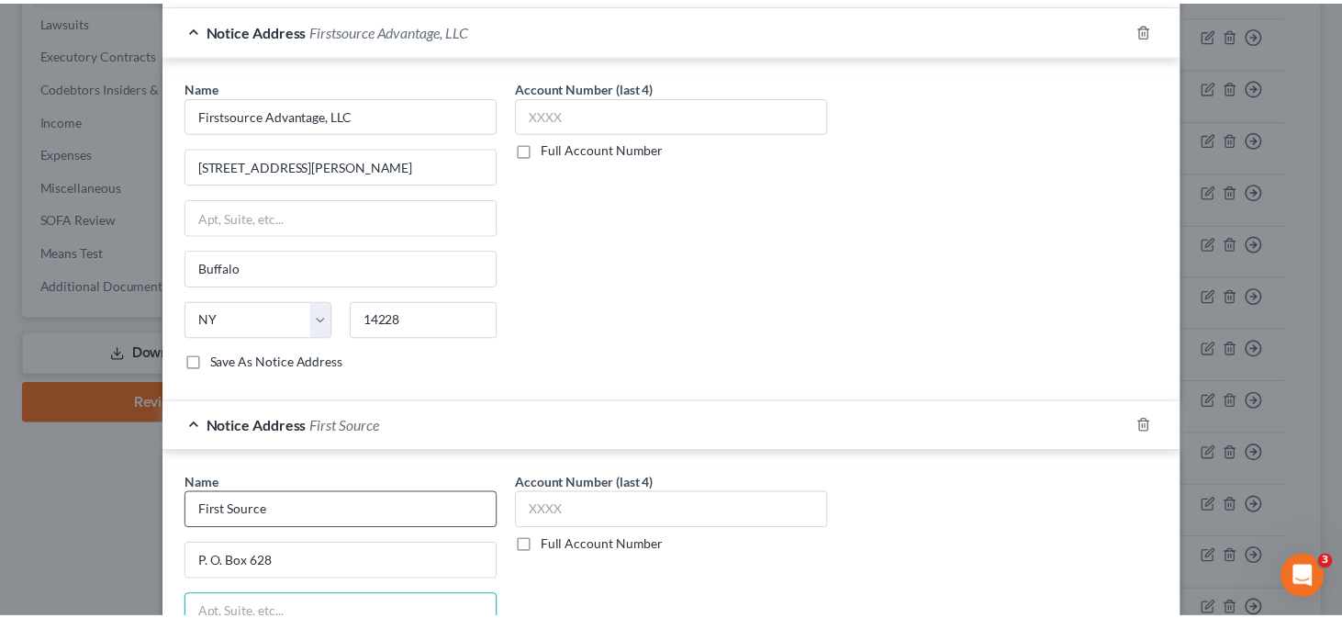
scroll to position [1622, 0]
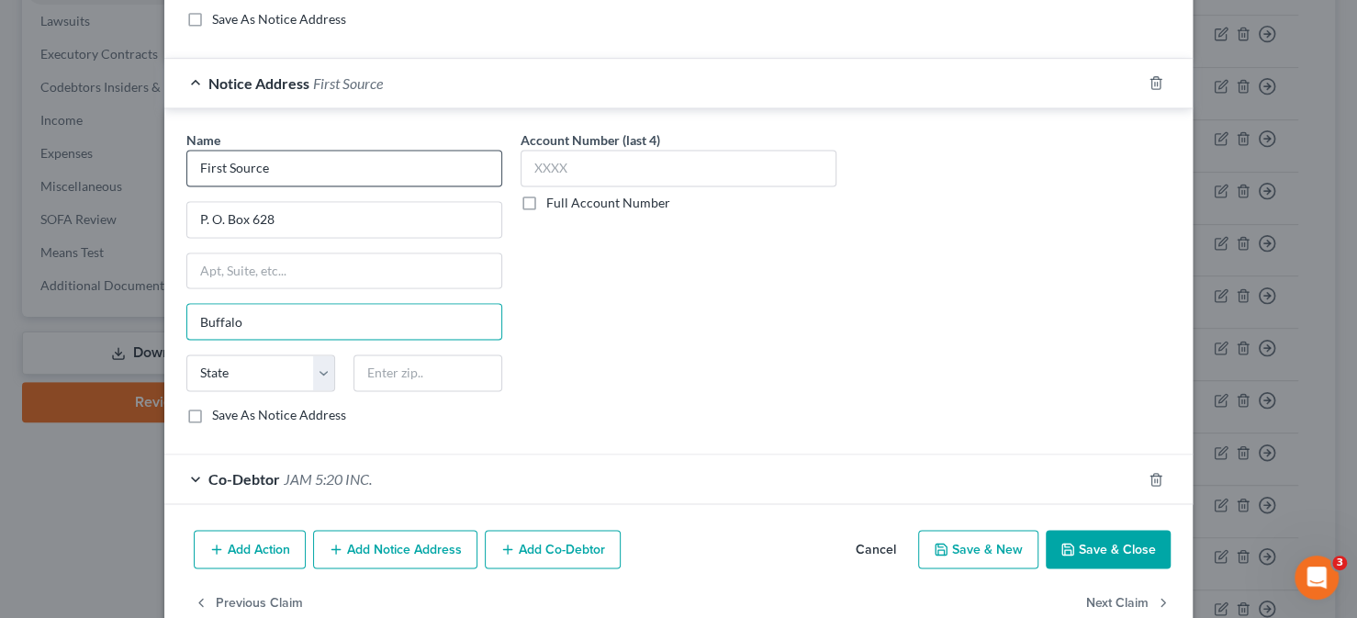
type input "Buffalo"
select select "35"
type input "14240"
click at [1114, 541] on button "Save & Close" at bounding box center [1108, 549] width 125 height 39
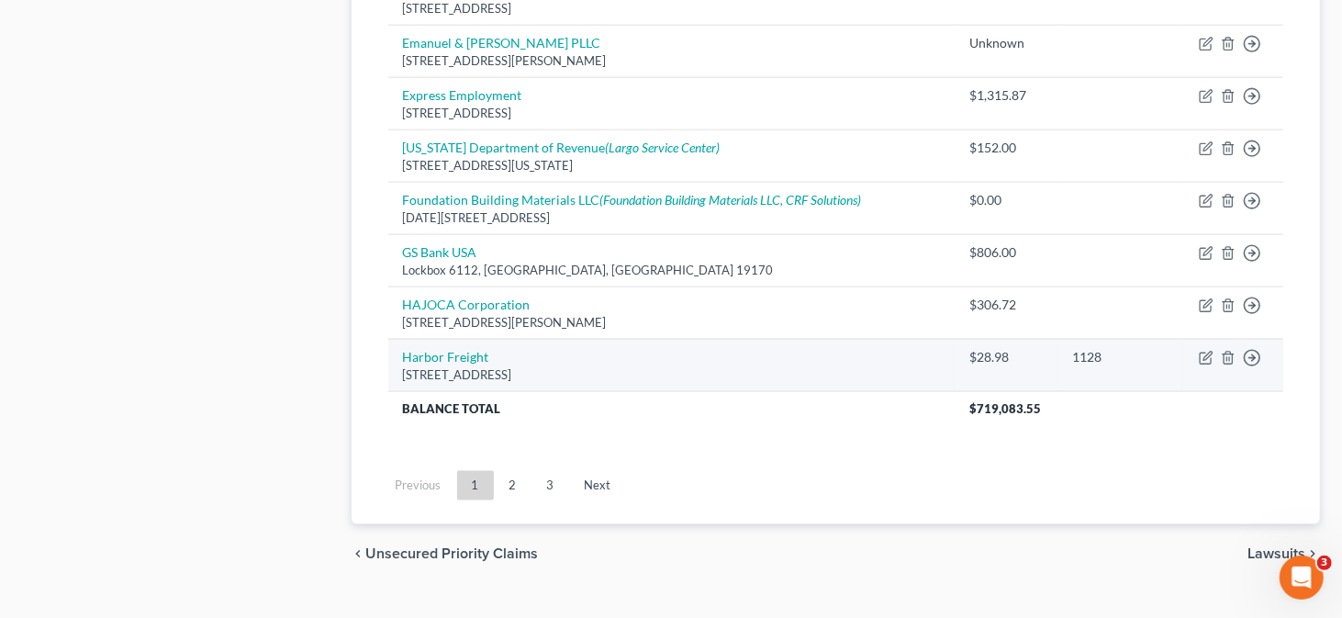
scroll to position [1494, 0]
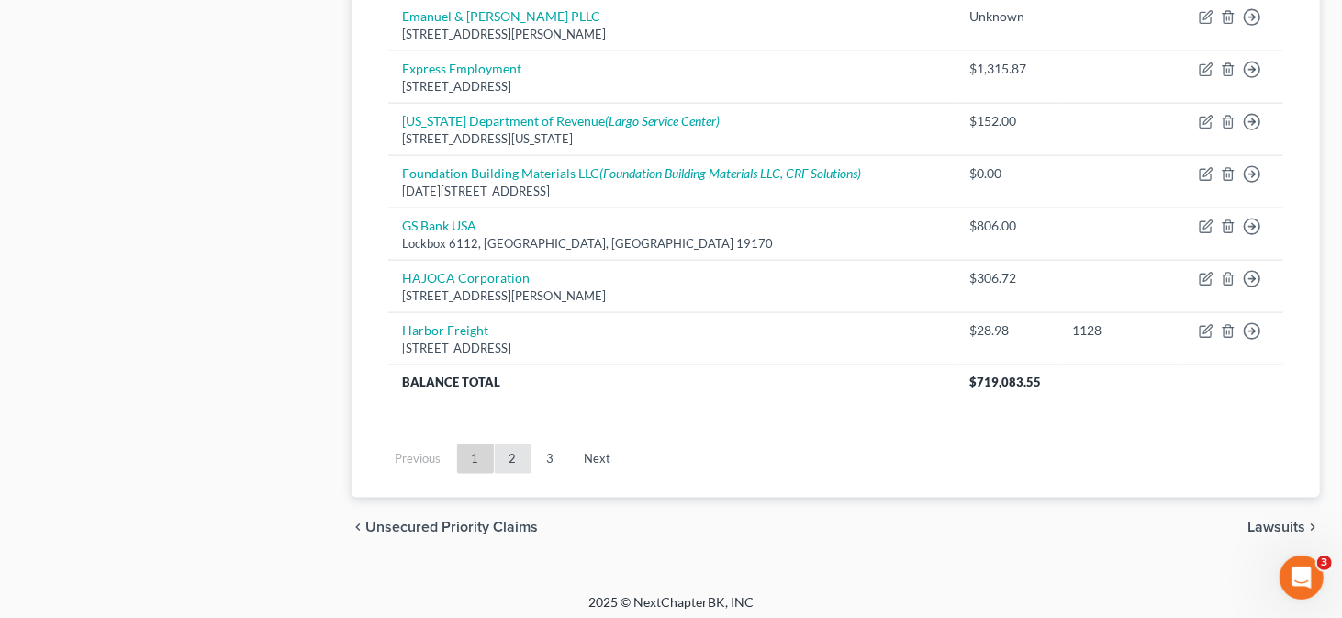
click at [508, 446] on link "2" at bounding box center [513, 458] width 37 height 29
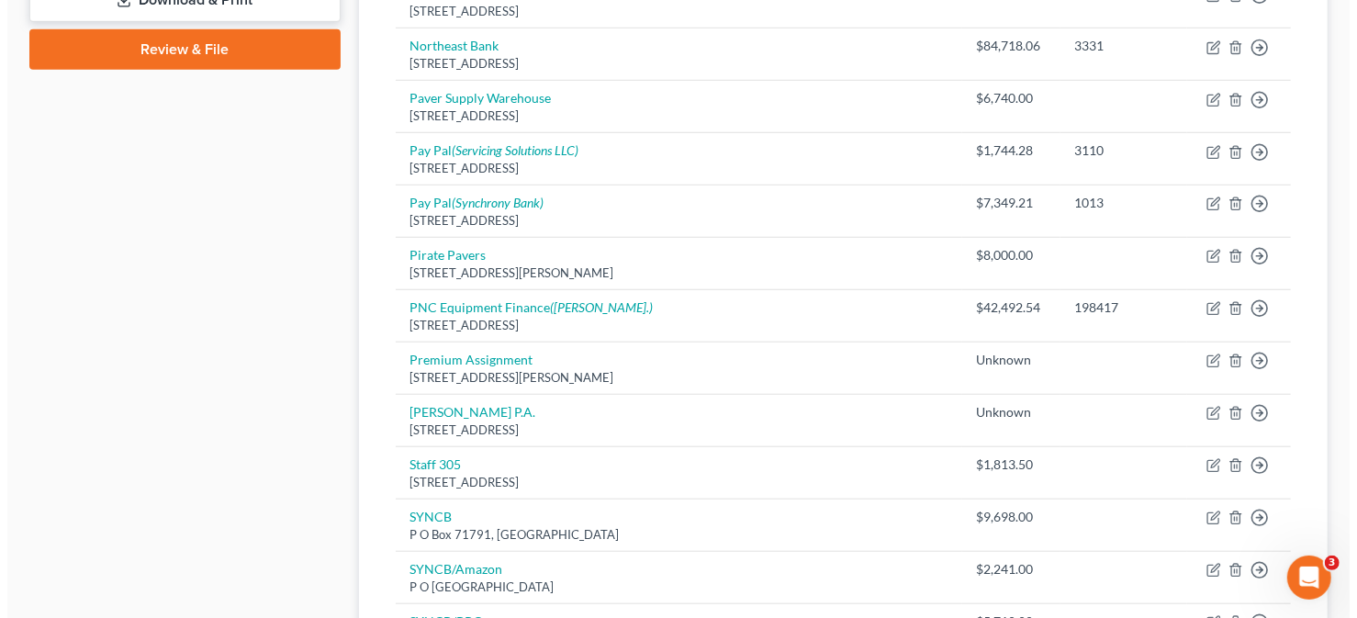
scroll to position [759, 0]
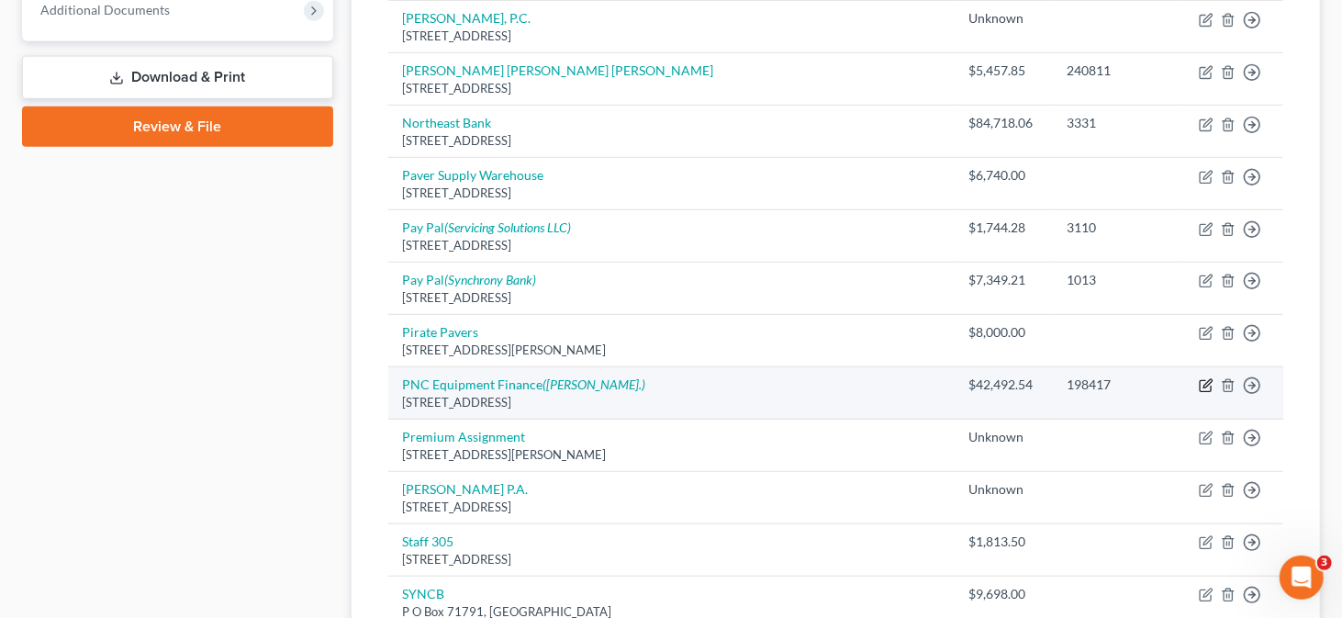
click at [1208, 380] on icon "button" at bounding box center [1207, 384] width 8 height 8
select select "39"
select select "3"
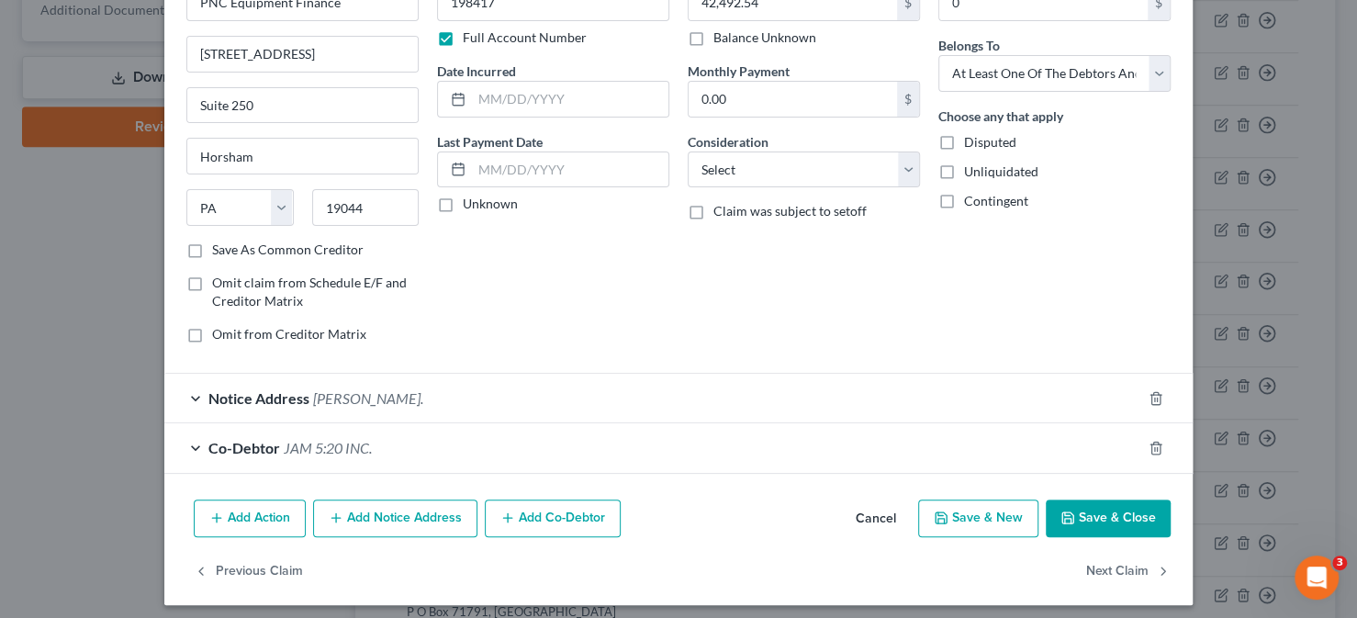
scroll to position [125, 0]
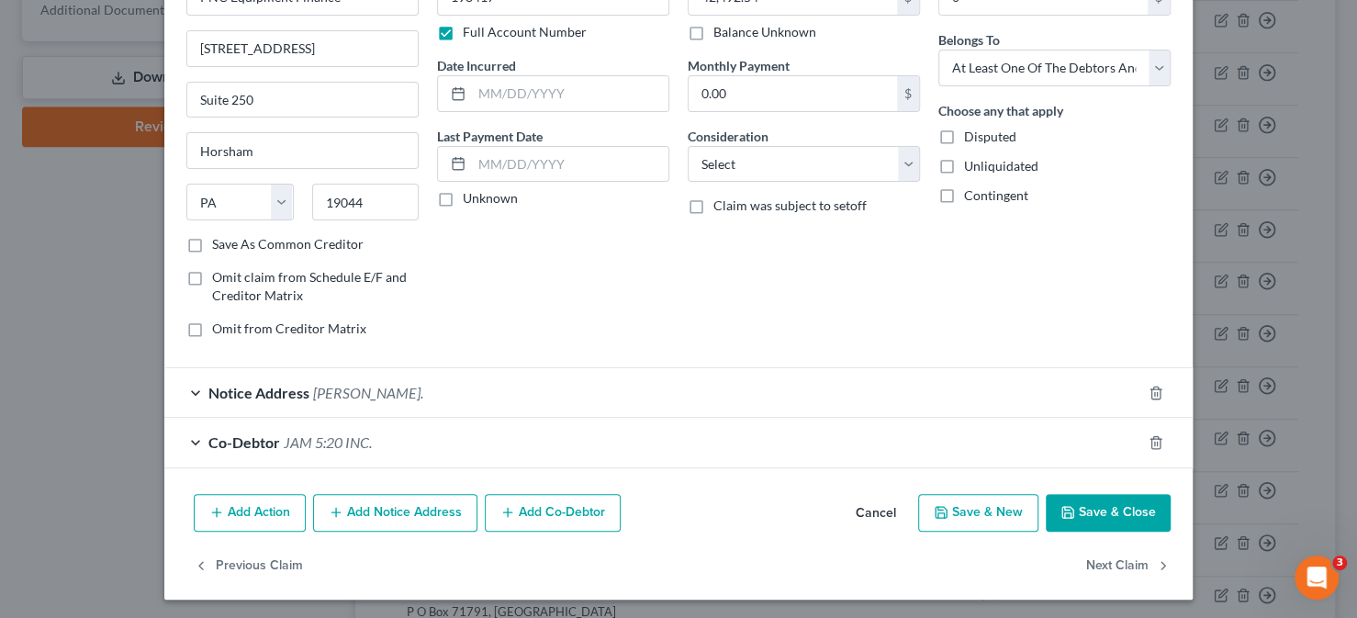
click at [523, 390] on div "Notice Address [PERSON_NAME]." at bounding box center [652, 392] width 977 height 49
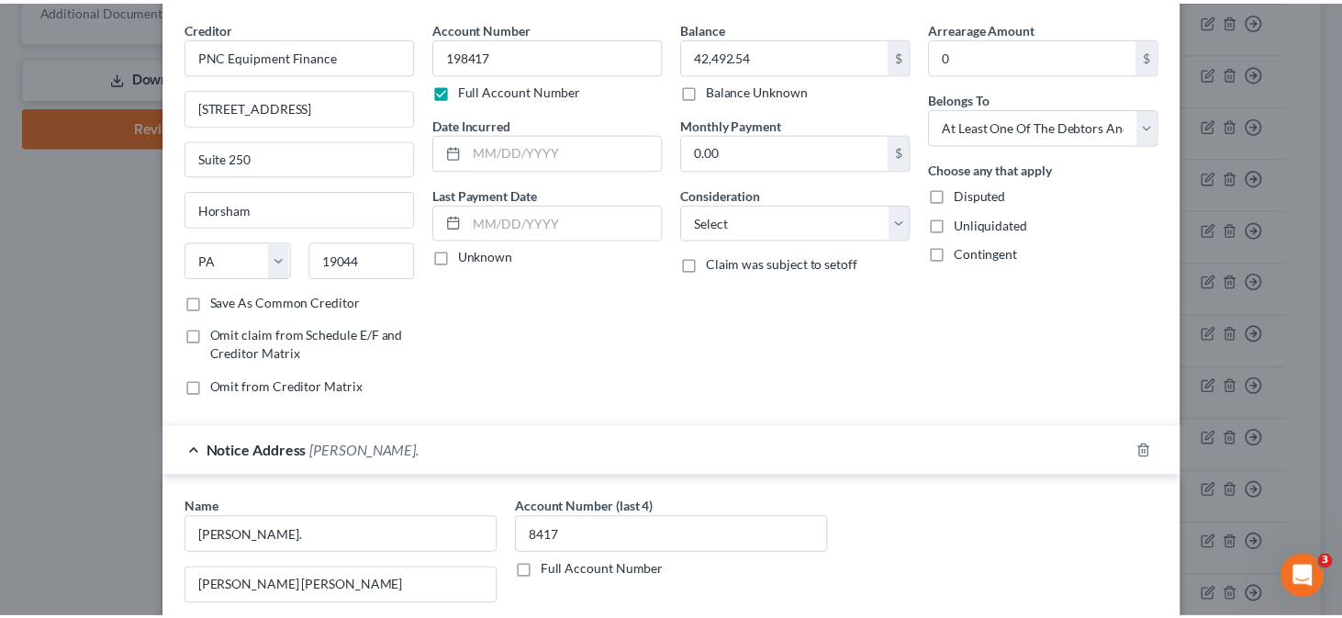
scroll to position [33, 0]
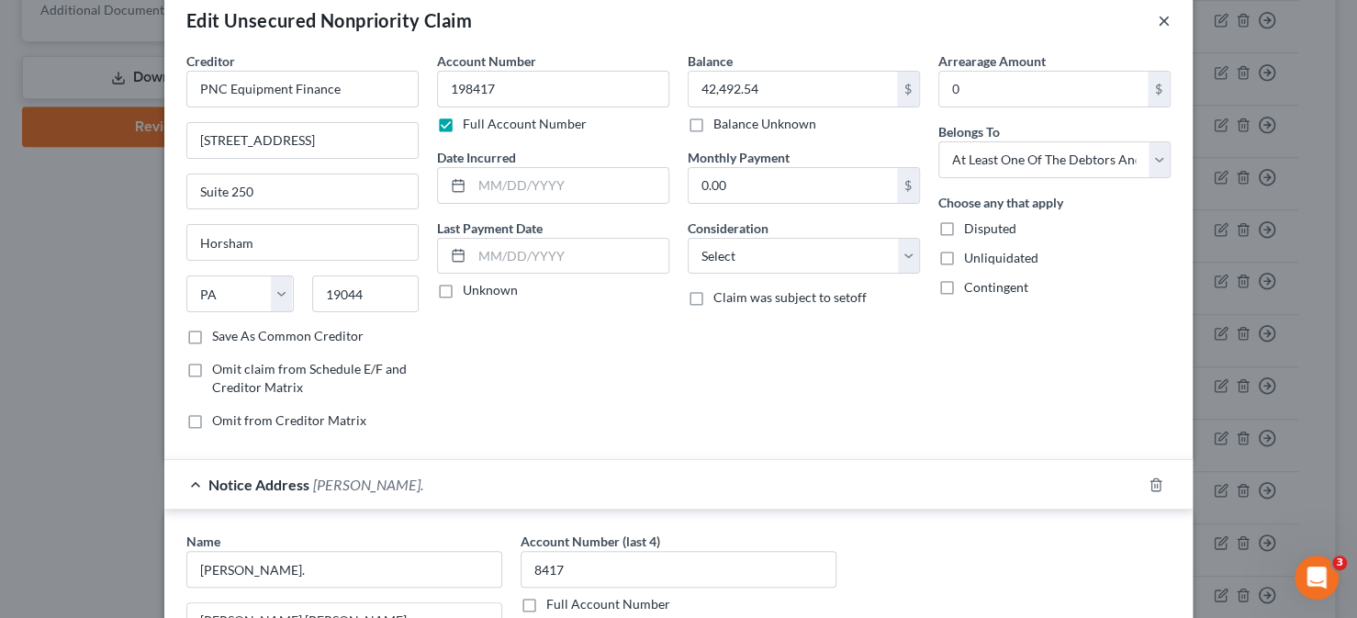
click at [1158, 17] on button "×" at bounding box center [1164, 20] width 13 height 22
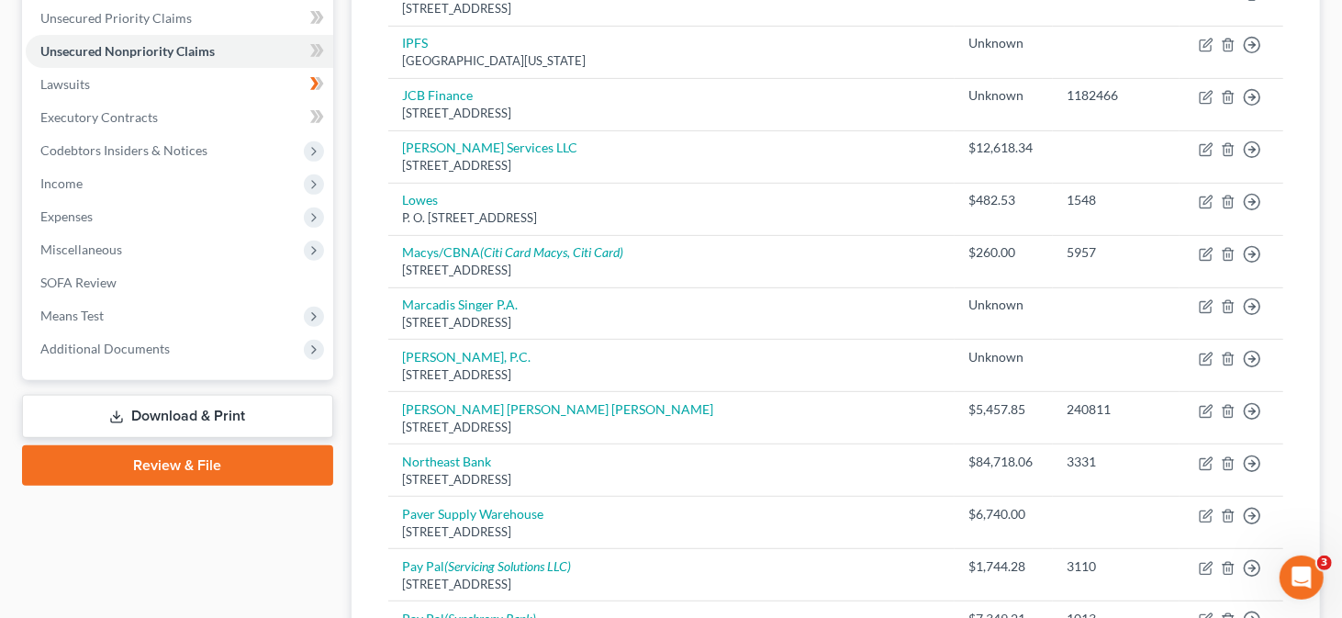
scroll to position [392, 0]
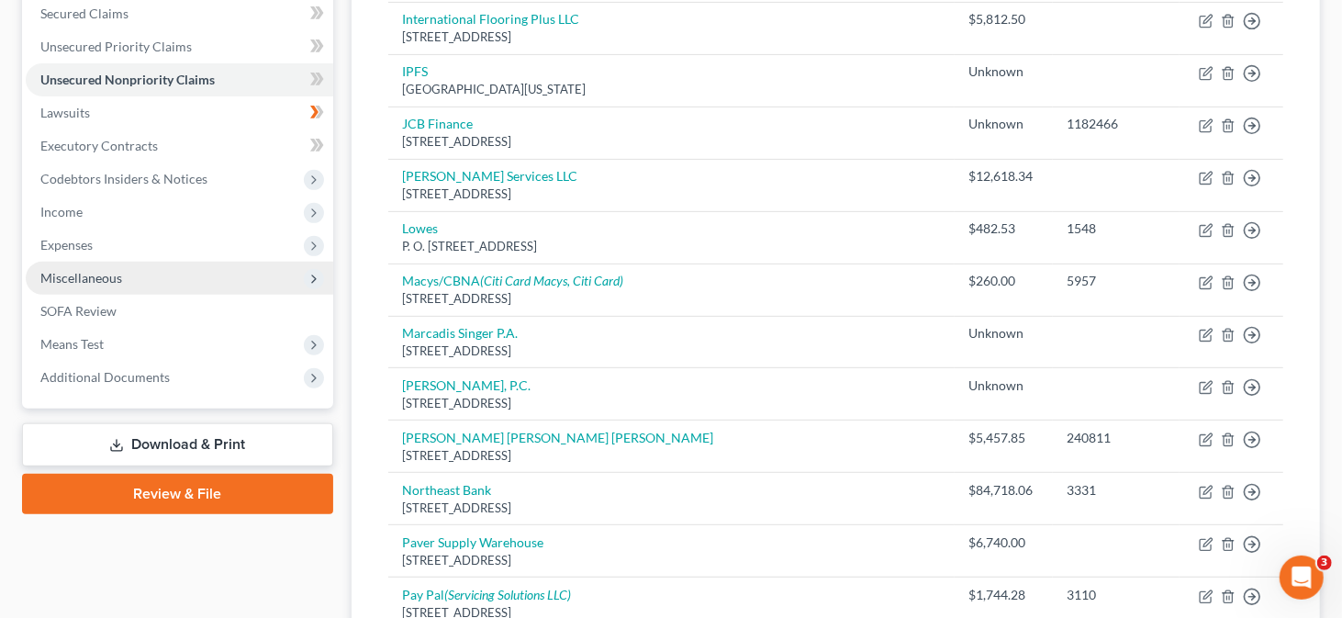
click at [113, 282] on span "Miscellaneous" at bounding box center [81, 278] width 82 height 16
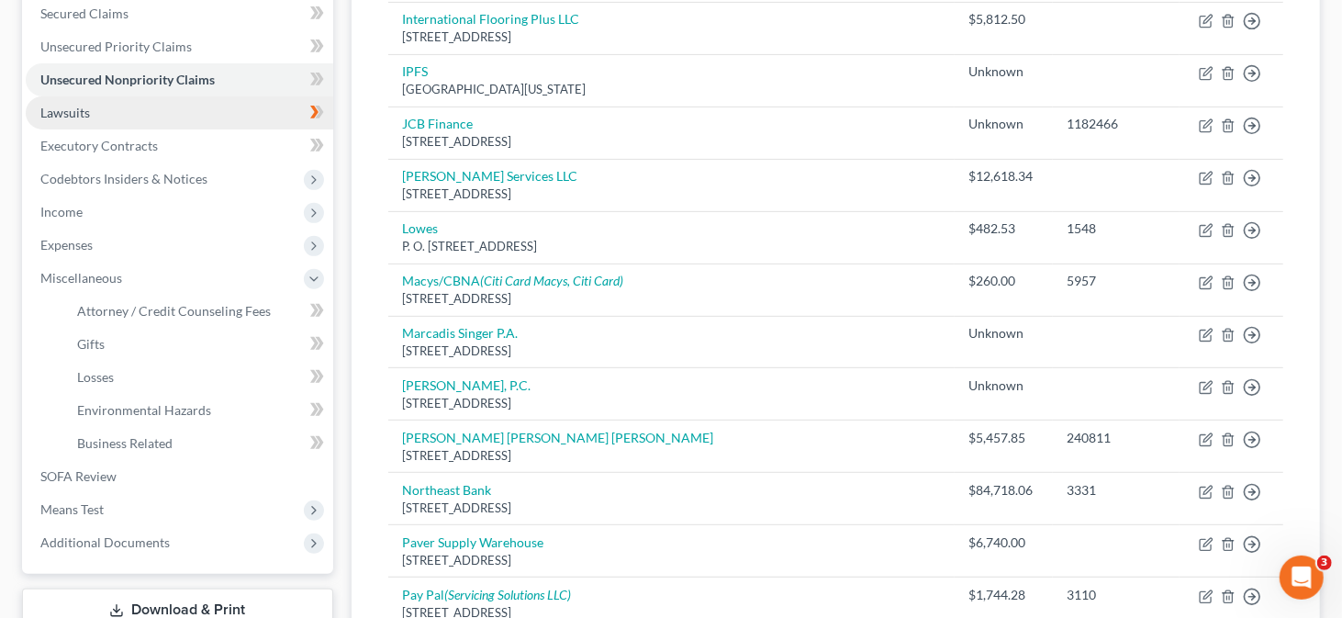
click at [97, 112] on link "Lawsuits" at bounding box center [180, 112] width 308 height 33
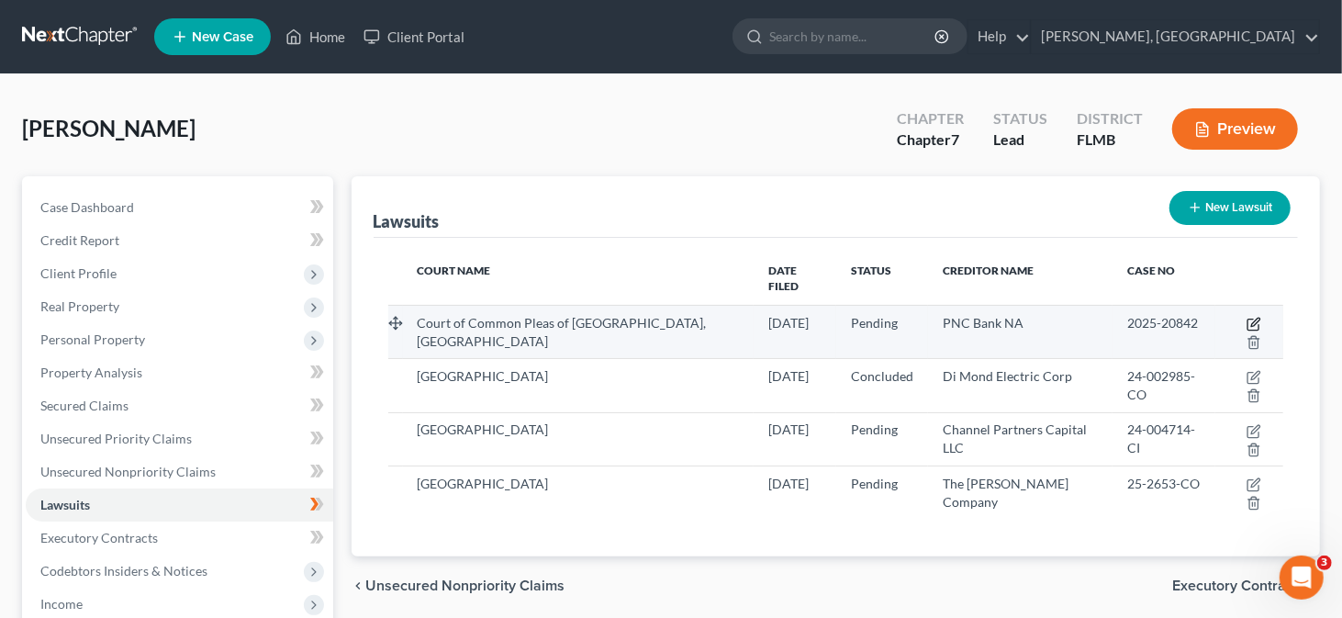
click at [1247, 317] on icon "button" at bounding box center [1254, 324] width 15 height 15
select select "39"
select select "0"
select select "4"
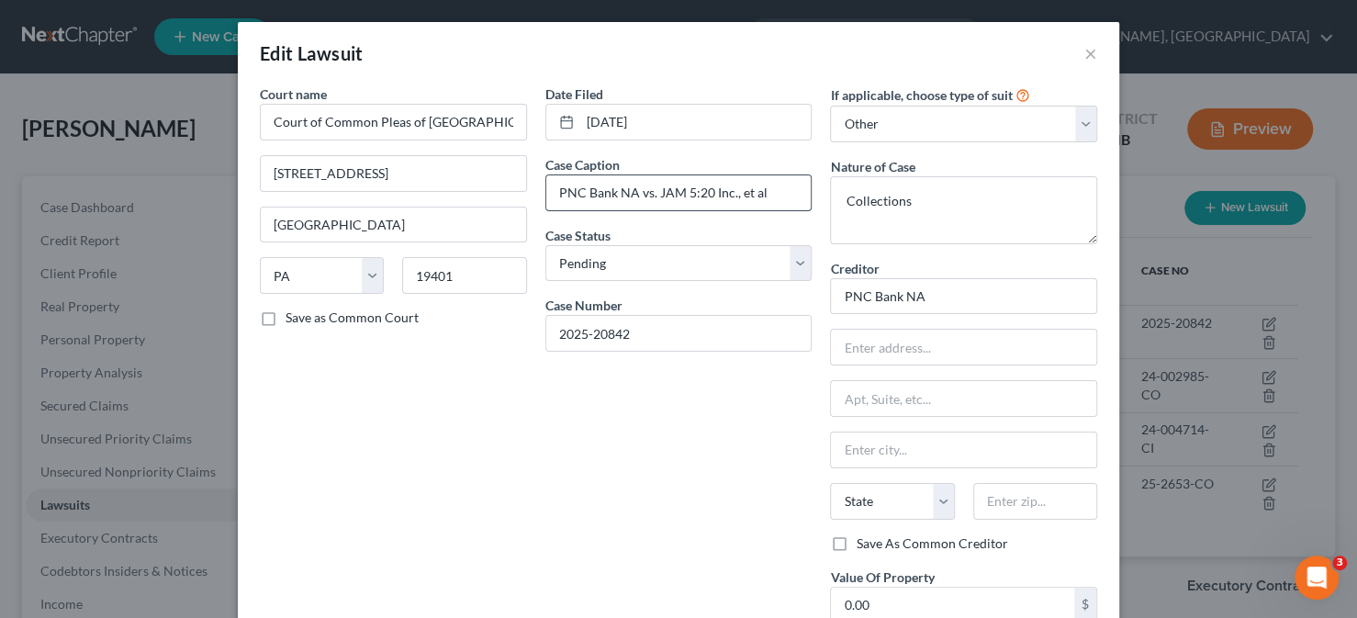
click at [769, 200] on input "PNC Bank NA vs. JAM 5:20 Inc., et al" at bounding box center [678, 192] width 265 height 35
type input "PNC Bank NA vs. JAM 5:20 Inc., [PERSON_NAME]"
click at [583, 500] on div "Date Filed [DATE] Case Caption PNC Bank NA vs. JAM 5:20 Inc., [PERSON_NAME] Cas…" at bounding box center [678, 373] width 285 height 578
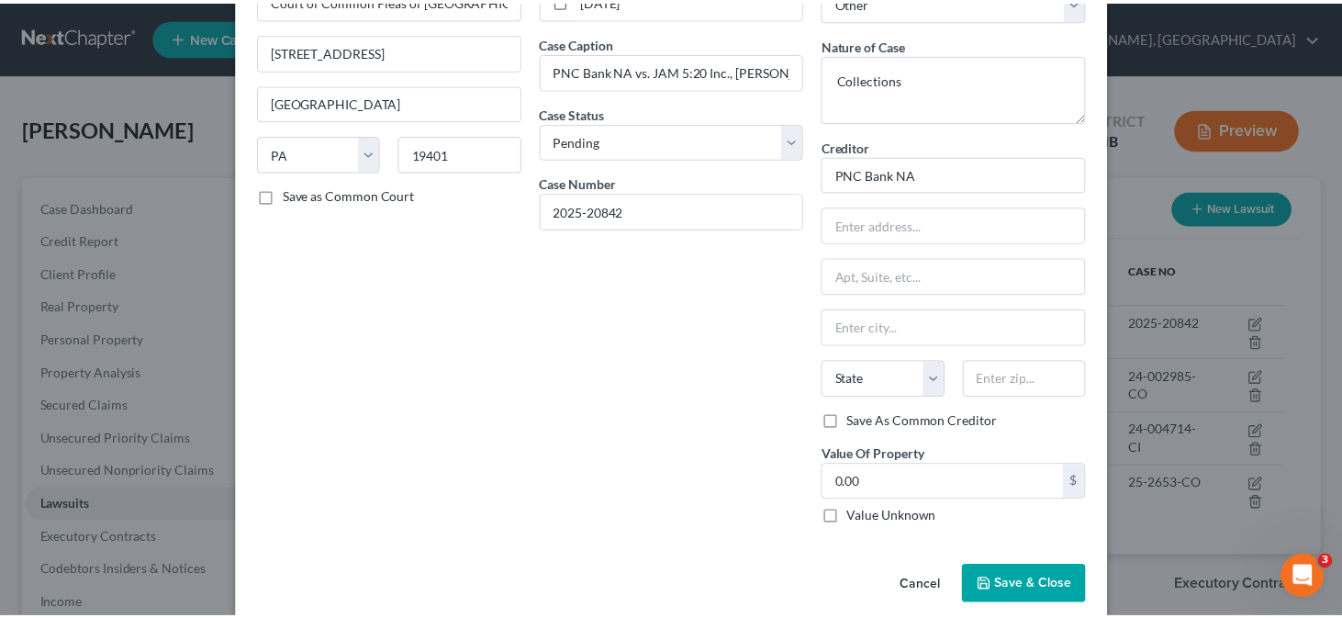
scroll to position [142, 0]
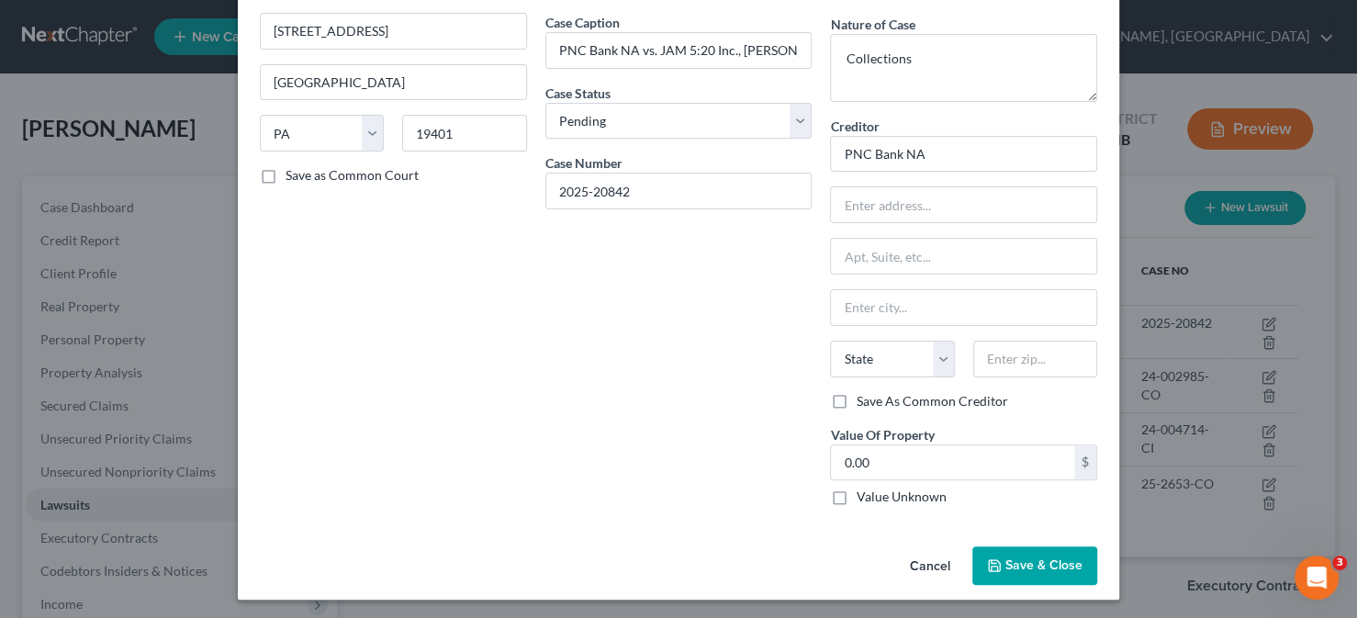
click at [1026, 557] on span "Save & Close" at bounding box center [1043, 565] width 77 height 16
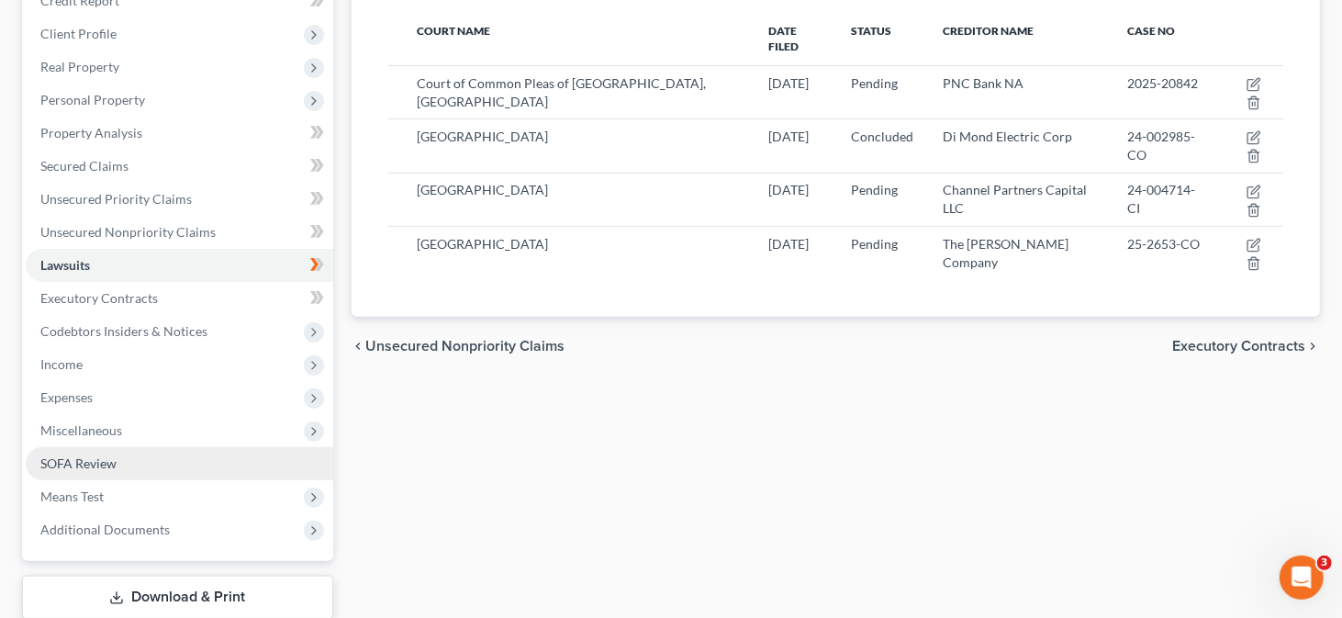
scroll to position [275, 0]
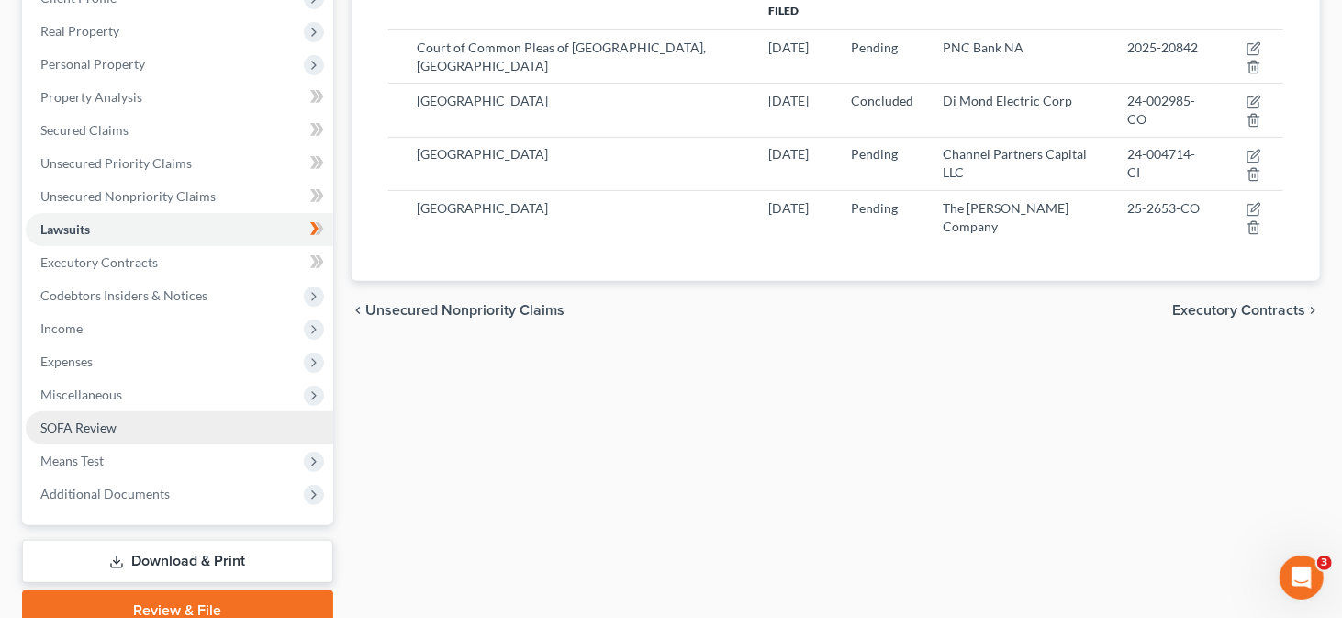
click at [74, 431] on span "SOFA Review" at bounding box center [78, 428] width 76 height 16
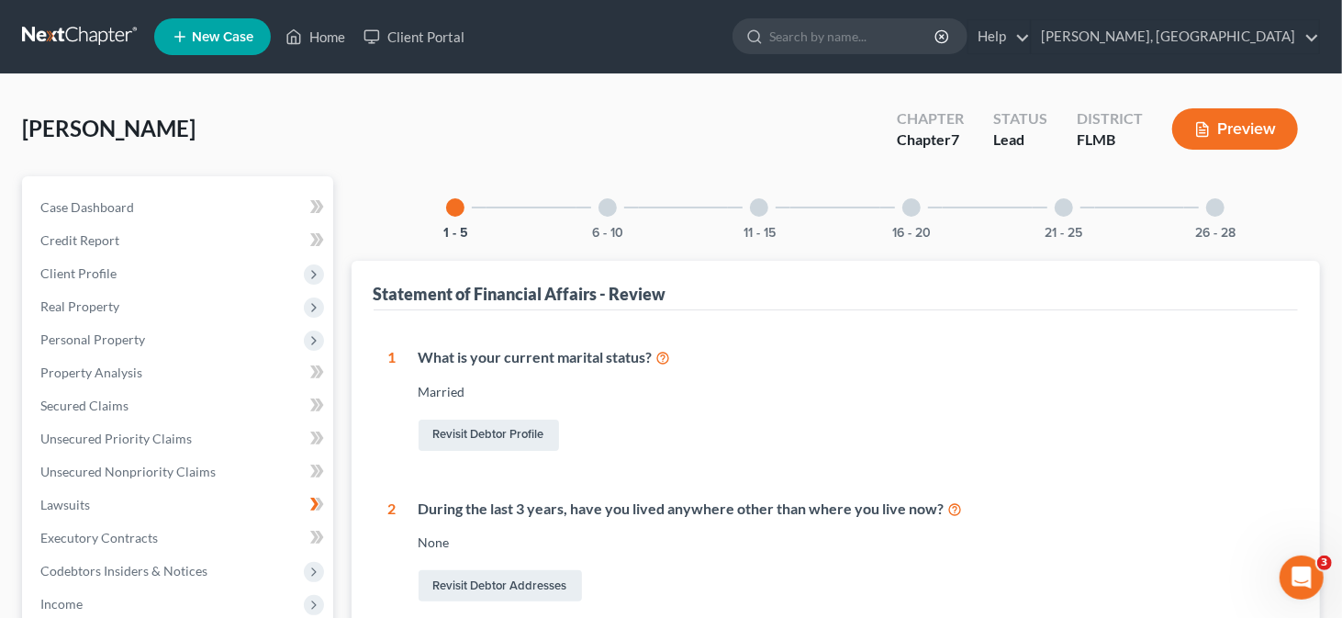
click at [611, 207] on div at bounding box center [608, 207] width 18 height 18
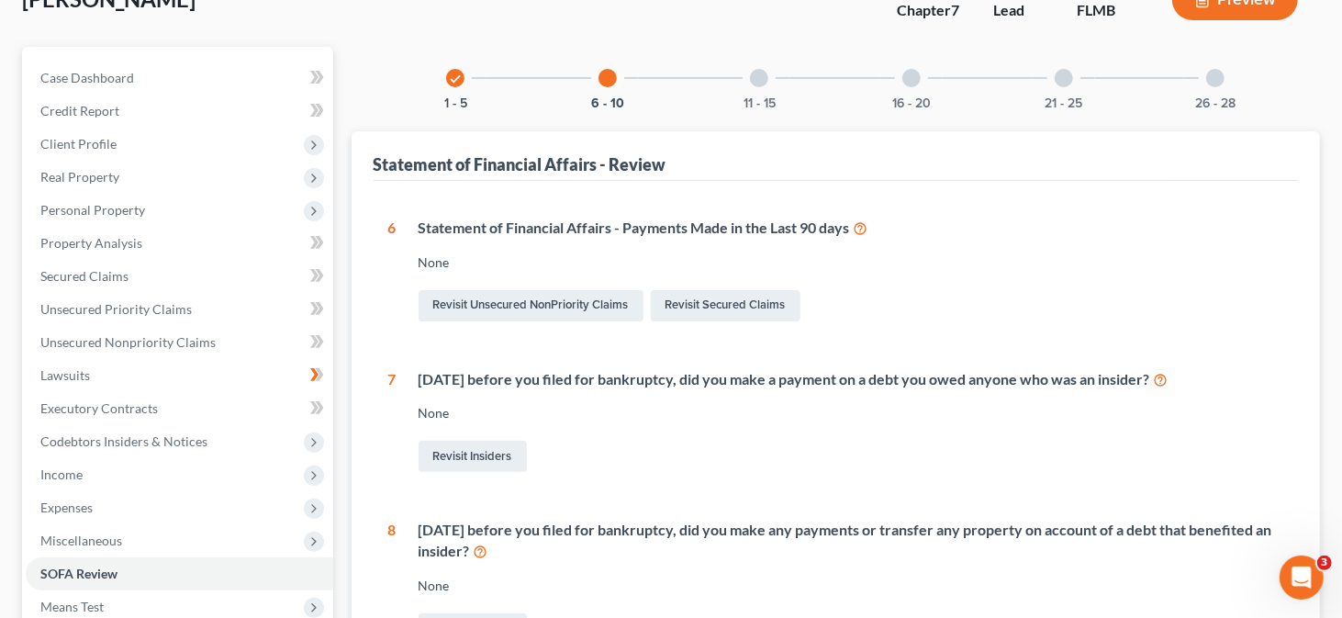
scroll to position [92, 0]
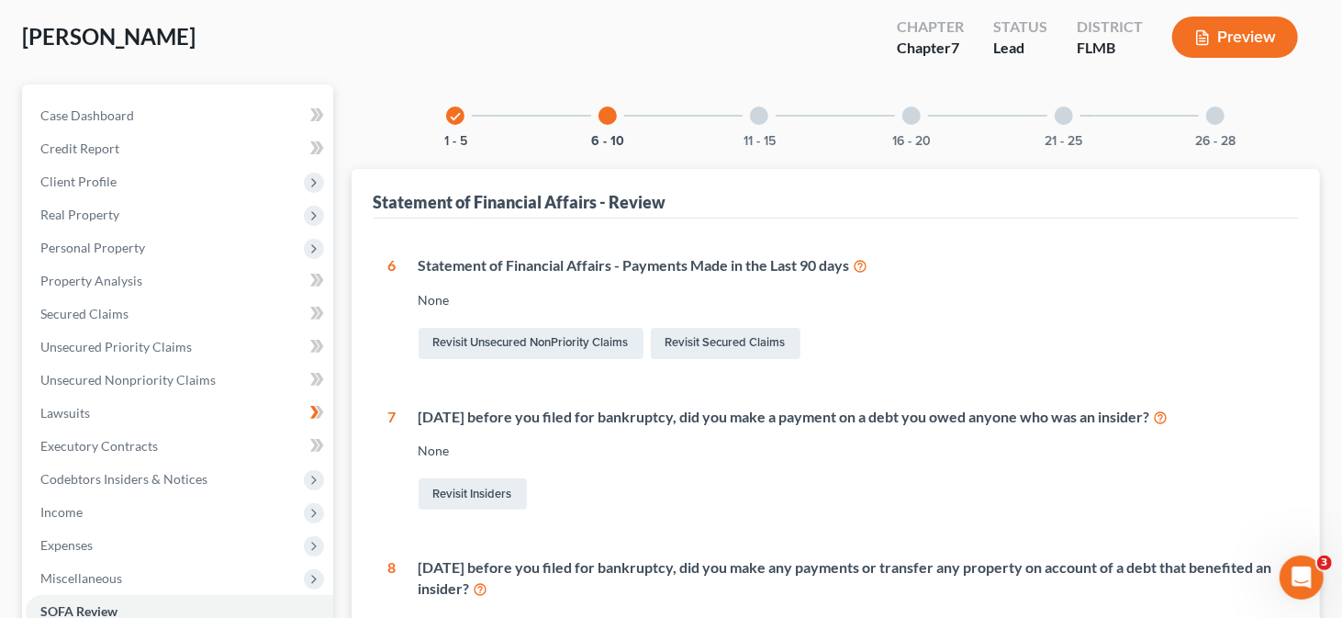
click at [766, 117] on div at bounding box center [759, 115] width 18 height 18
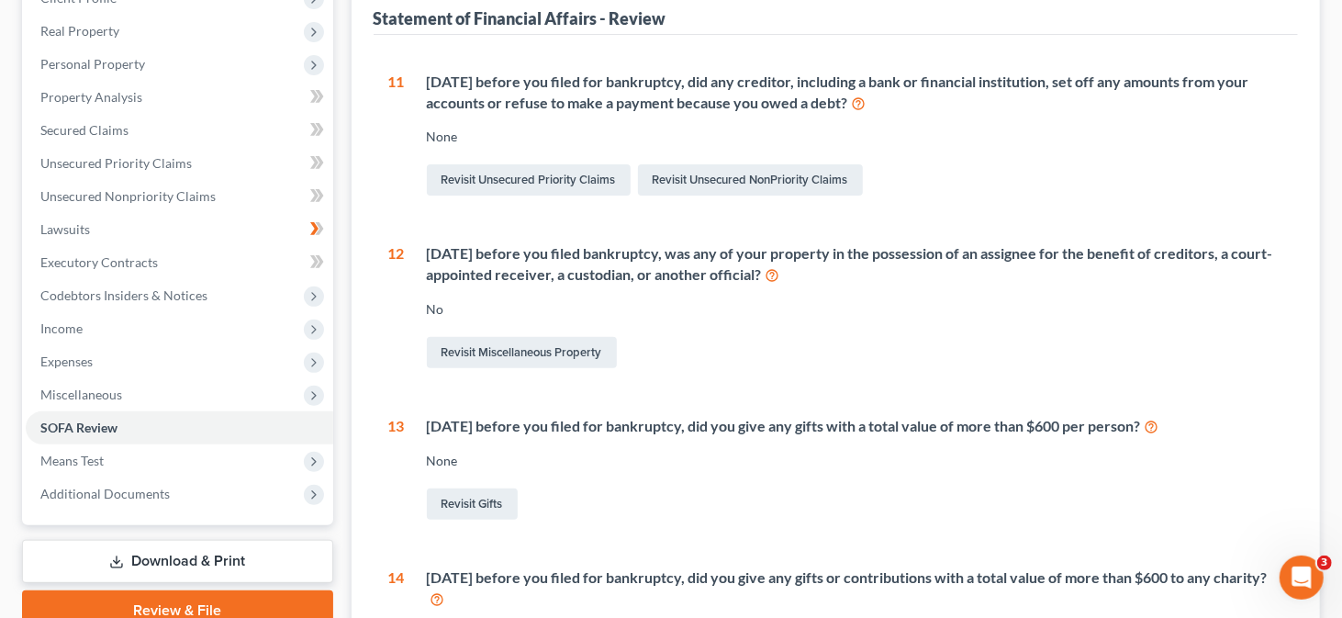
scroll to position [0, 0]
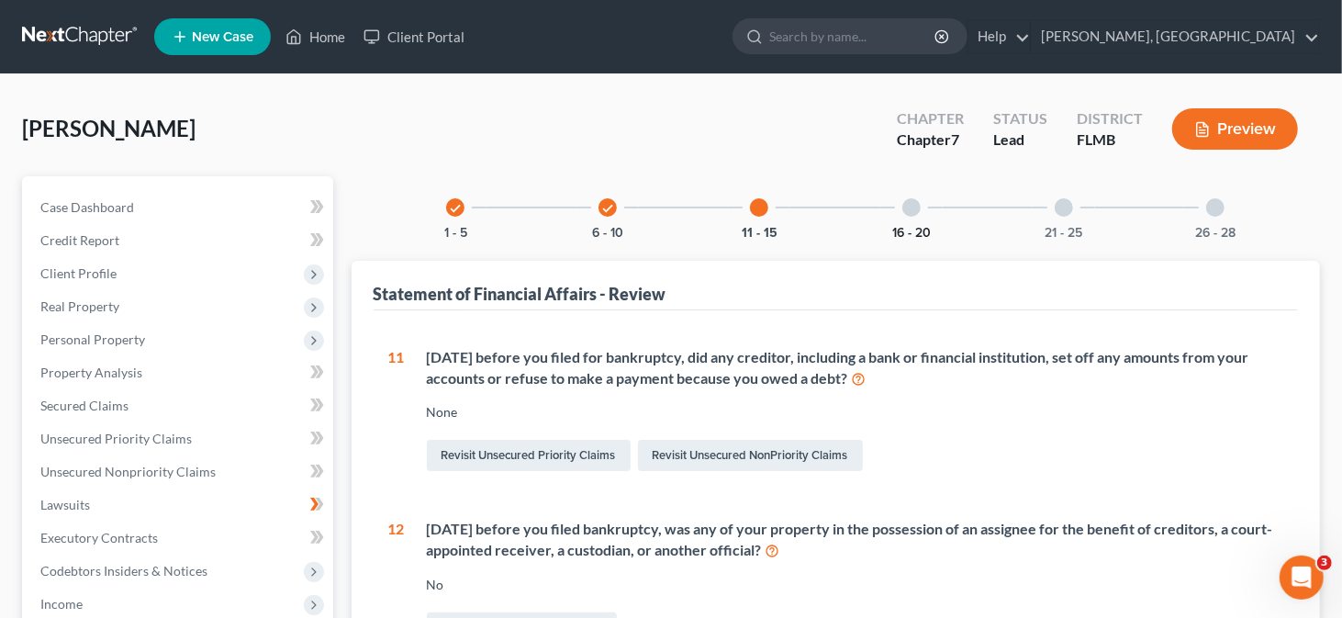
drag, startPoint x: 905, startPoint y: 203, endPoint x: 899, endPoint y: 226, distance: 23.8
click at [904, 207] on div at bounding box center [911, 207] width 18 height 18
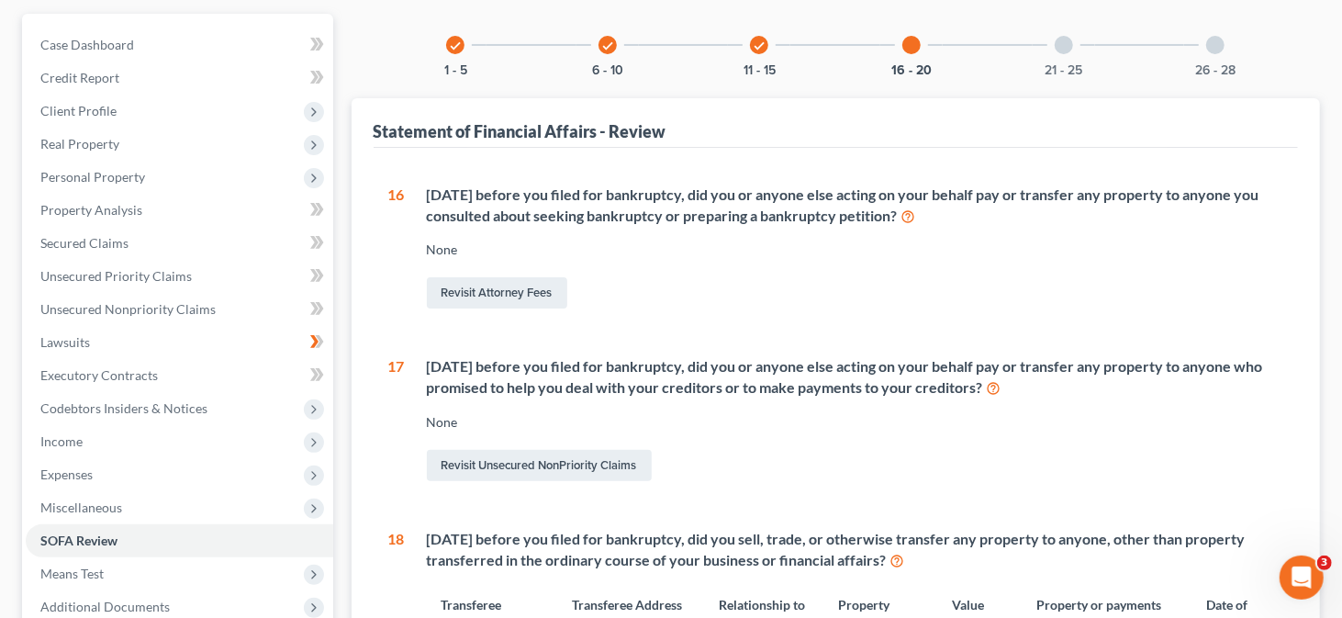
scroll to position [184, 0]
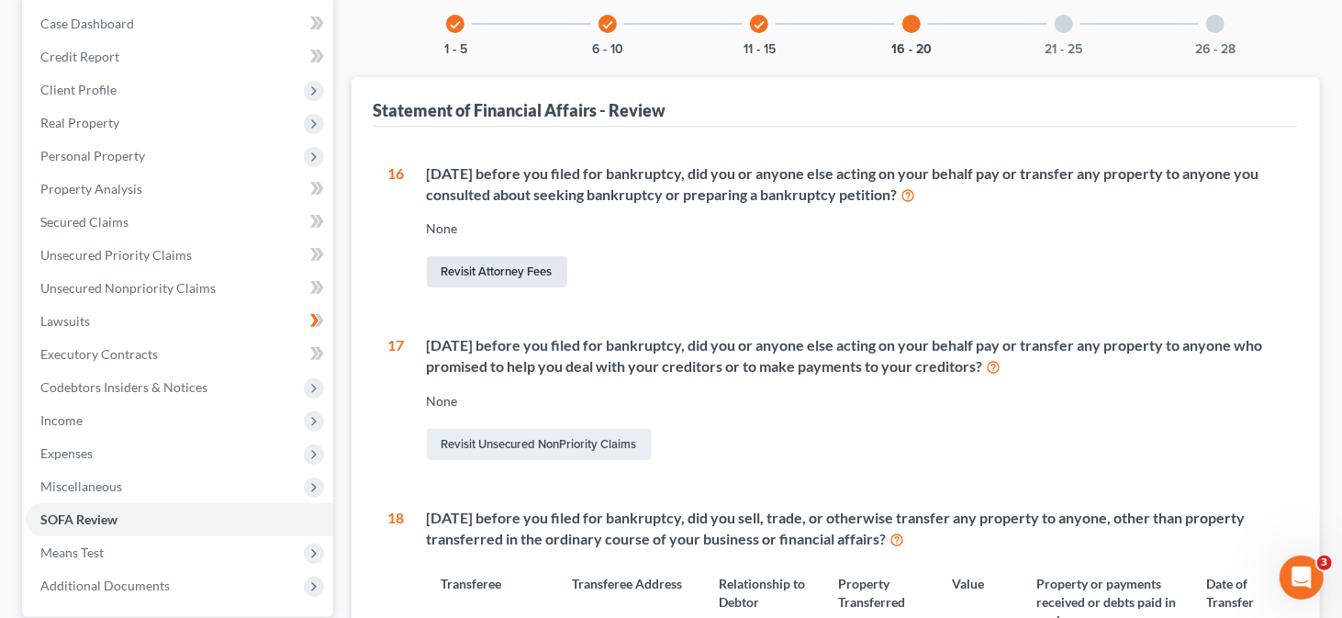
click at [489, 280] on link "Revisit Attorney Fees" at bounding box center [497, 271] width 140 height 31
select select "0"
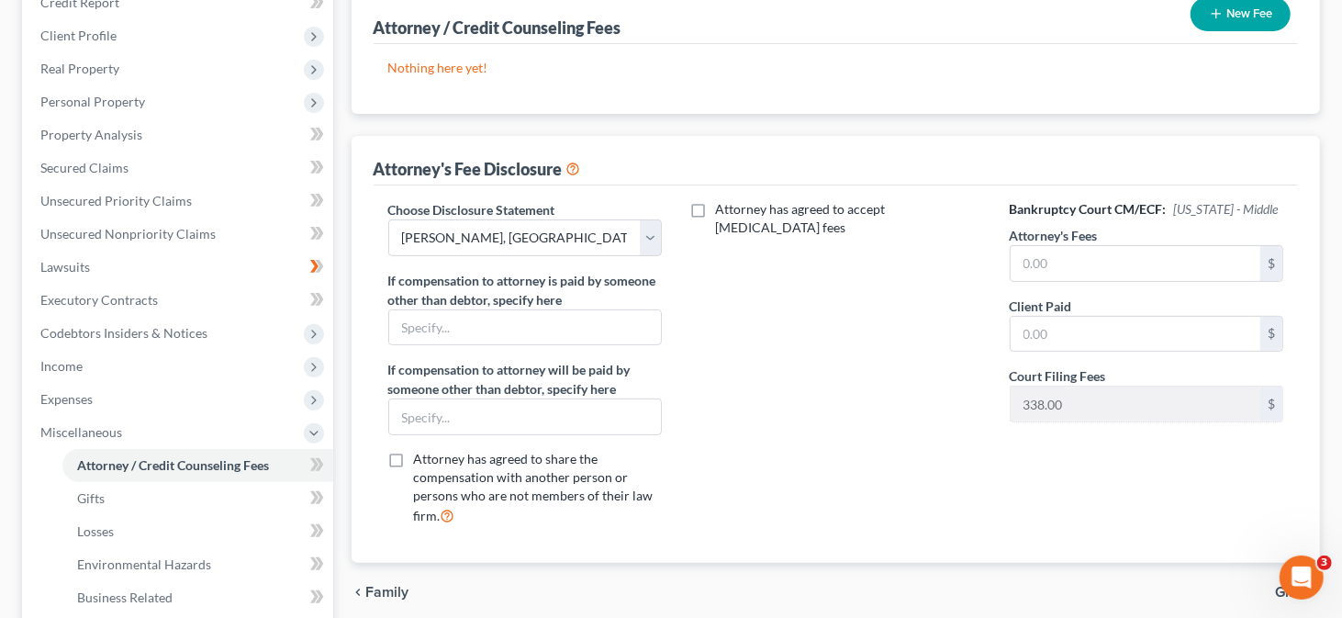
scroll to position [184, 0]
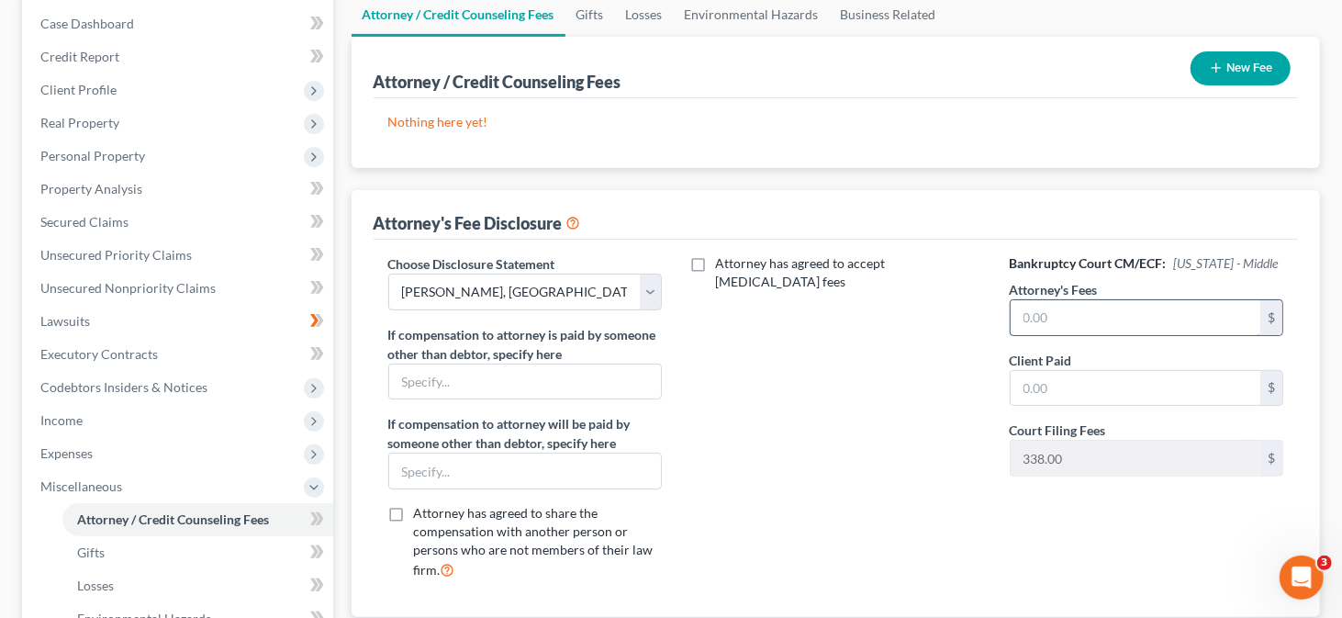
click at [1042, 305] on input "text" at bounding box center [1136, 317] width 251 height 35
type input "1,500.00"
click at [1057, 384] on input "text" at bounding box center [1136, 388] width 251 height 35
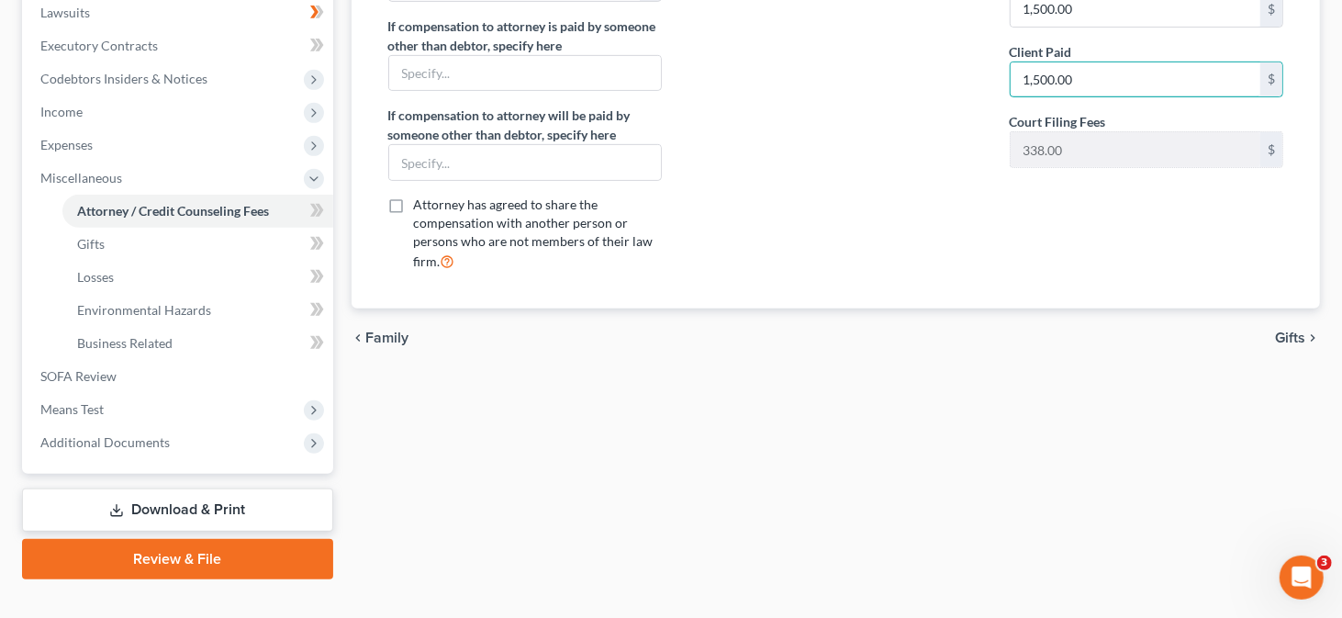
scroll to position [520, 0]
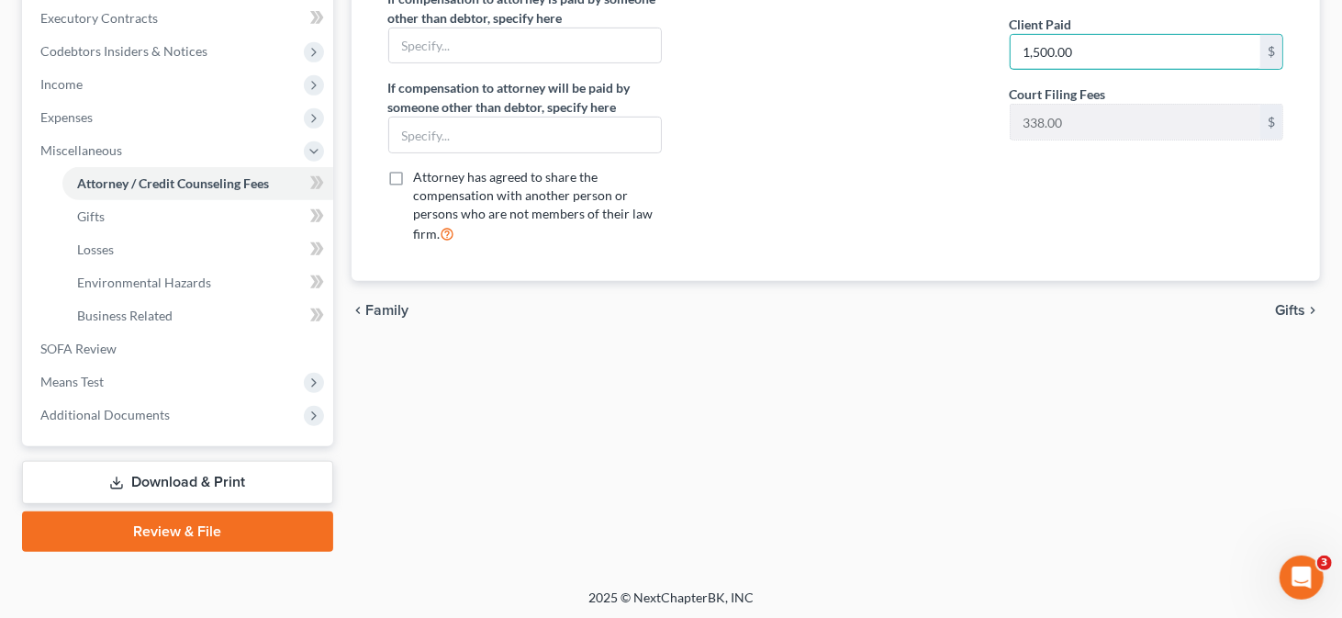
type input "1,500.00"
click at [851, 436] on div "Attorney / Credit Counseling Fees Gifts Losses Environmental Hazards Business R…" at bounding box center [836, 104] width 988 height 895
click at [1291, 303] on span "Gifts" at bounding box center [1290, 310] width 30 height 15
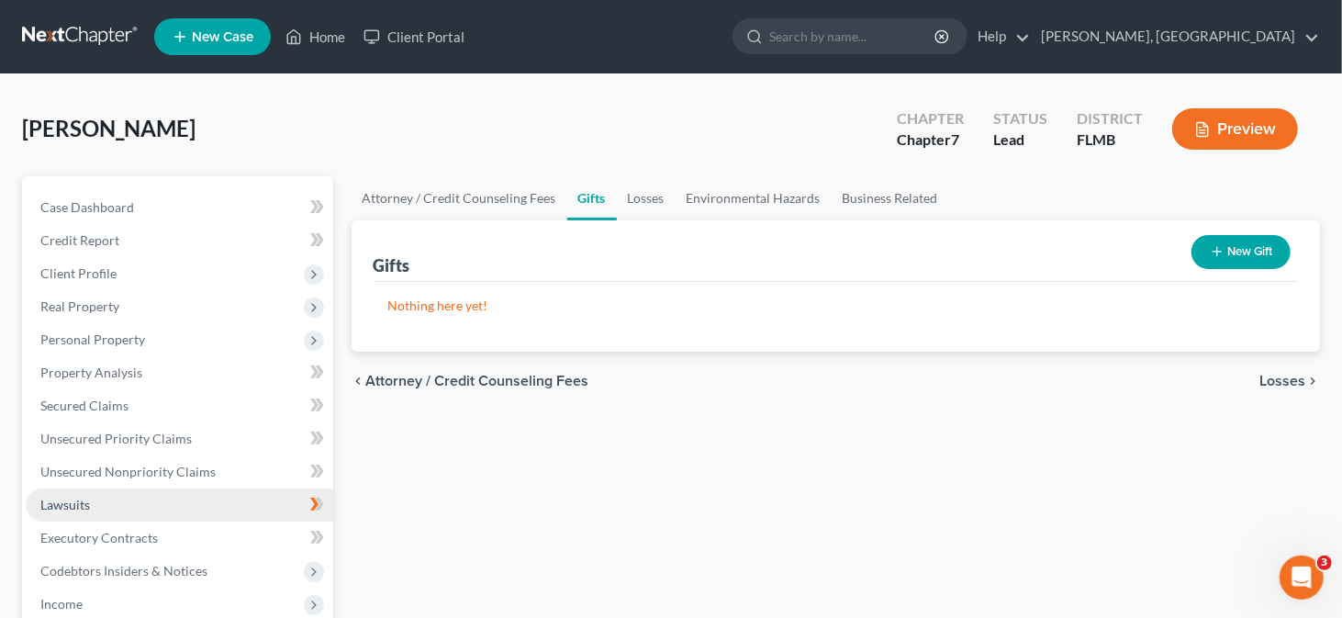
click at [85, 501] on span "Lawsuits" at bounding box center [65, 505] width 50 height 16
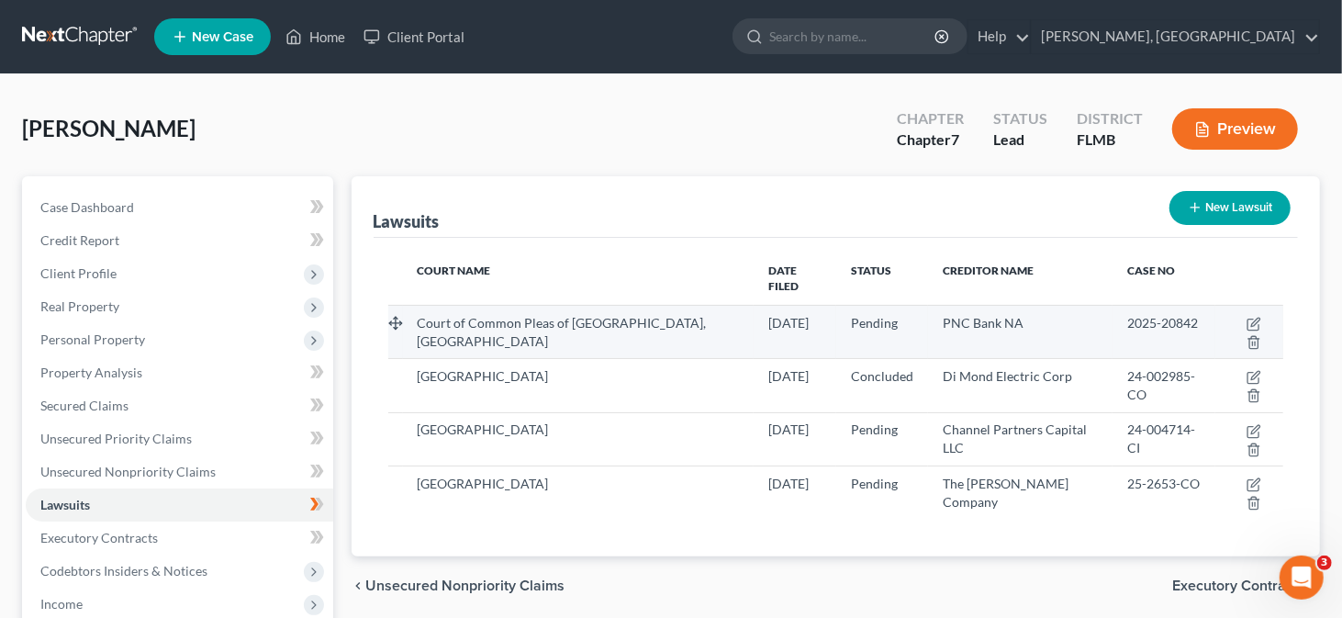
click at [1220, 307] on td at bounding box center [1249, 331] width 68 height 53
click at [1251, 318] on icon "button" at bounding box center [1255, 322] width 8 height 8
select select "39"
select select "0"
select select "4"
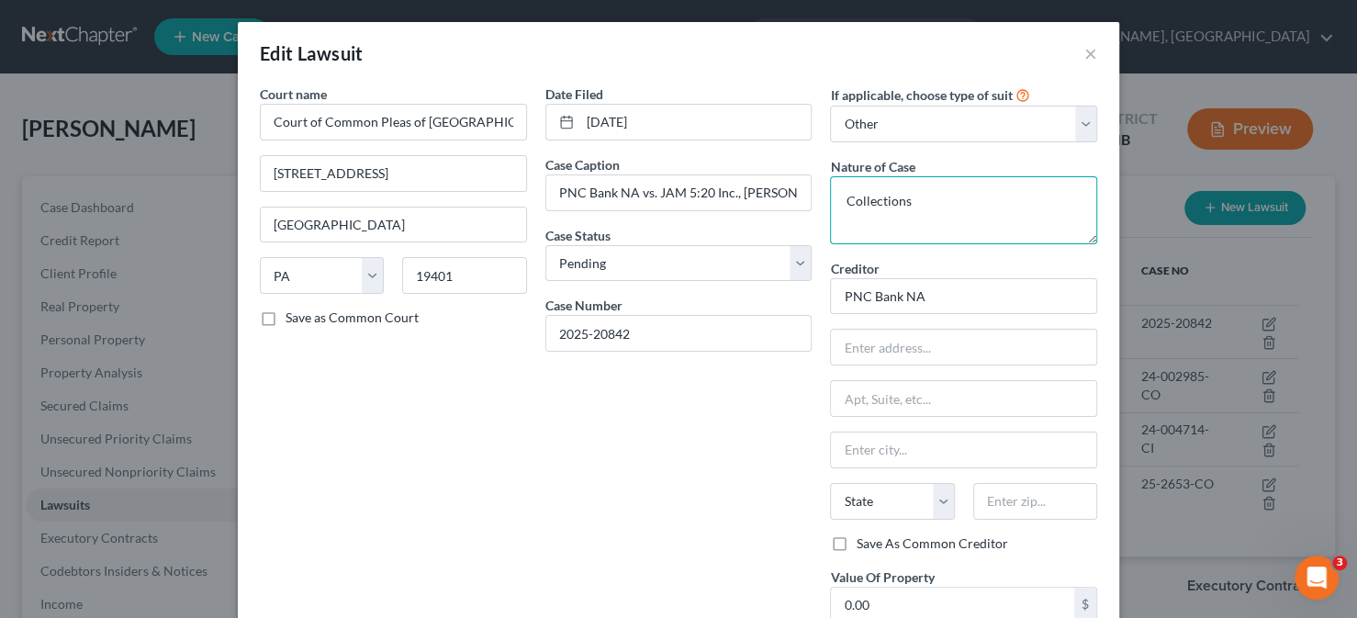
click at [918, 230] on textarea "Collections" at bounding box center [963, 210] width 267 height 68
type textarea "C"
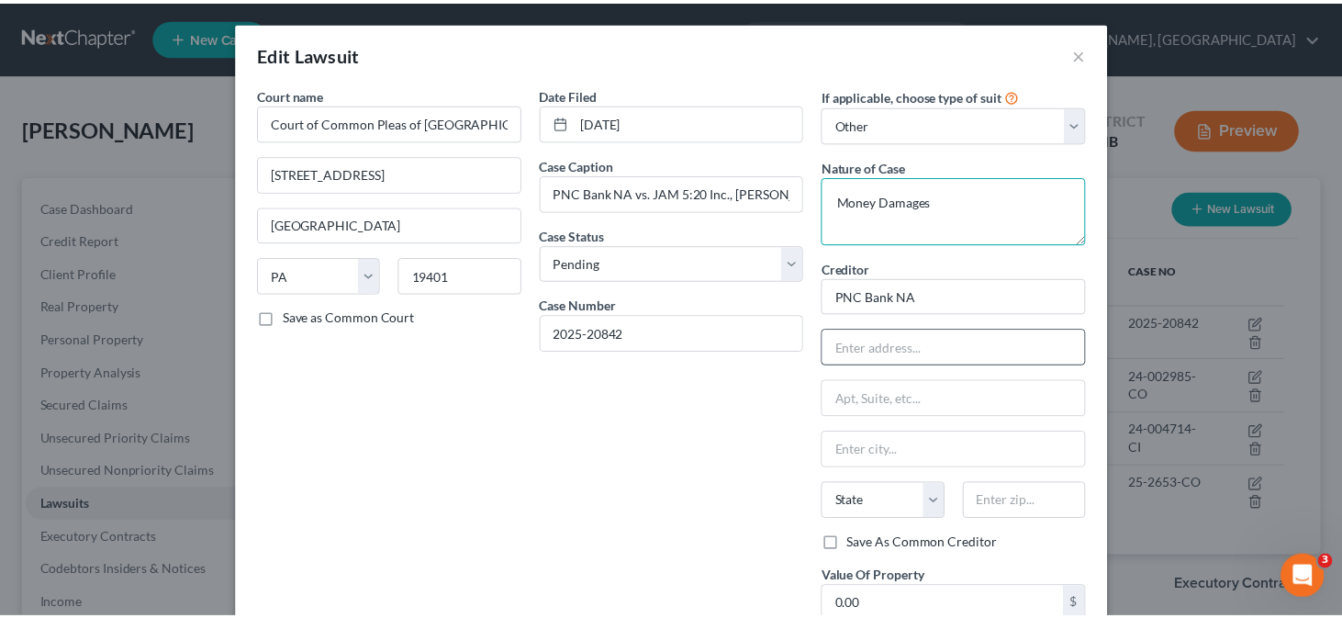
scroll to position [142, 0]
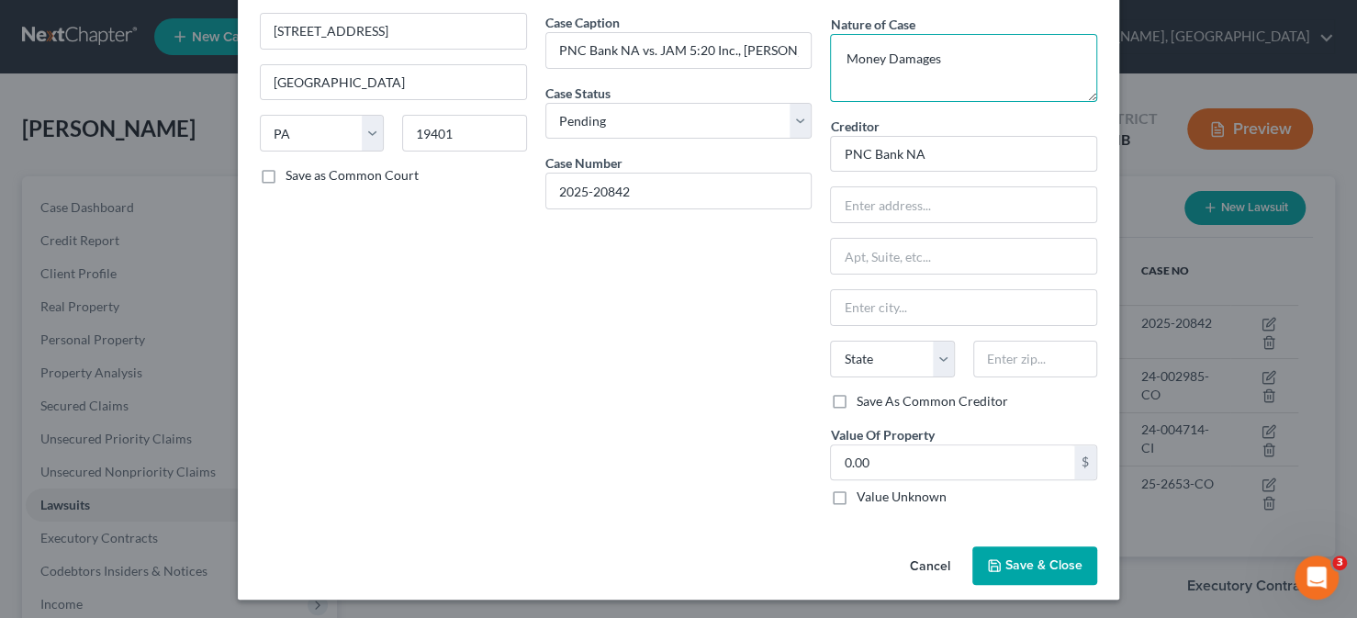
type textarea "Money Damages"
click at [1005, 568] on span "Save & Close" at bounding box center [1043, 565] width 77 height 16
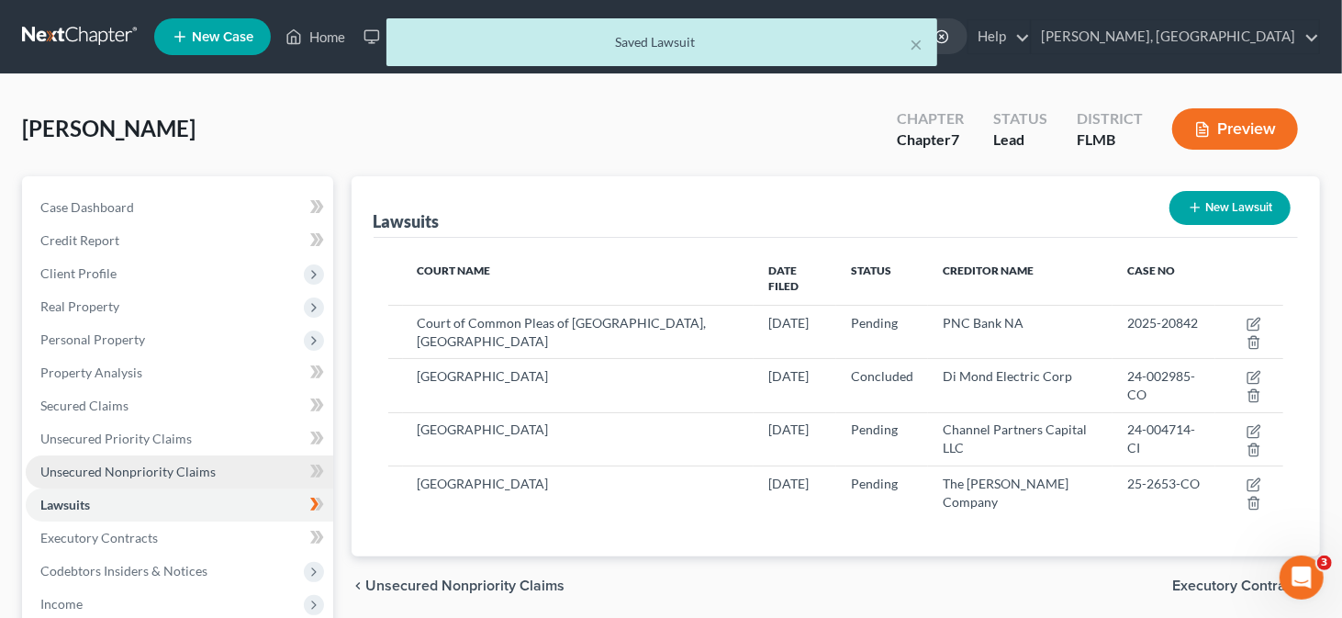
click at [131, 482] on link "Unsecured Nonpriority Claims" at bounding box center [180, 471] width 308 height 33
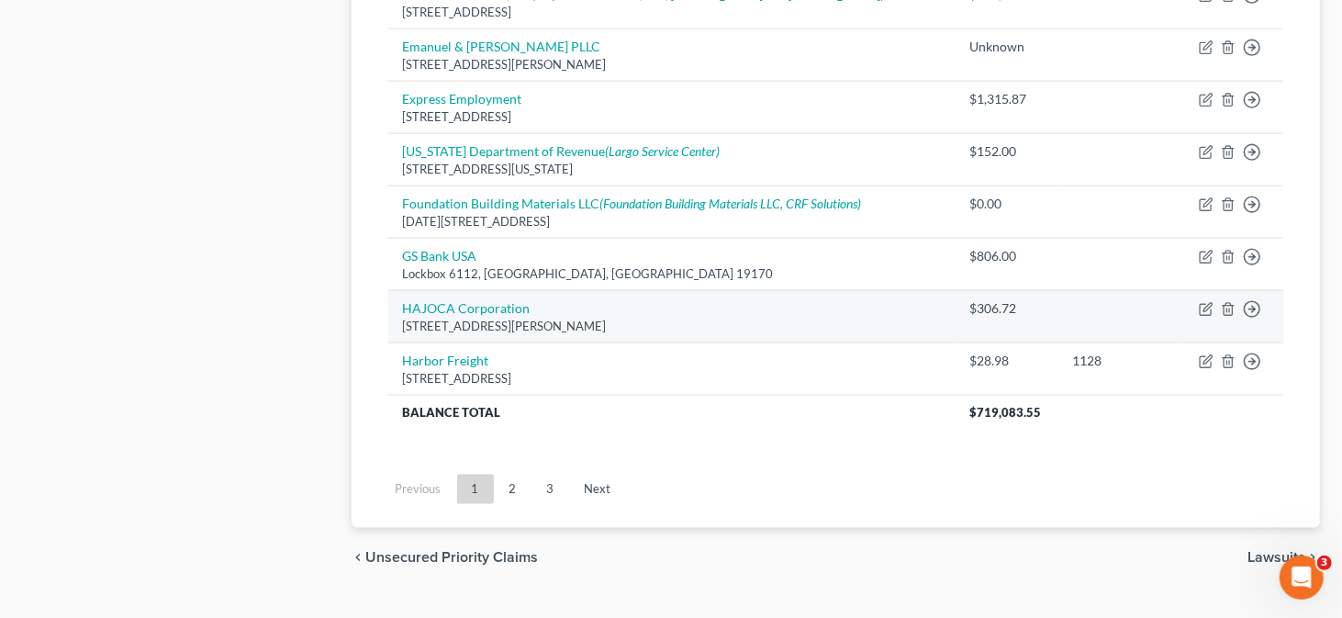
scroll to position [1469, 0]
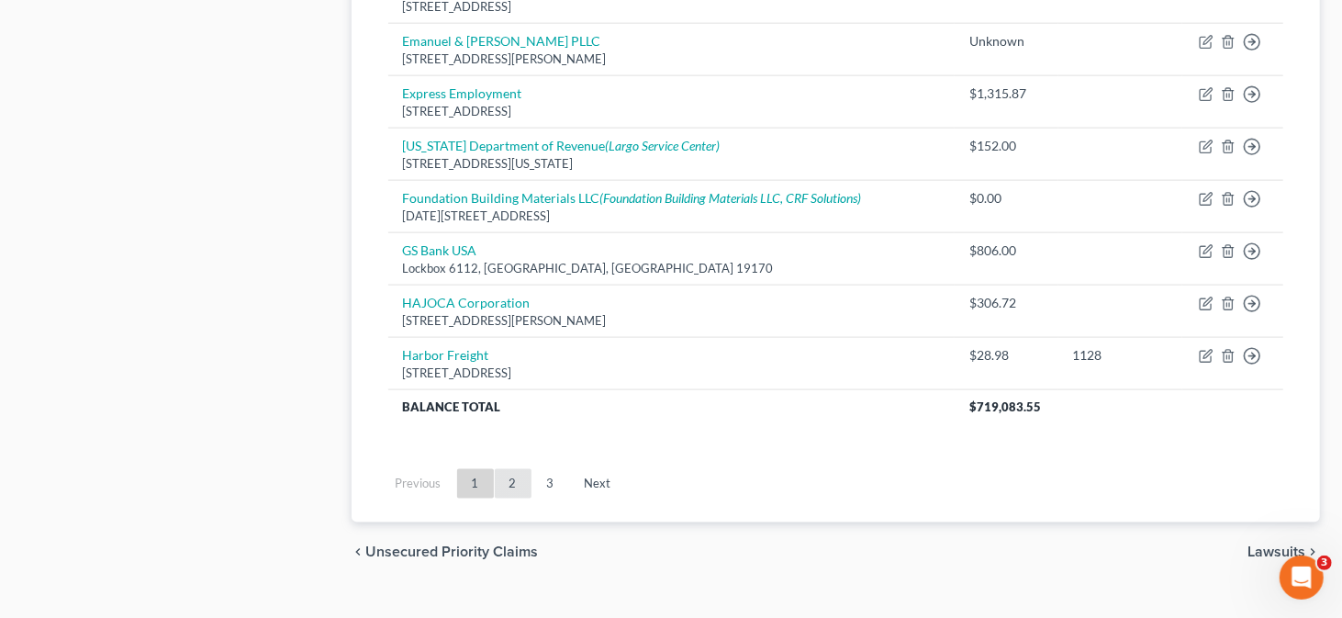
click at [509, 477] on link "2" at bounding box center [513, 483] width 37 height 29
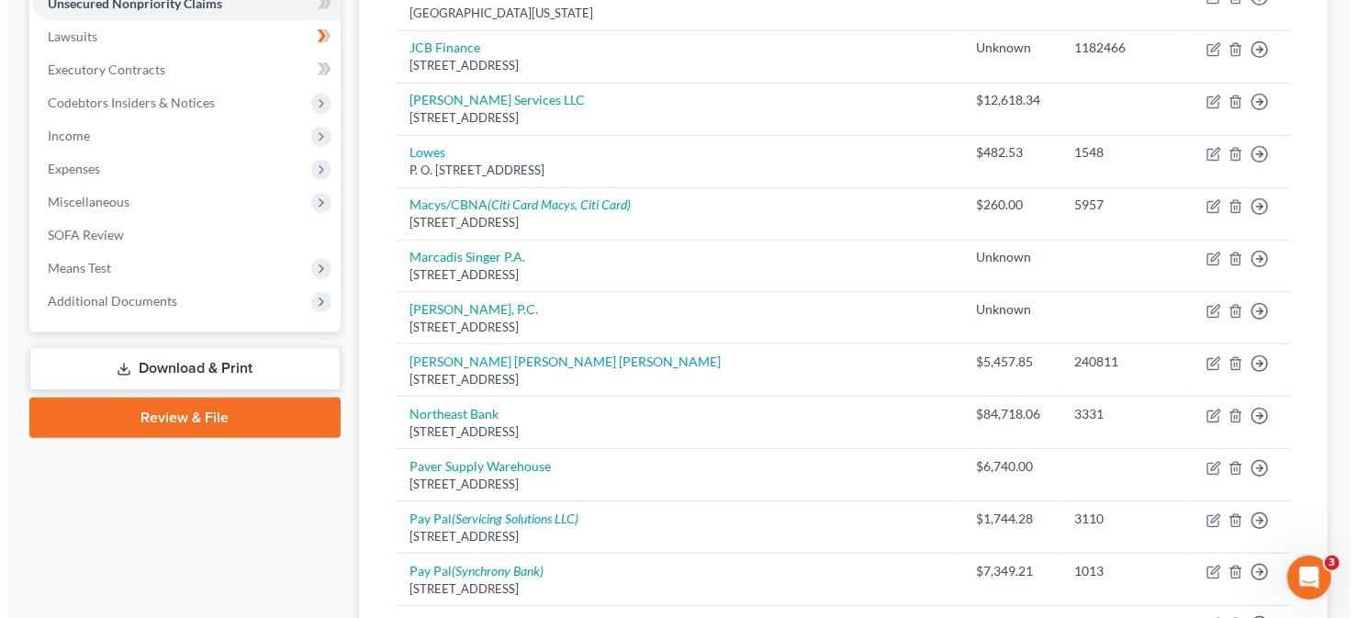
scroll to position [459, 0]
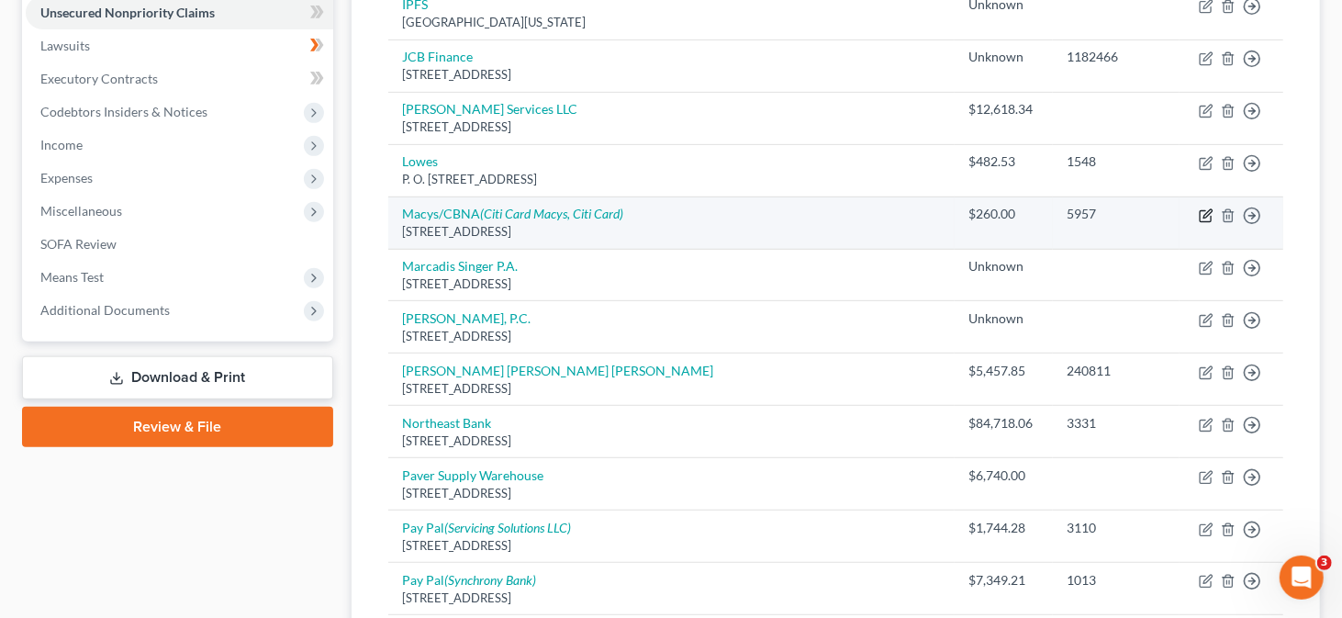
click at [1199, 215] on icon "button" at bounding box center [1206, 215] width 15 height 15
select select "43"
select select "0"
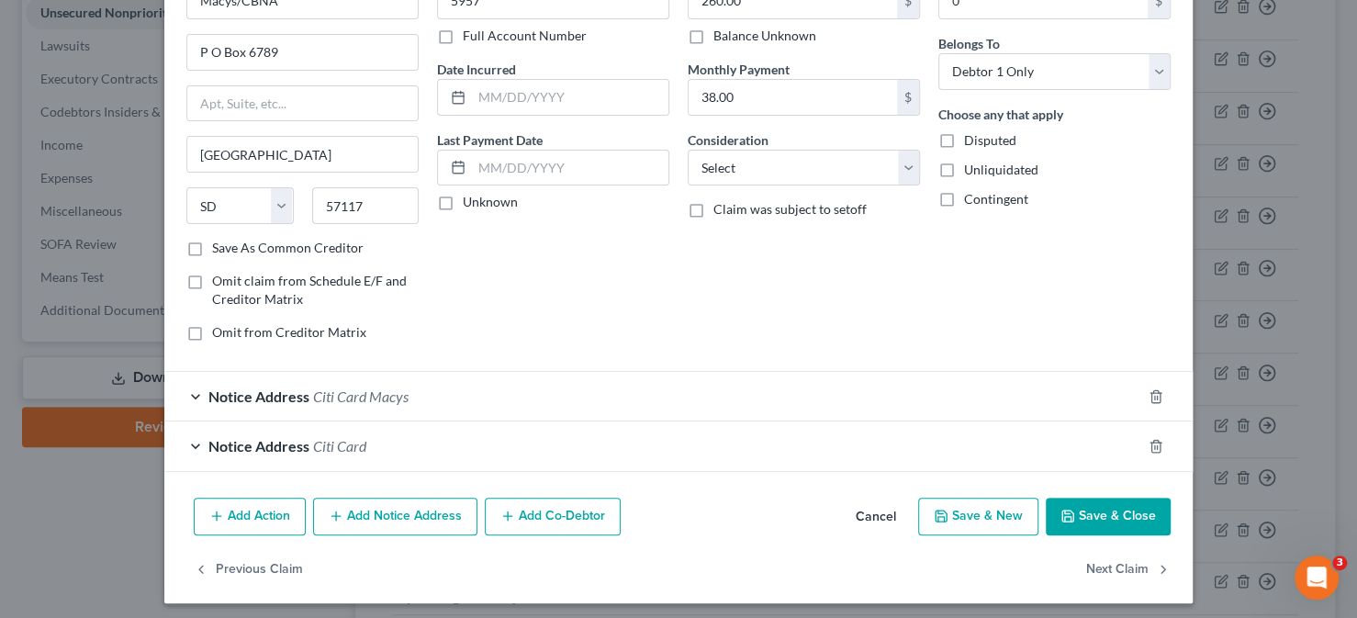
scroll to position [125, 0]
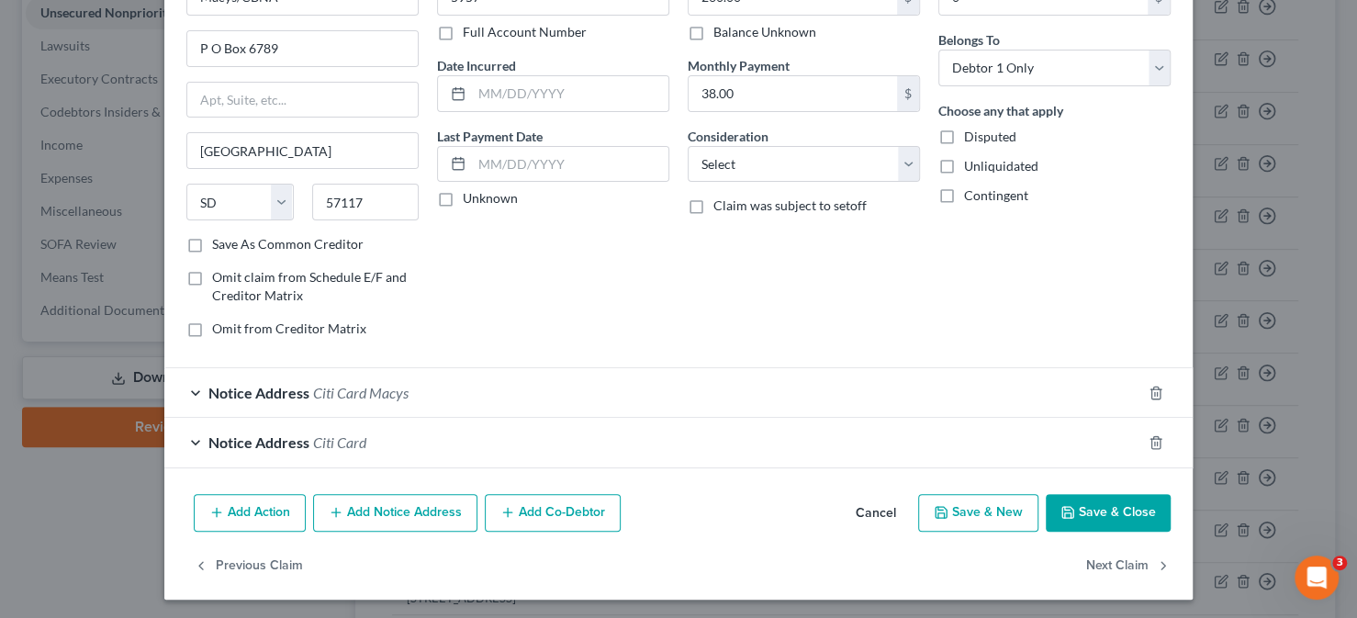
click at [186, 369] on div "Notice Address Citi Card Macys" at bounding box center [652, 392] width 977 height 49
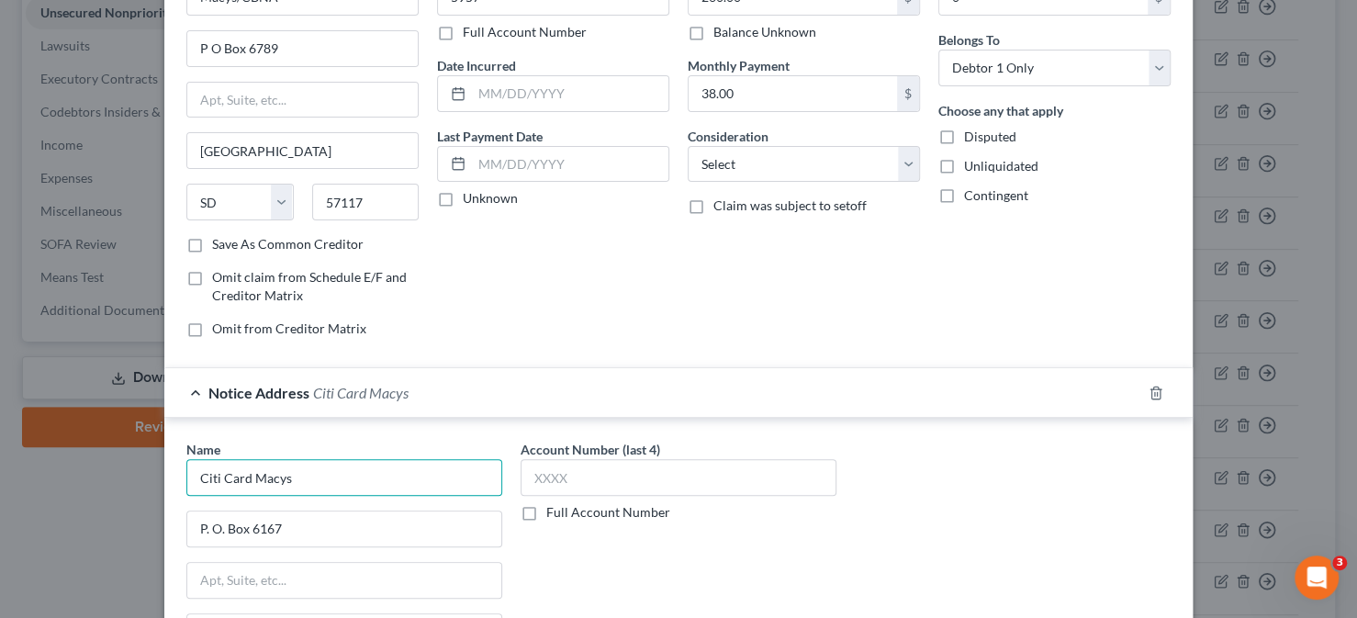
click at [243, 478] on input "Citi Card Macys" at bounding box center [344, 477] width 316 height 37
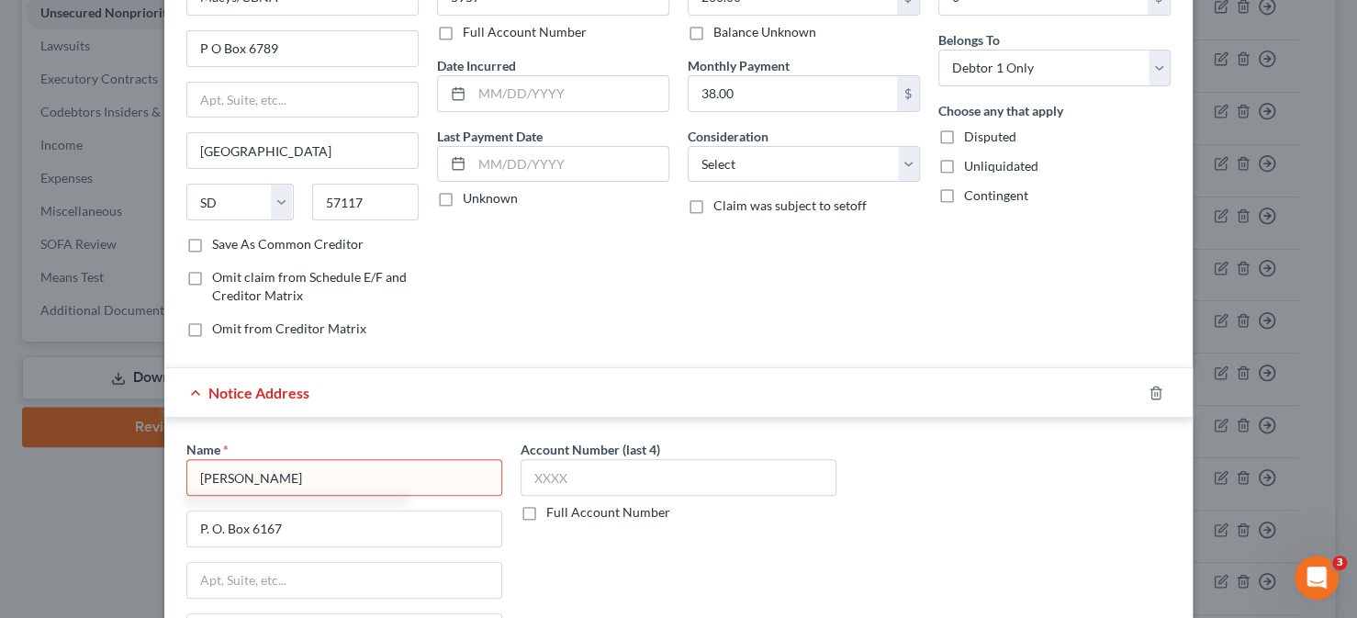
type input "[PERSON_NAME]"
click at [382, 427] on div "Name * Citi Macys P. O. [GEOGRAPHIC_DATA] [US_STATE][GEOGRAPHIC_DATA] AZ CA CO …" at bounding box center [678, 591] width 1028 height 346
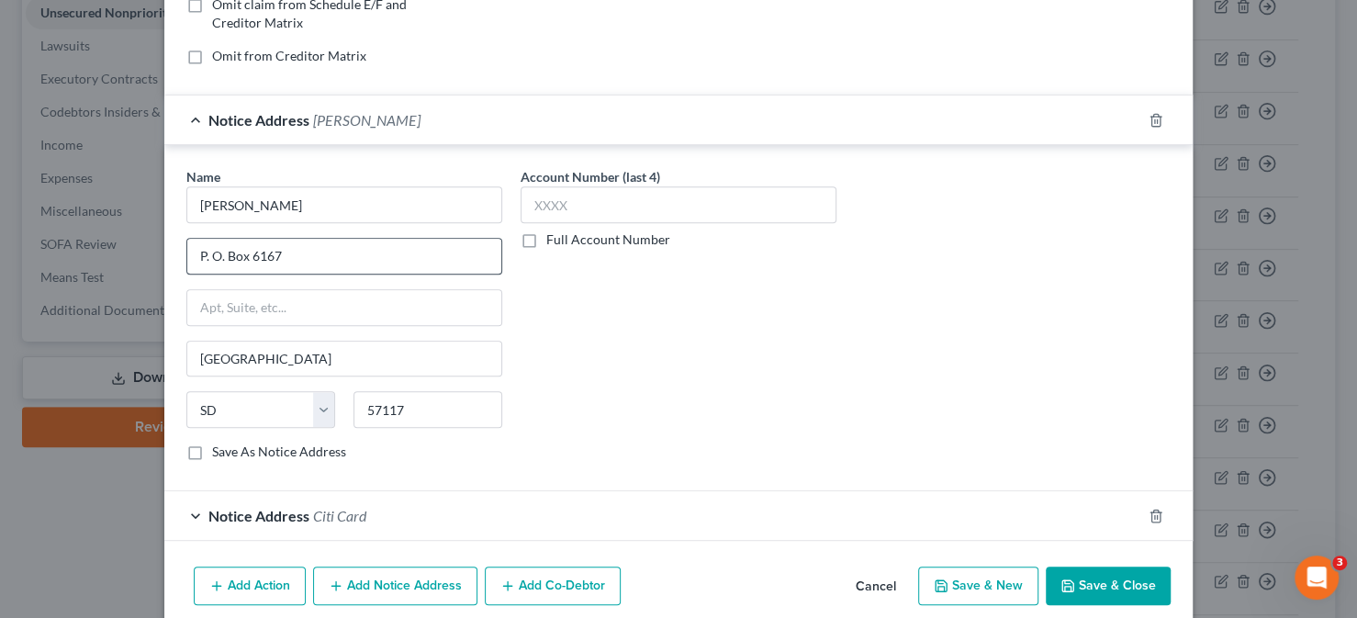
scroll to position [400, 0]
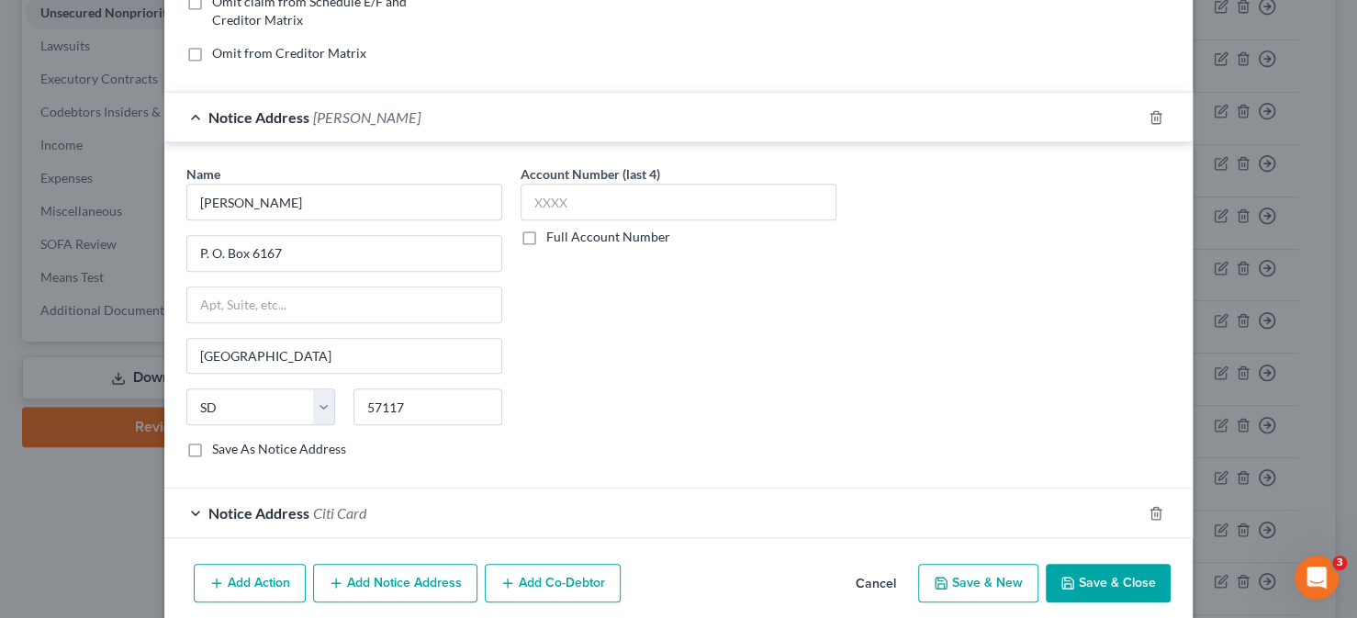
click at [186, 503] on div "Notice Address Citi Card" at bounding box center [652, 512] width 977 height 49
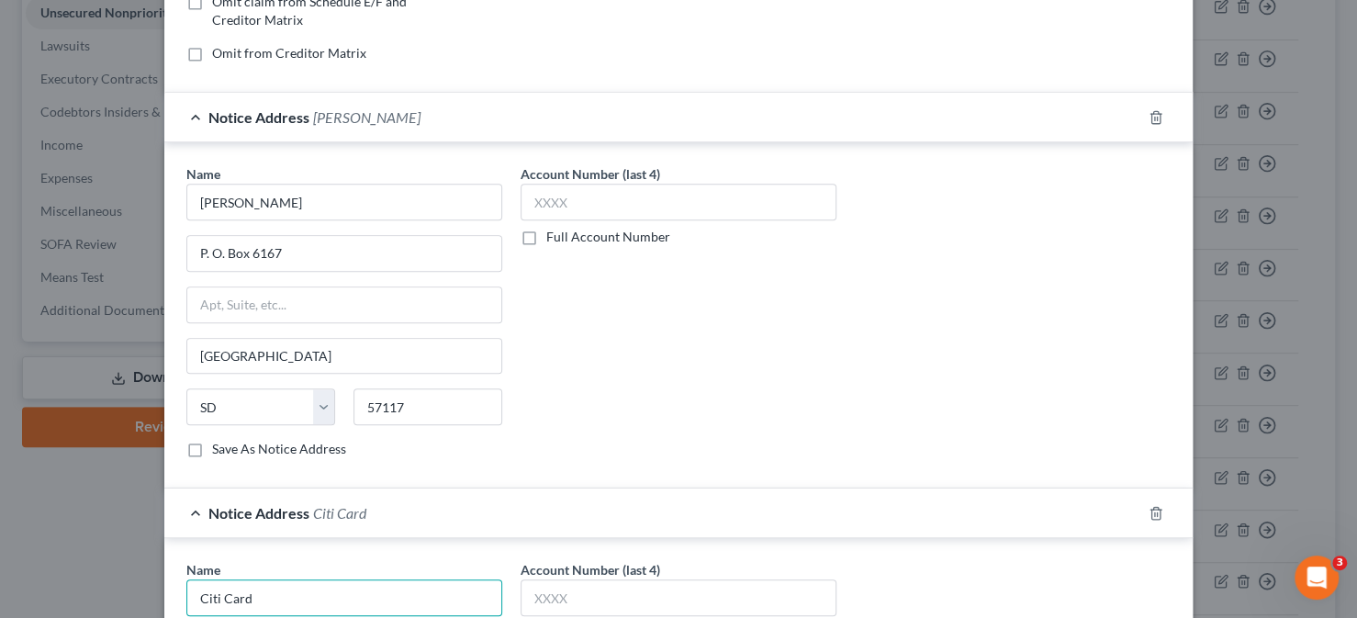
click at [260, 580] on input "Citi Card" at bounding box center [344, 597] width 316 height 37
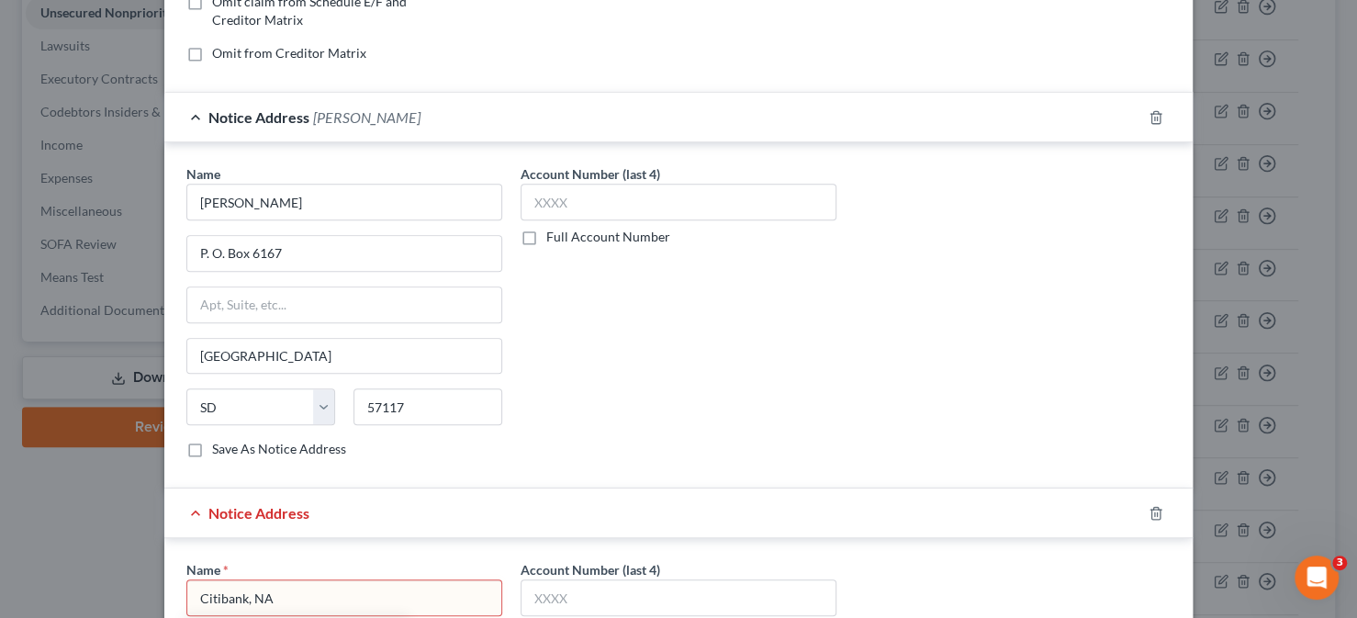
click at [303, 586] on input "Citibank, NA" at bounding box center [344, 597] width 316 height 37
type input "Citibank, NA"
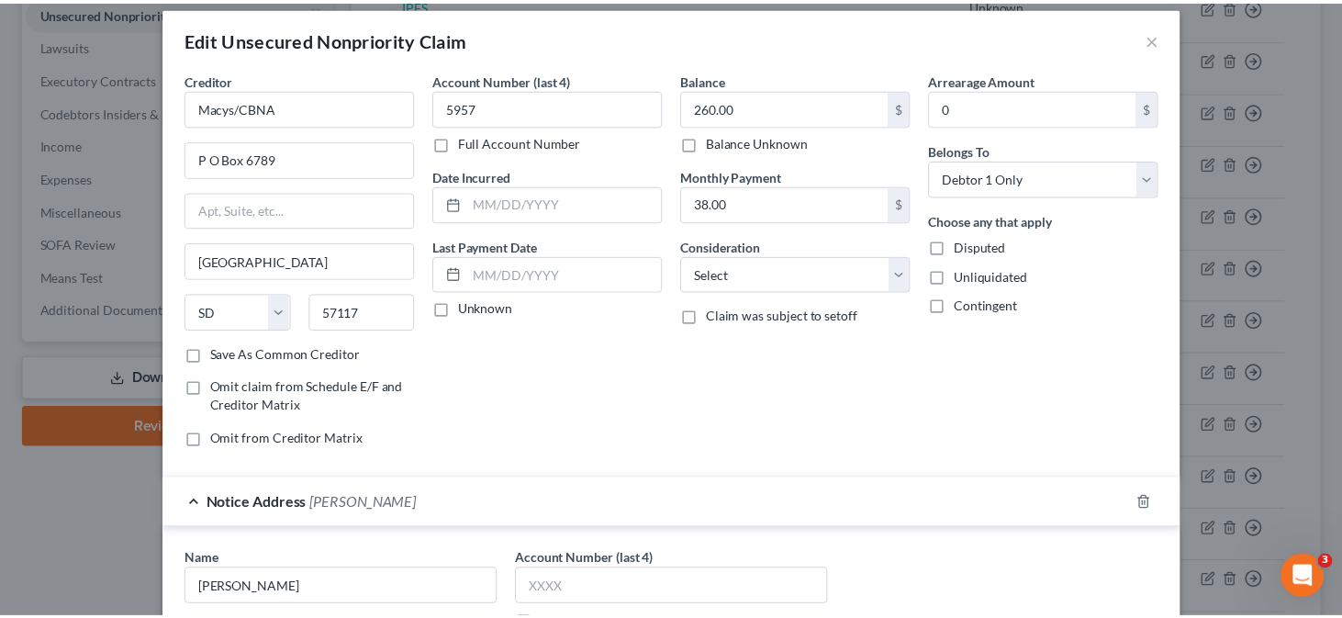
scroll to position [0, 0]
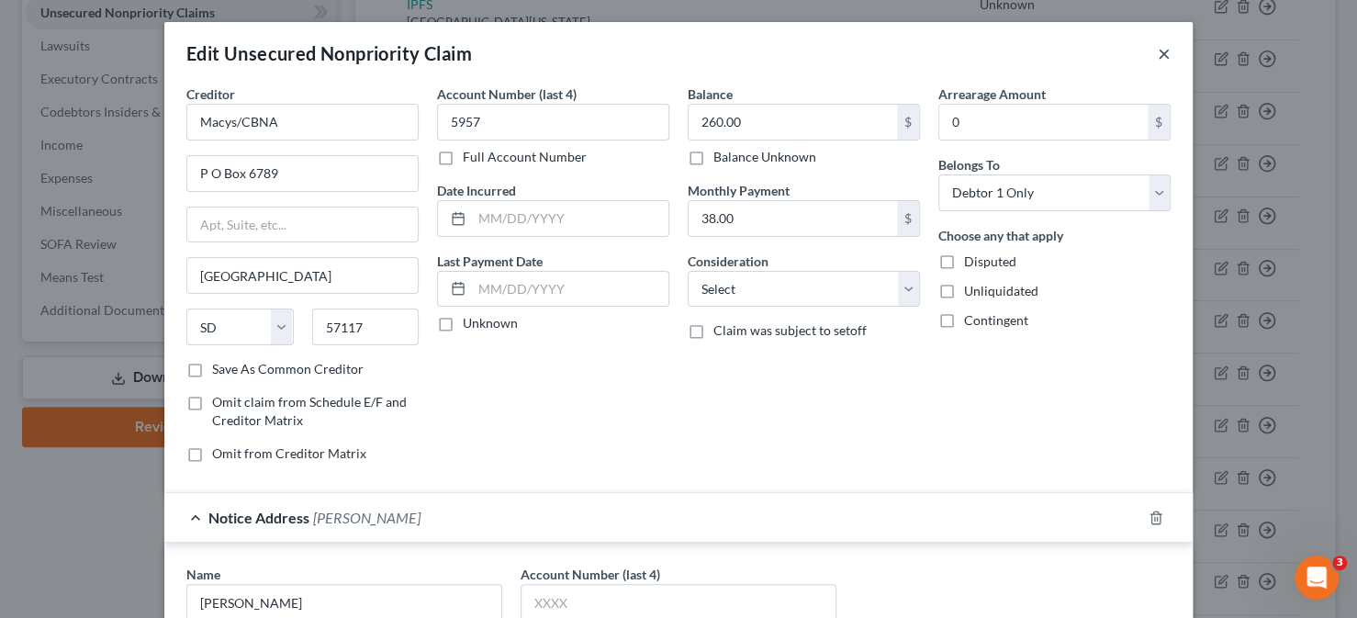
click at [1158, 53] on button "×" at bounding box center [1164, 53] width 13 height 22
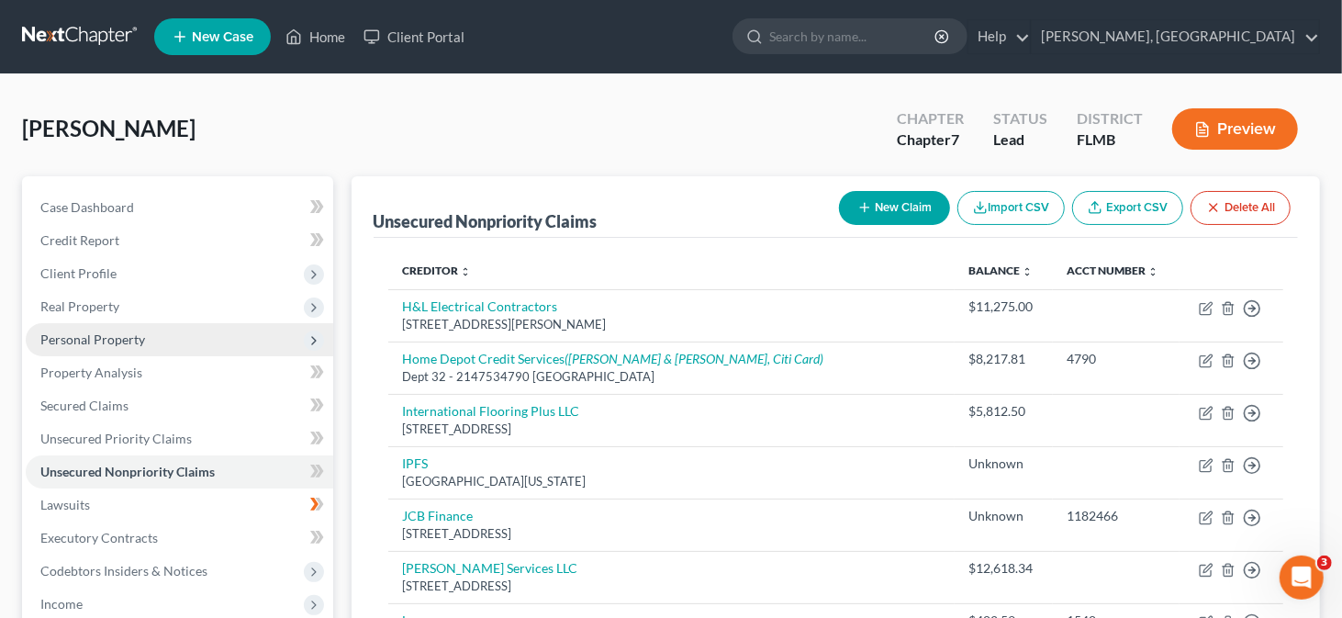
click at [122, 339] on span "Personal Property" at bounding box center [92, 339] width 105 height 16
